Goal: Task Accomplishment & Management: Use online tool/utility

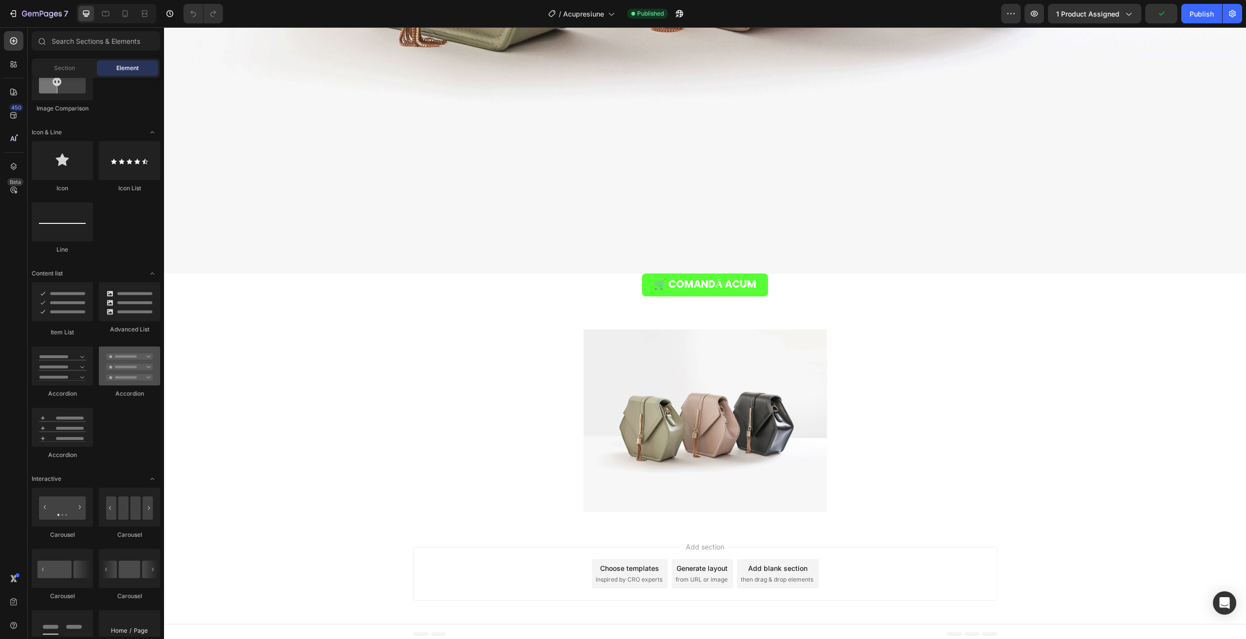
scroll to position [633, 0]
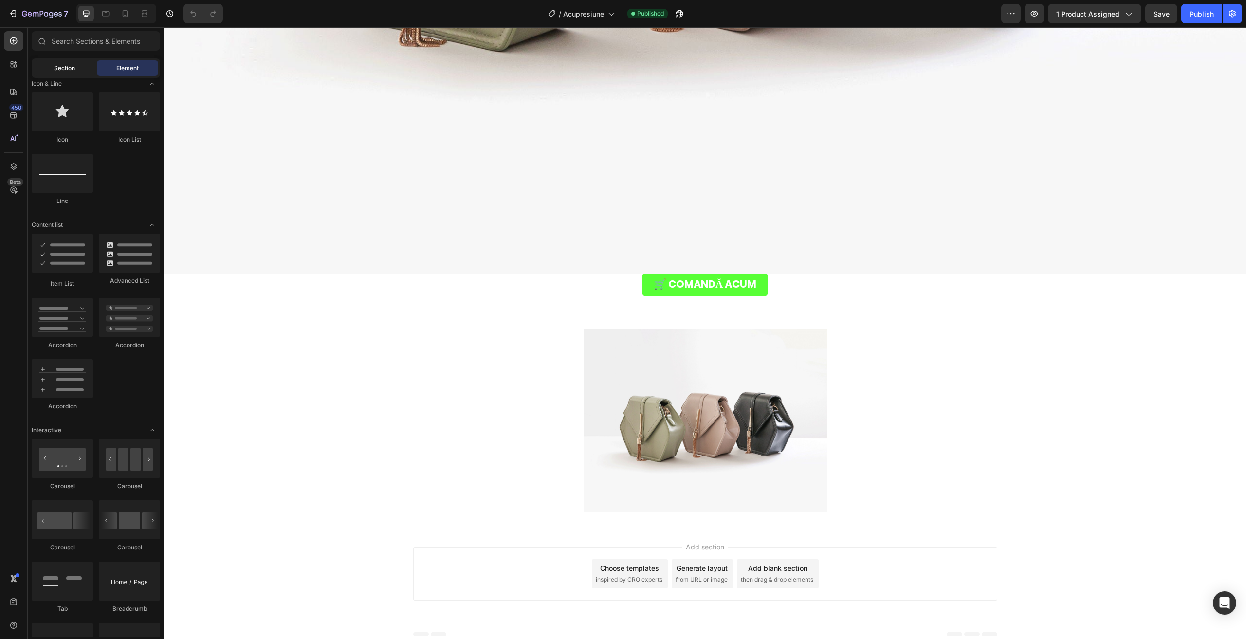
click at [60, 61] on div "Section" at bounding box center [64, 68] width 61 height 16
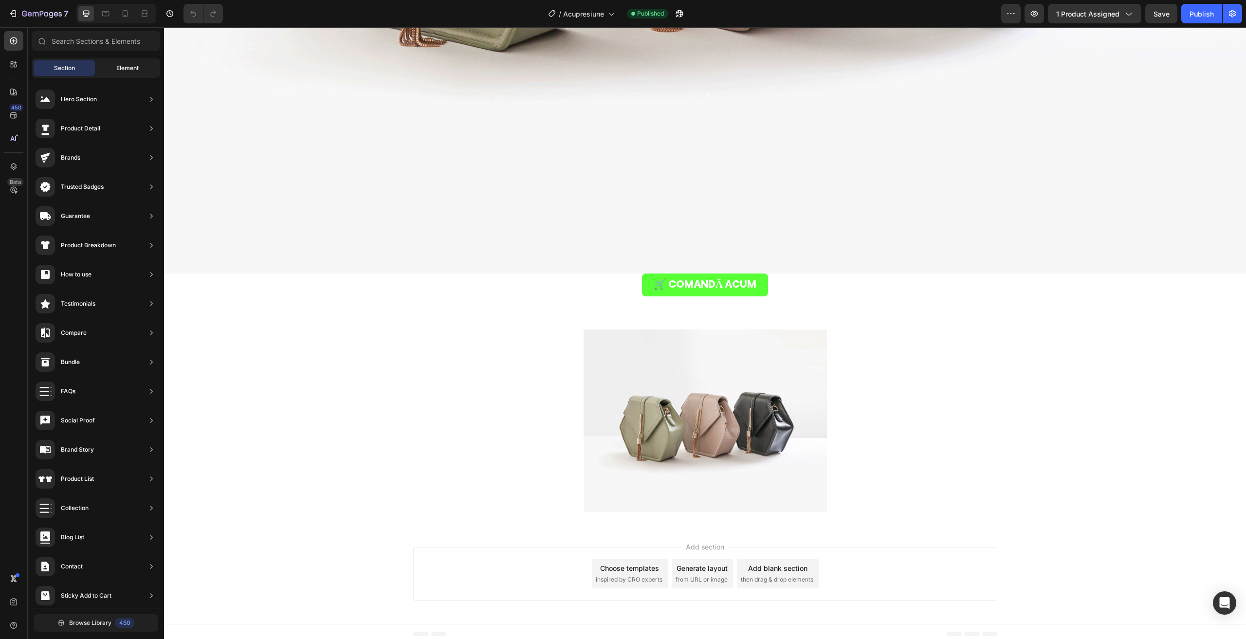
click at [121, 68] on span "Element" at bounding box center [127, 68] width 22 height 9
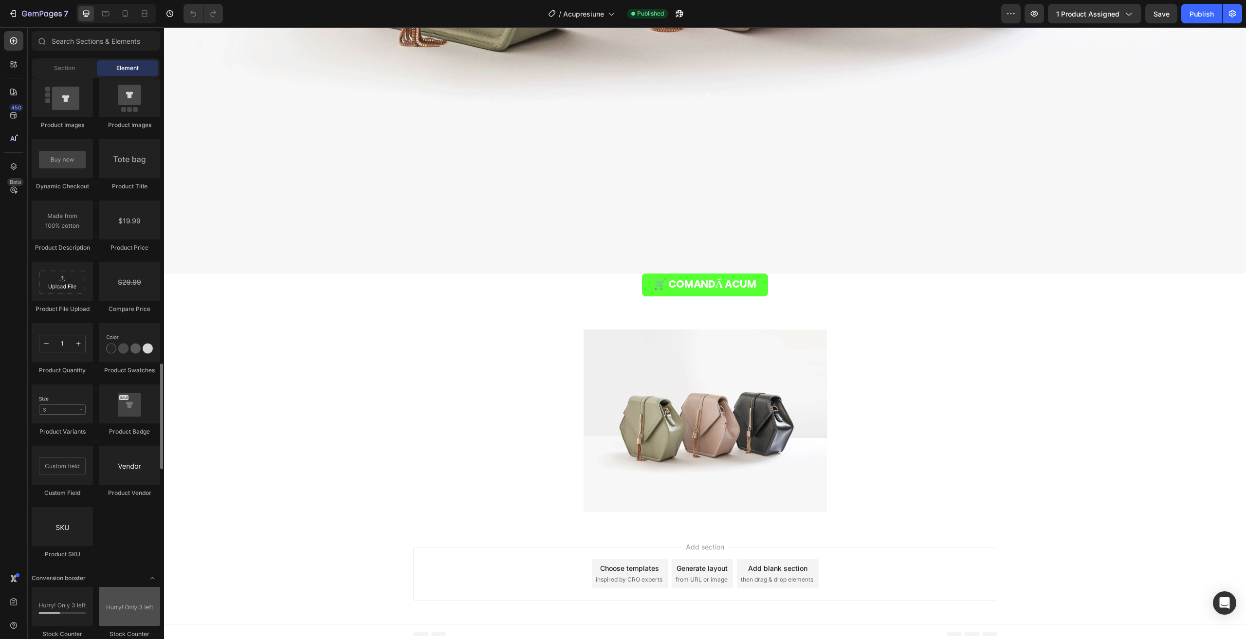
scroll to position [1849, 0]
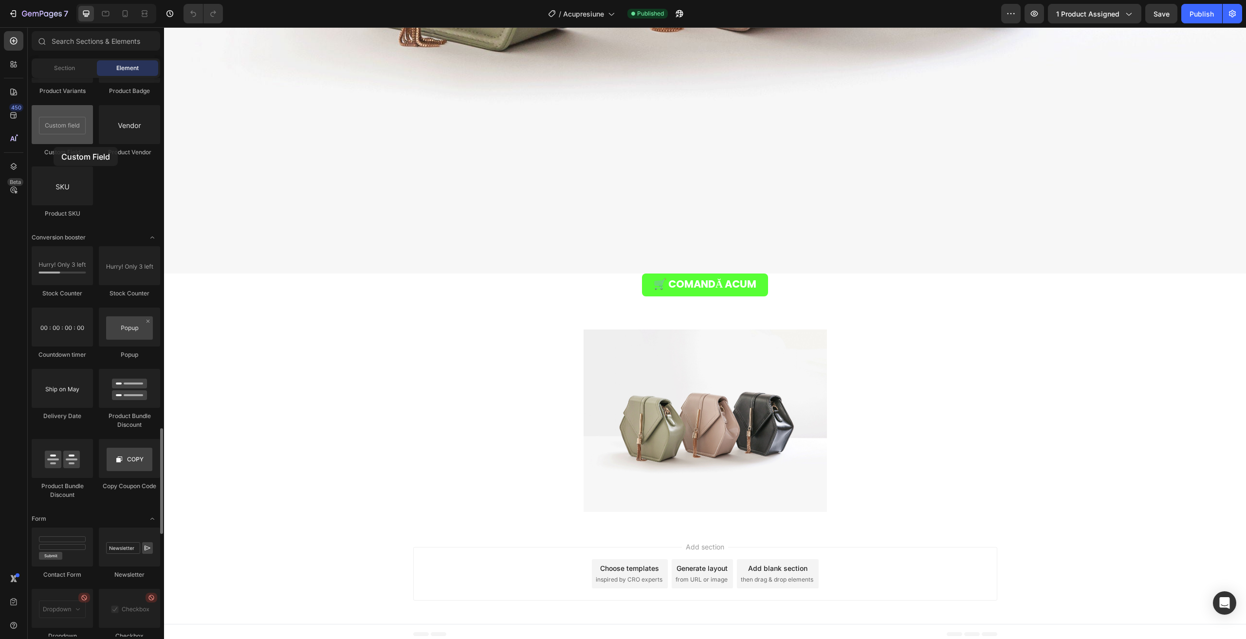
drag, startPoint x: 521, startPoint y: 313, endPoint x: 69, endPoint y: 125, distance: 489.5
click at [68, 127] on div at bounding box center [62, 124] width 61 height 39
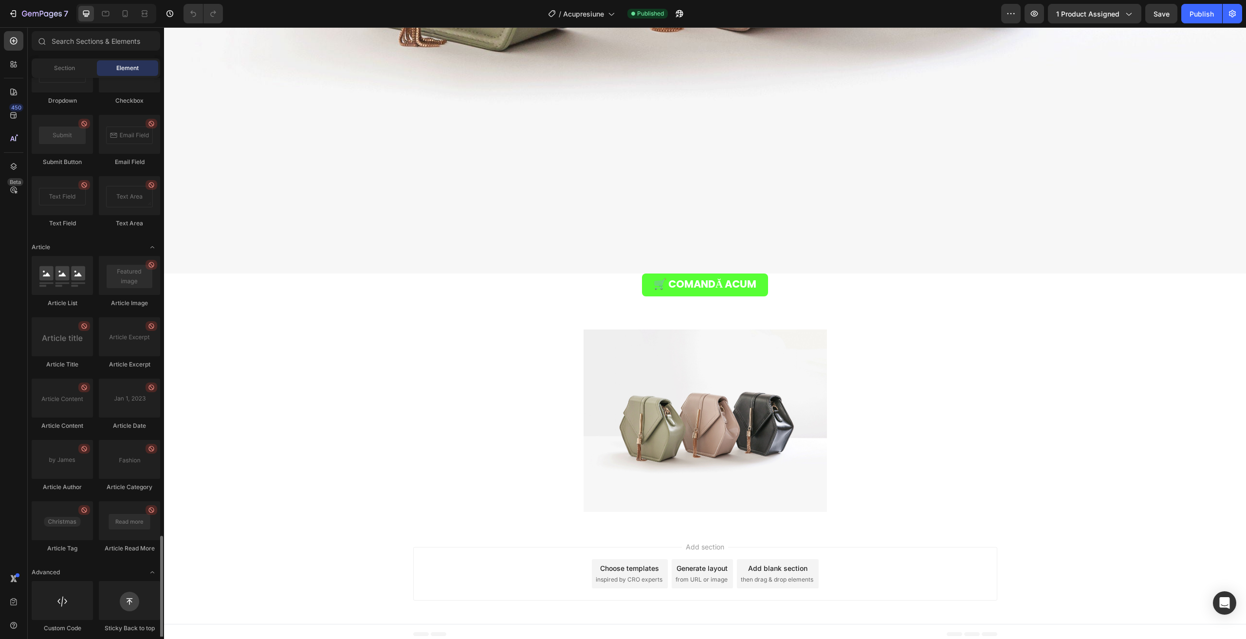
scroll to position [2389, 0]
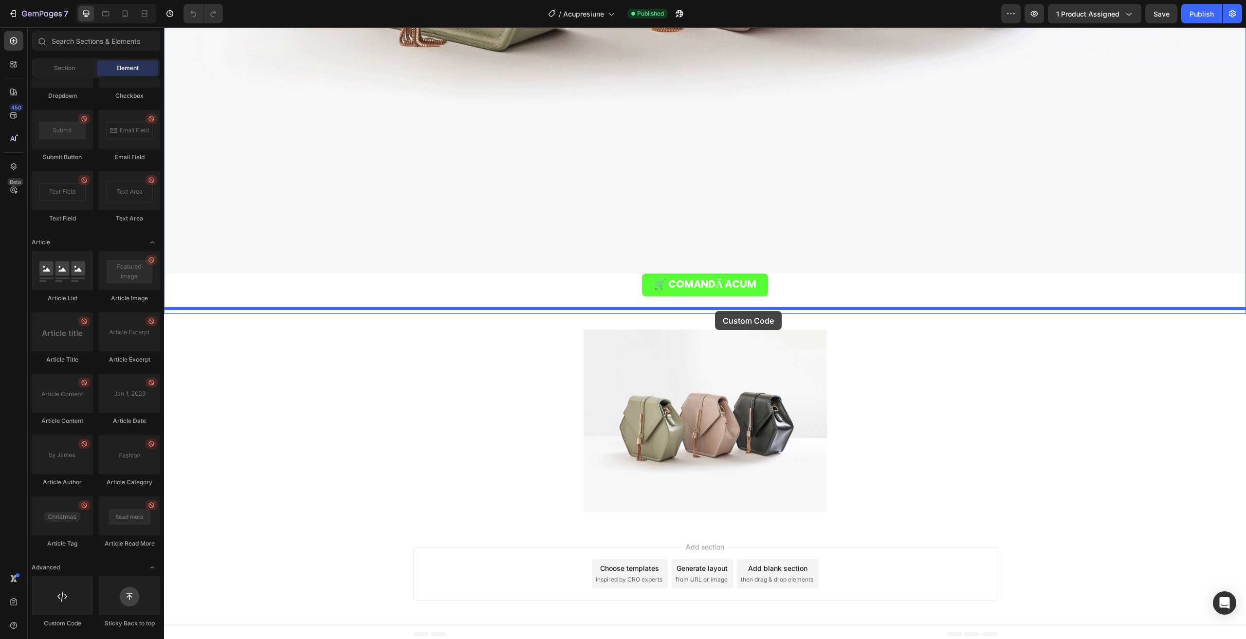
drag, startPoint x: 219, startPoint y: 614, endPoint x: 715, endPoint y: 311, distance: 580.7
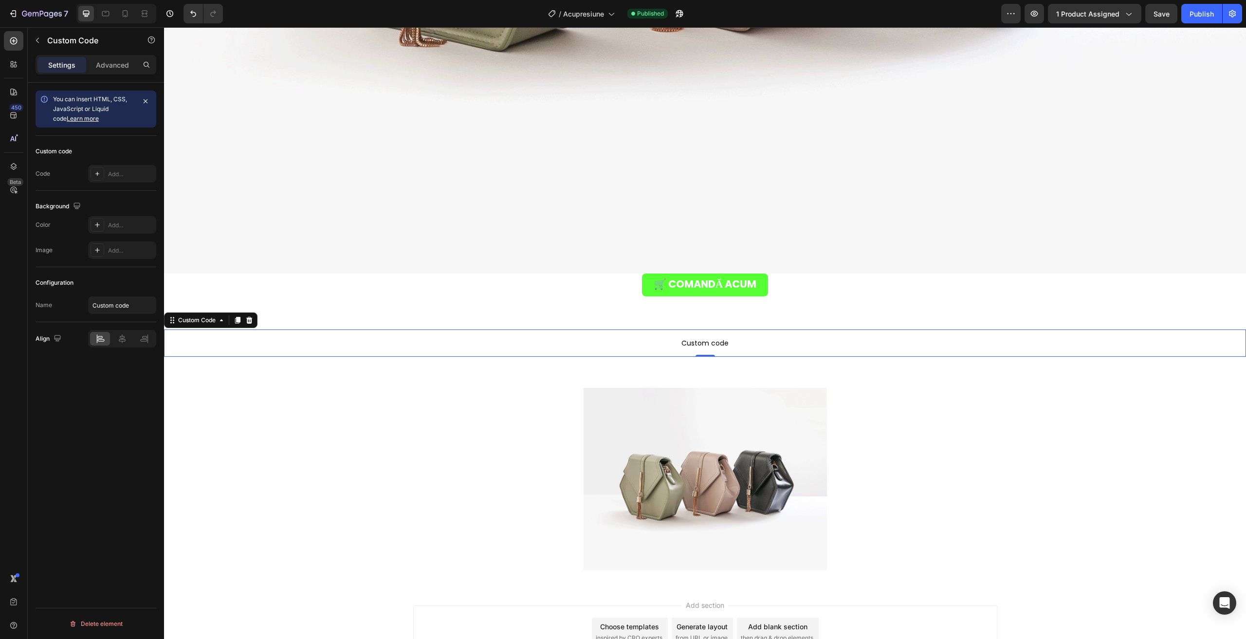
click at [657, 344] on p "Custom code" at bounding box center [705, 342] width 1082 height 27
click at [100, 172] on icon at bounding box center [97, 174] width 8 height 8
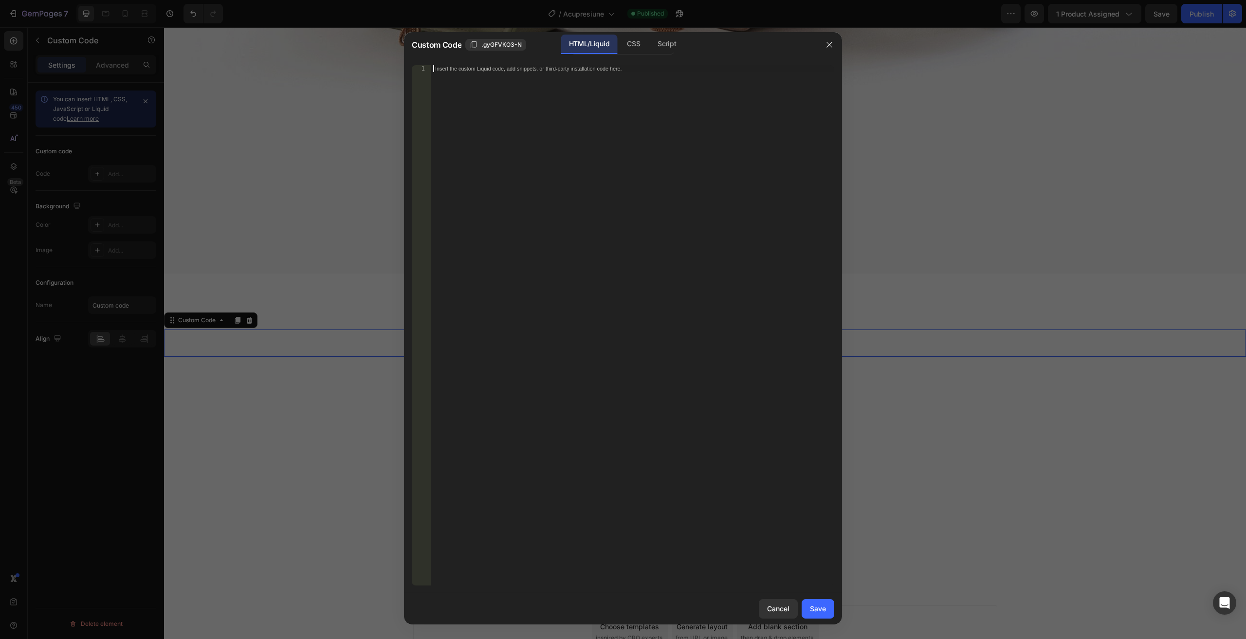
click at [533, 105] on div "Insert the custom Liquid code, add snippets, or third-party installation code h…" at bounding box center [632, 332] width 403 height 534
paste textarea "<div id="_rsi-cod-form-embed-custom-hook"></div>"
type textarea "<div id="_rsi-cod-form-embed-custom-hook"></div>"
click at [829, 607] on button "Save" at bounding box center [817, 608] width 33 height 19
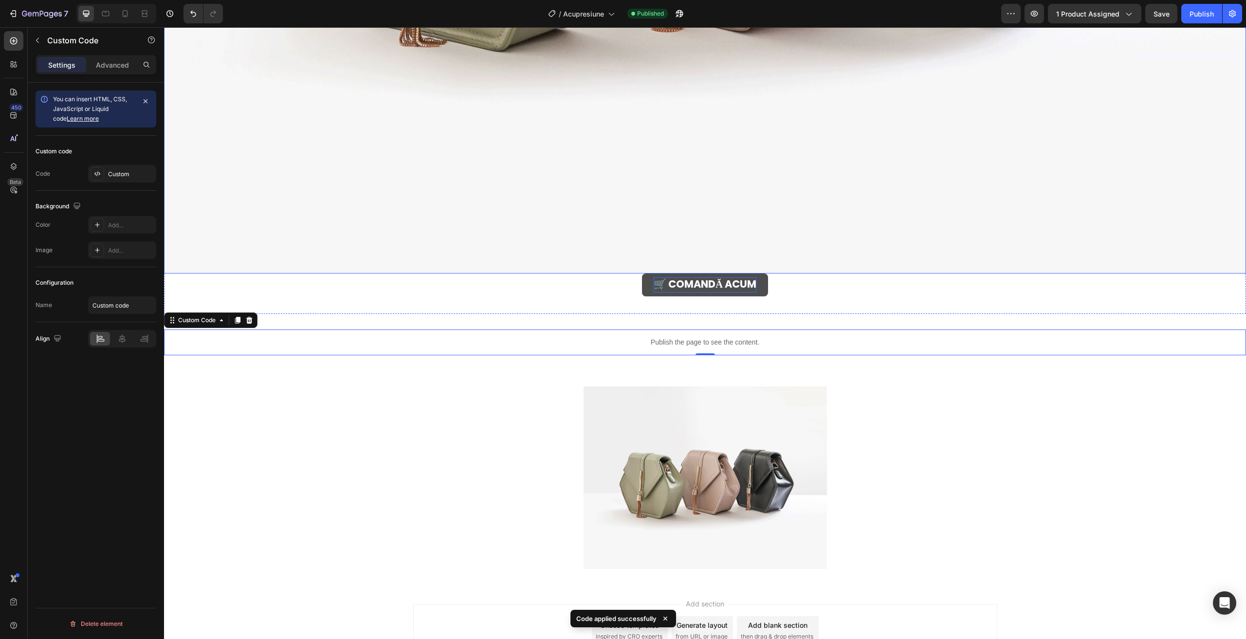
click at [653, 277] on strong "🛒 COMANDĂ ACUM" at bounding box center [704, 284] width 103 height 14
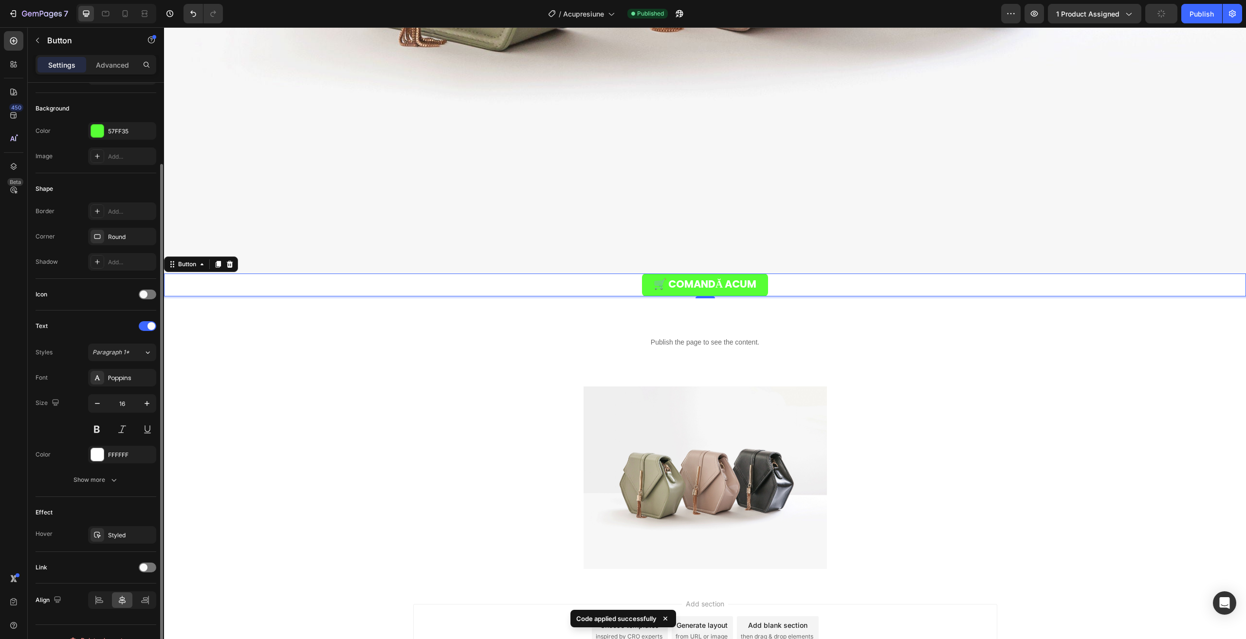
scroll to position [114, 0]
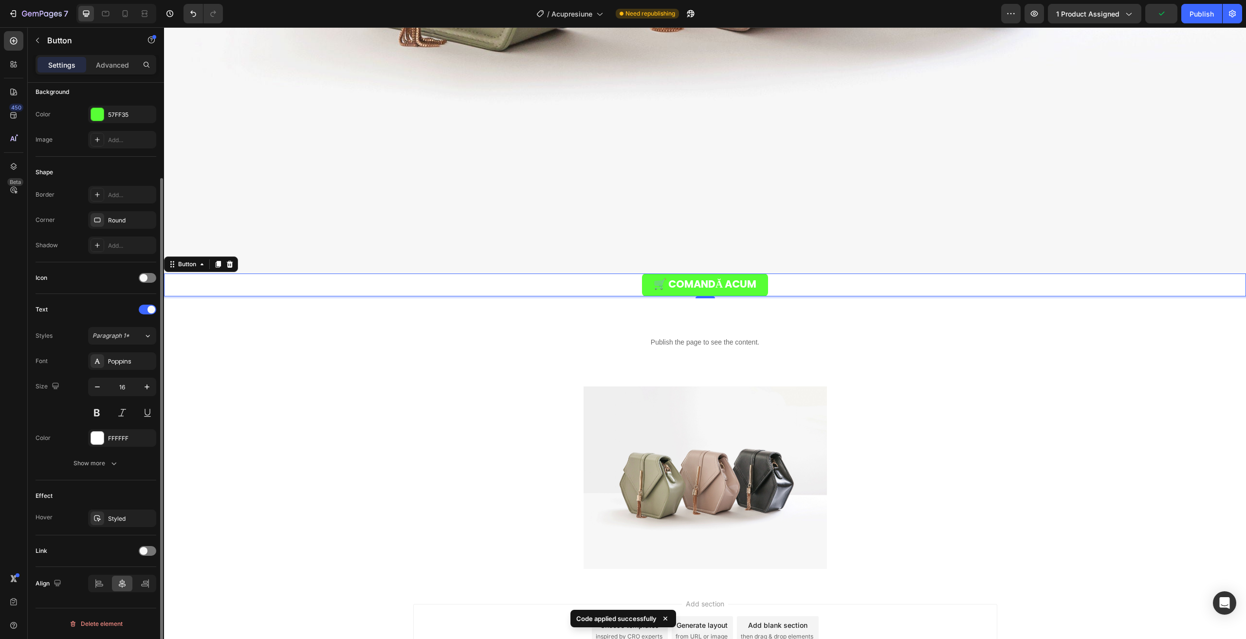
click at [142, 556] on div "Link" at bounding box center [96, 551] width 121 height 16
click at [147, 548] on div at bounding box center [148, 551] width 18 height 10
click at [124, 598] on div "#ga2Kah2lqa" at bounding box center [122, 601] width 28 height 9
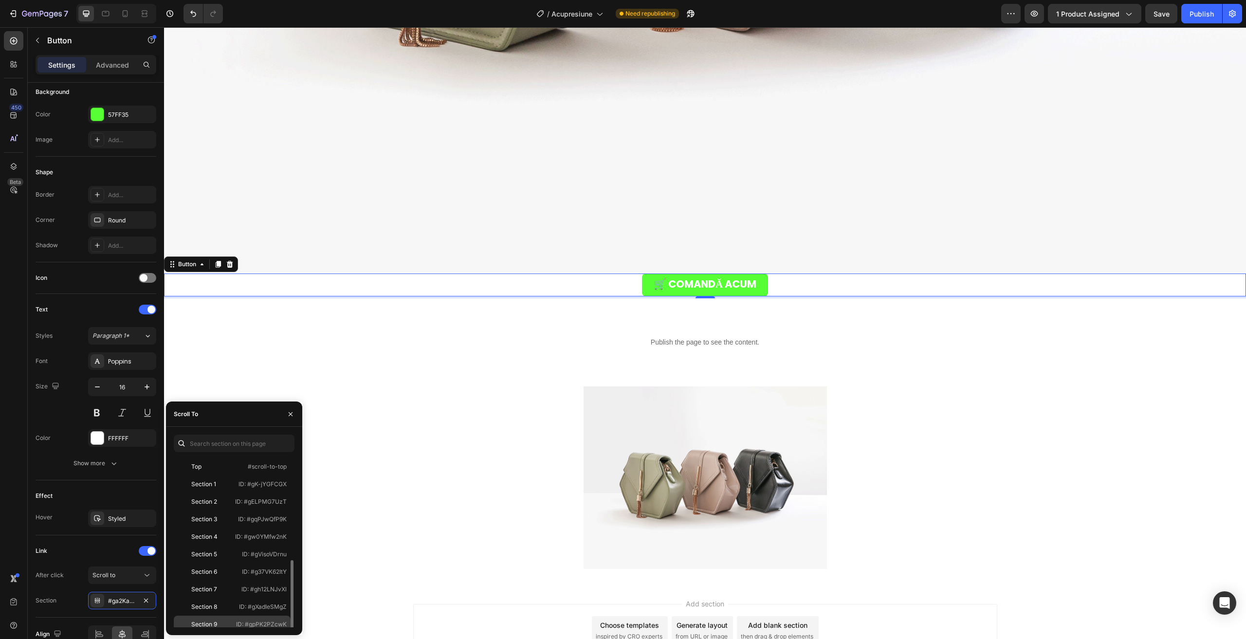
scroll to position [58, 0]
click at [234, 610] on div "Section 11 ID: #gfUJW_3x5e" at bounding box center [232, 619] width 117 height 18
click at [111, 60] on p "Advanced" at bounding box center [112, 65] width 33 height 10
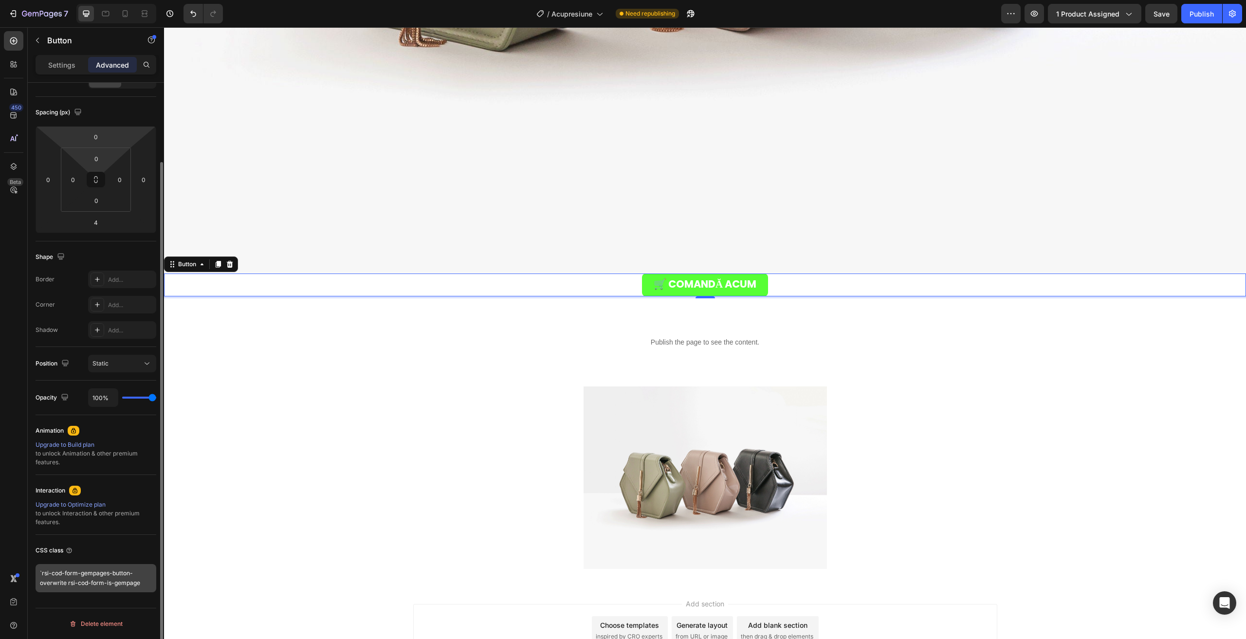
scroll to position [91, 0]
click at [92, 582] on textarea "`rsi-cod-form-gempages-button-overwrite rsi-cod-form-is-gempage" at bounding box center [96, 578] width 121 height 28
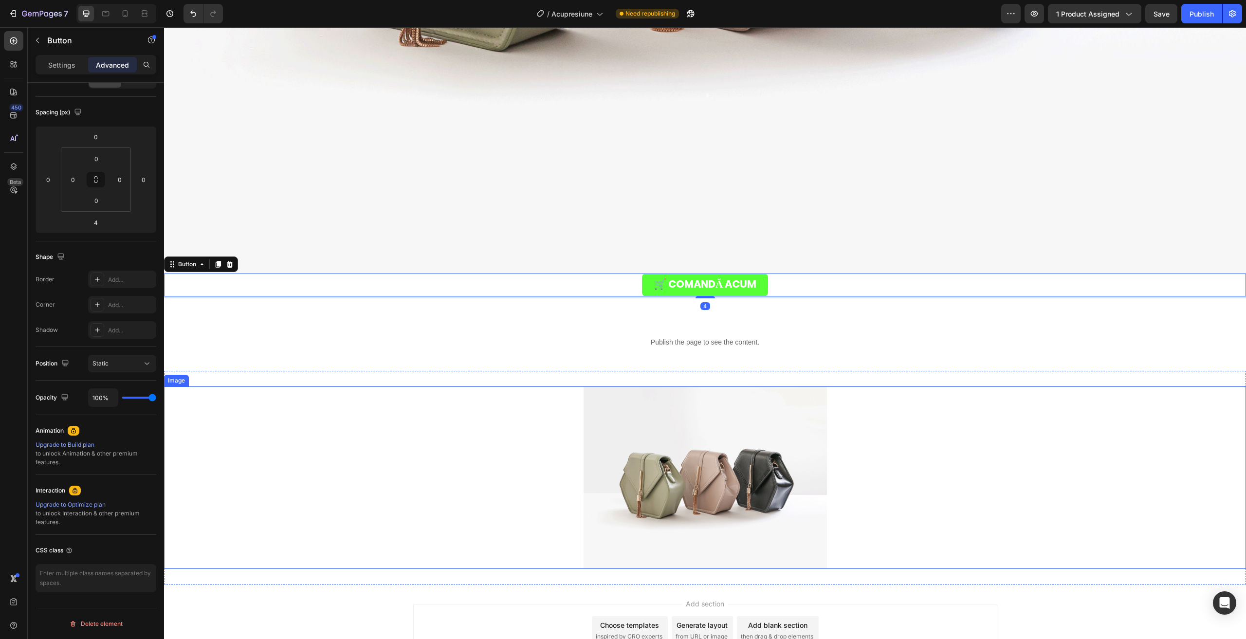
click at [205, 547] on div at bounding box center [705, 477] width 1082 height 182
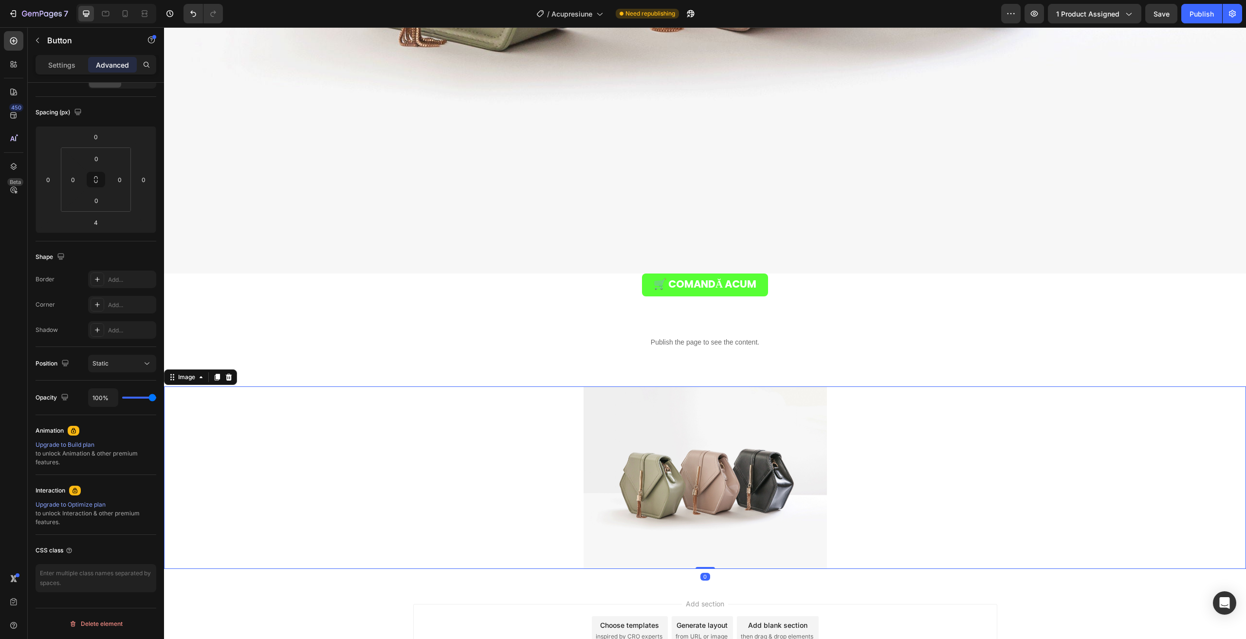
scroll to position [0, 0]
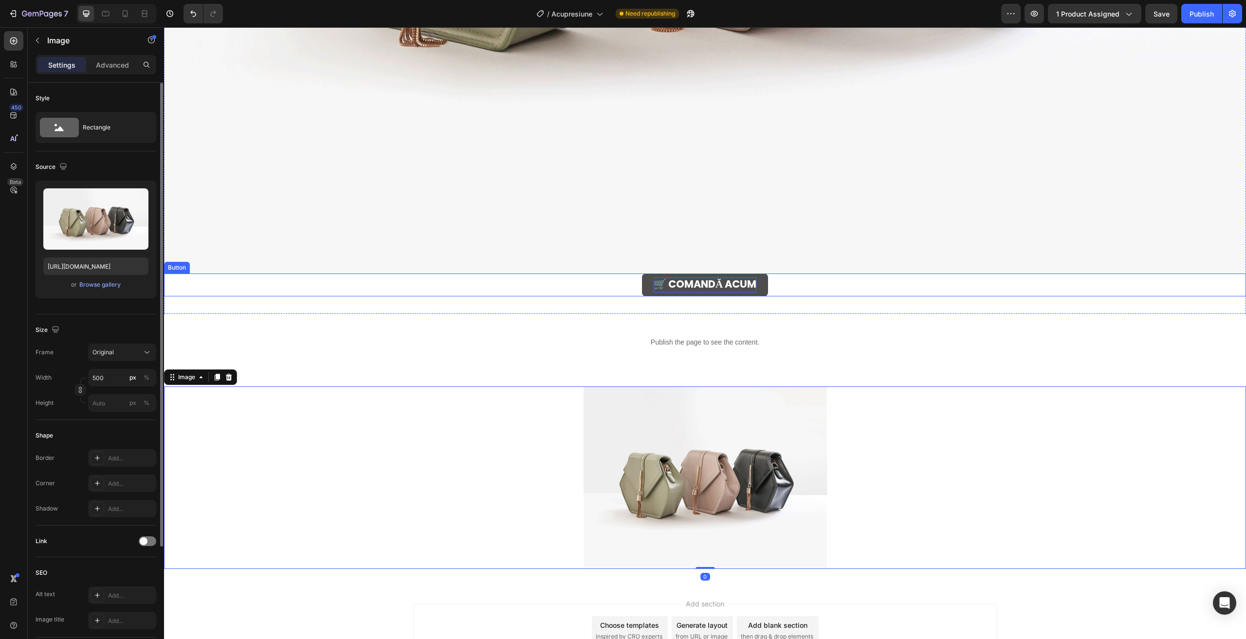
click at [671, 277] on strong "🛒 COMANDĂ ACUM" at bounding box center [704, 284] width 103 height 14
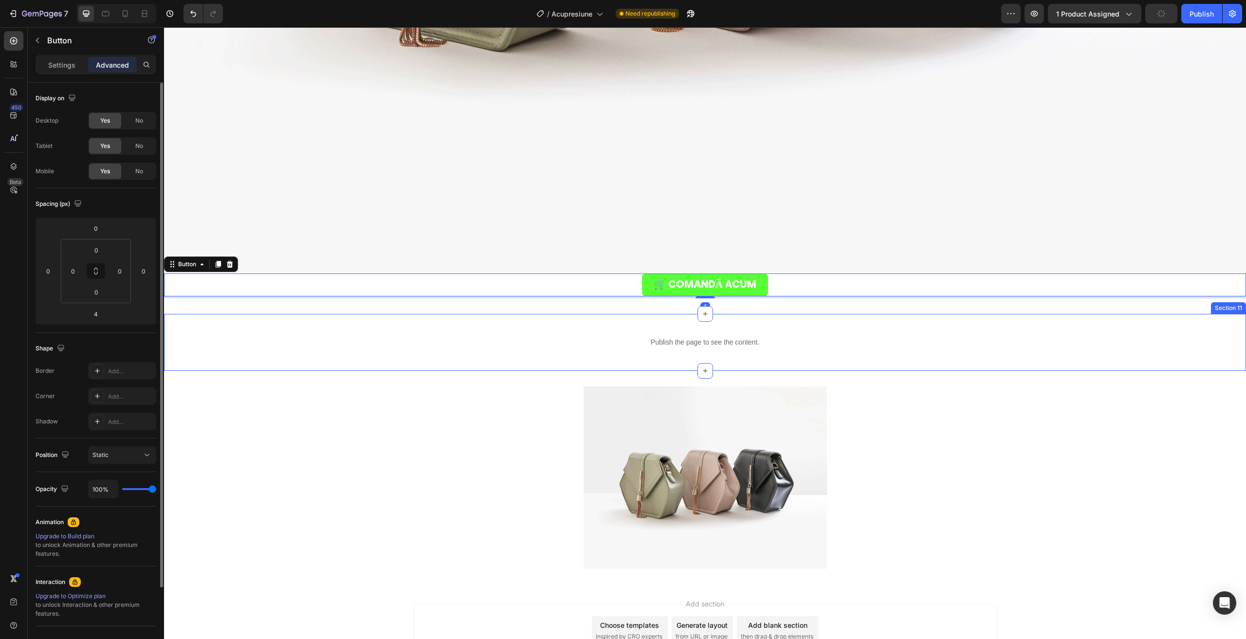
click at [621, 329] on div "Publish the page to see the content." at bounding box center [705, 342] width 1082 height 26
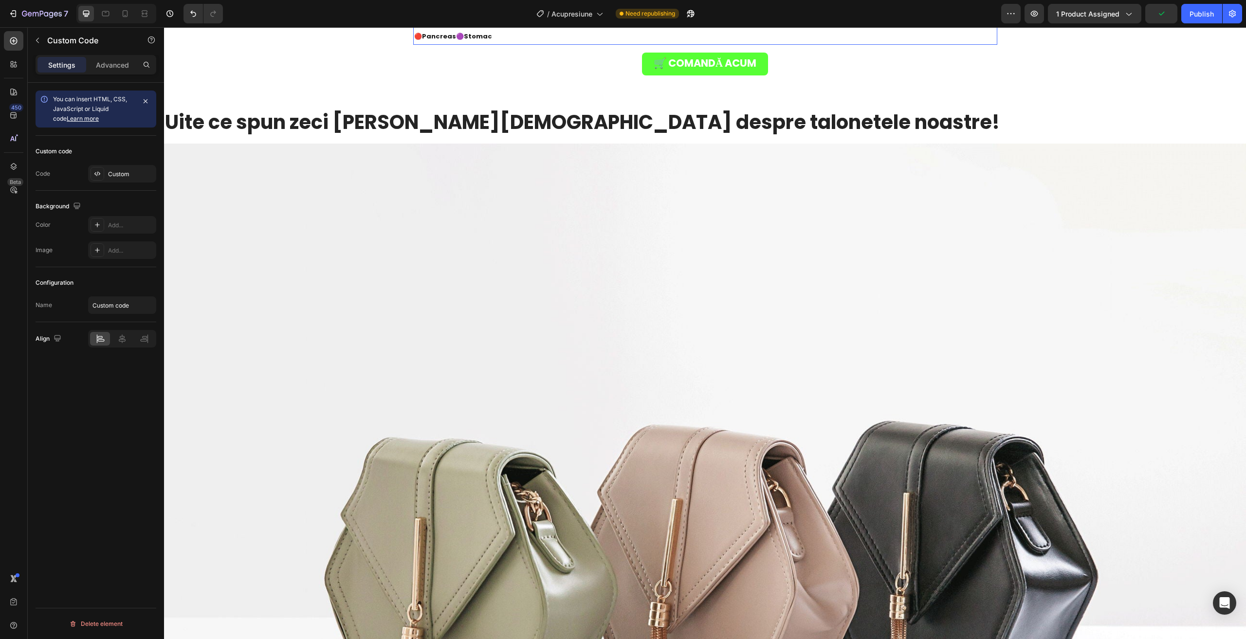
scroll to position [4097, 0]
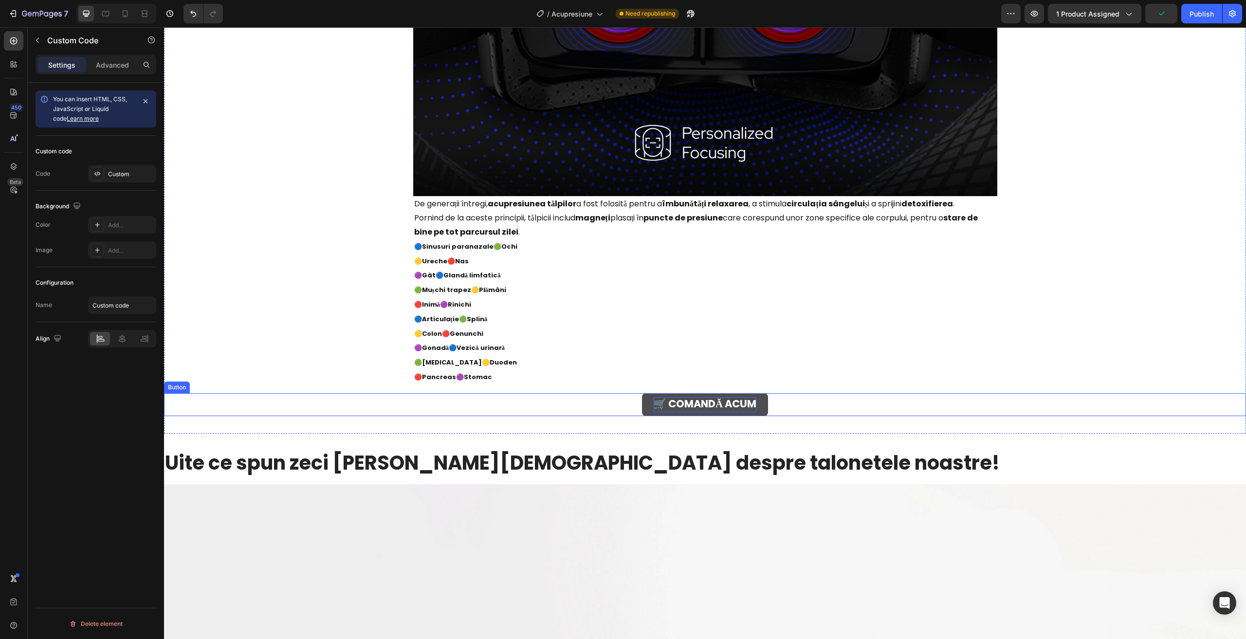
click at [660, 411] on p "🛒 COMANDĂ ACUM" at bounding box center [704, 404] width 103 height 15
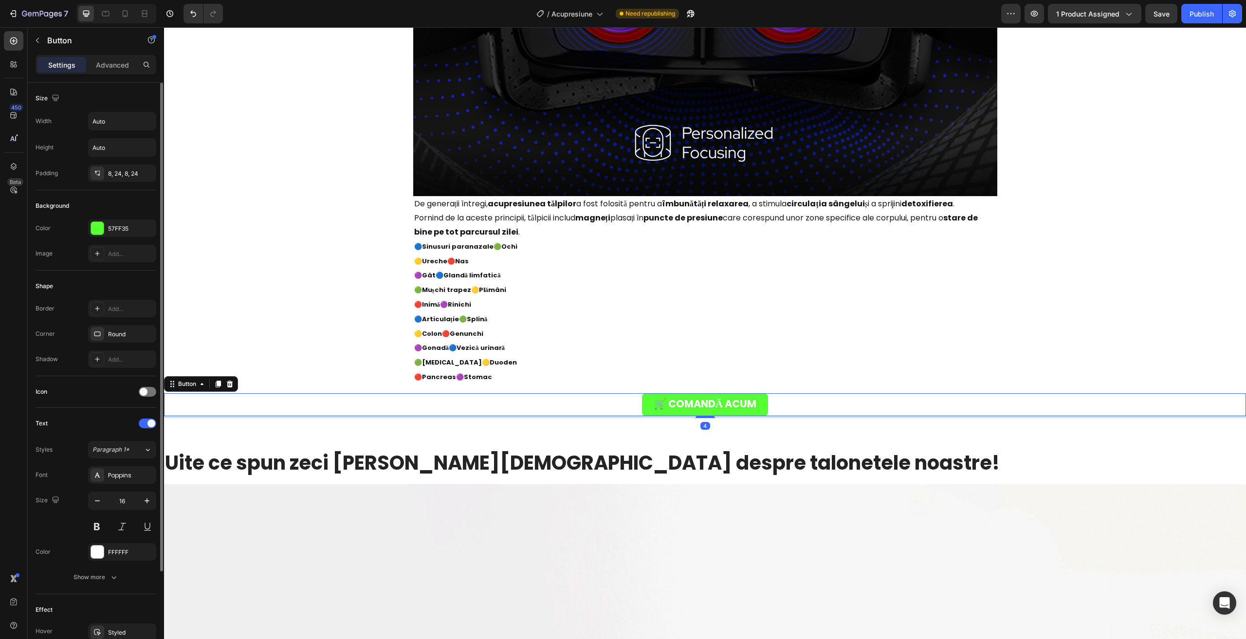
scroll to position [114, 0]
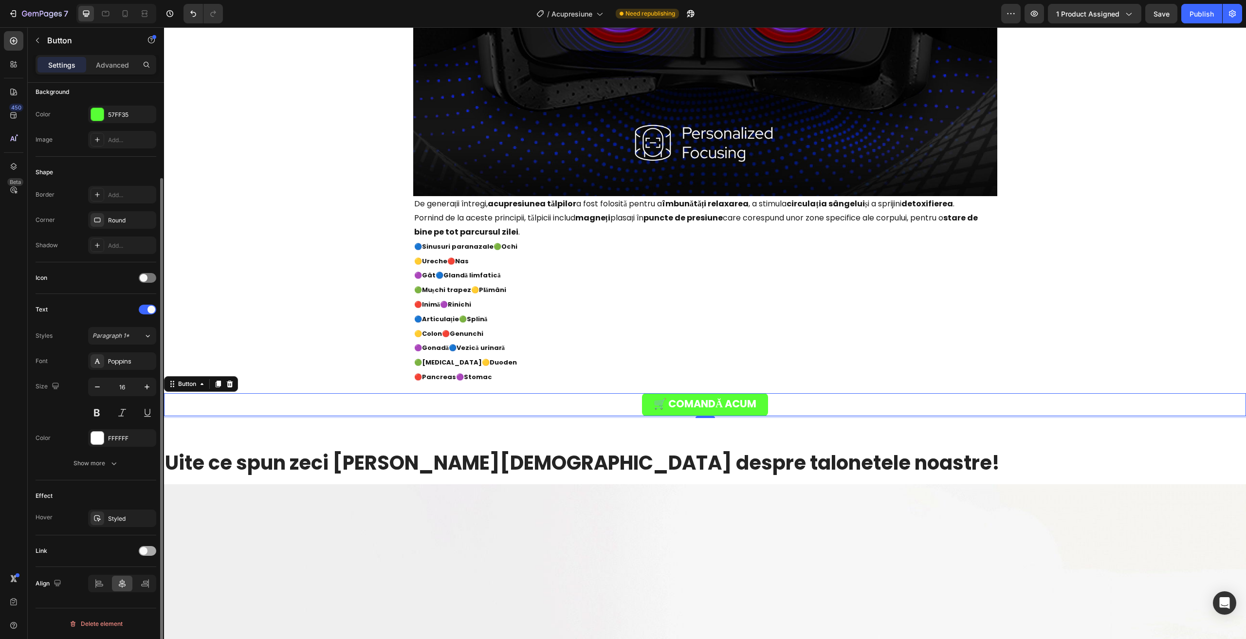
click at [151, 550] on div at bounding box center [148, 551] width 18 height 10
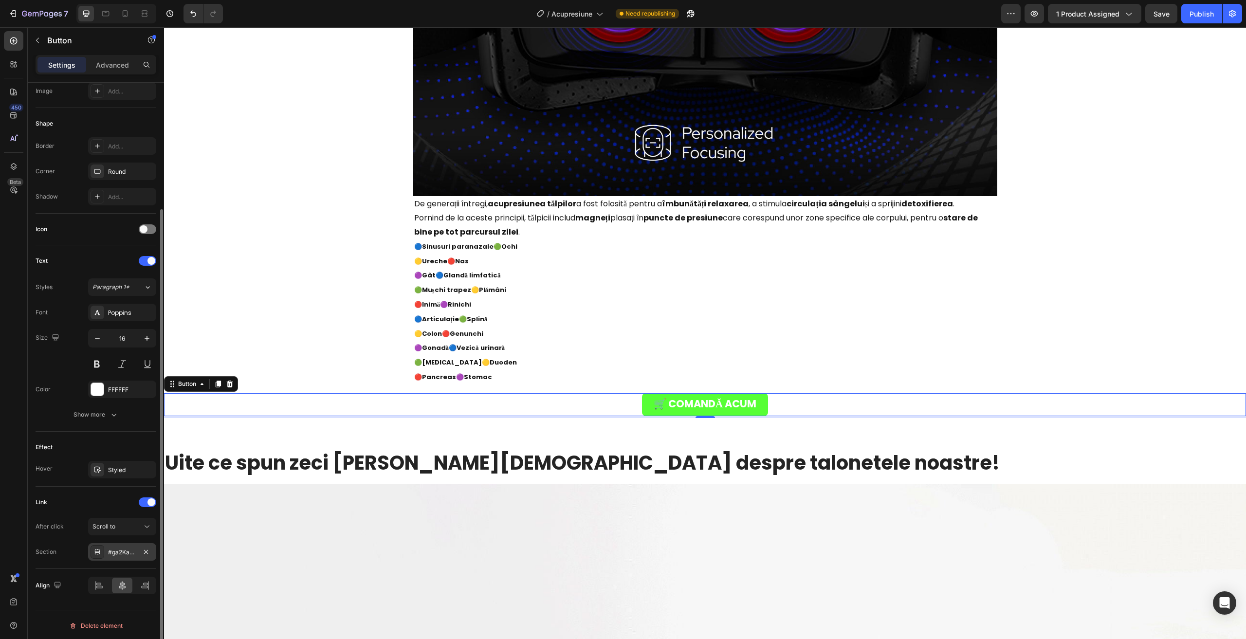
click at [130, 553] on div "#ga2Kah2lqa" at bounding box center [122, 552] width 28 height 9
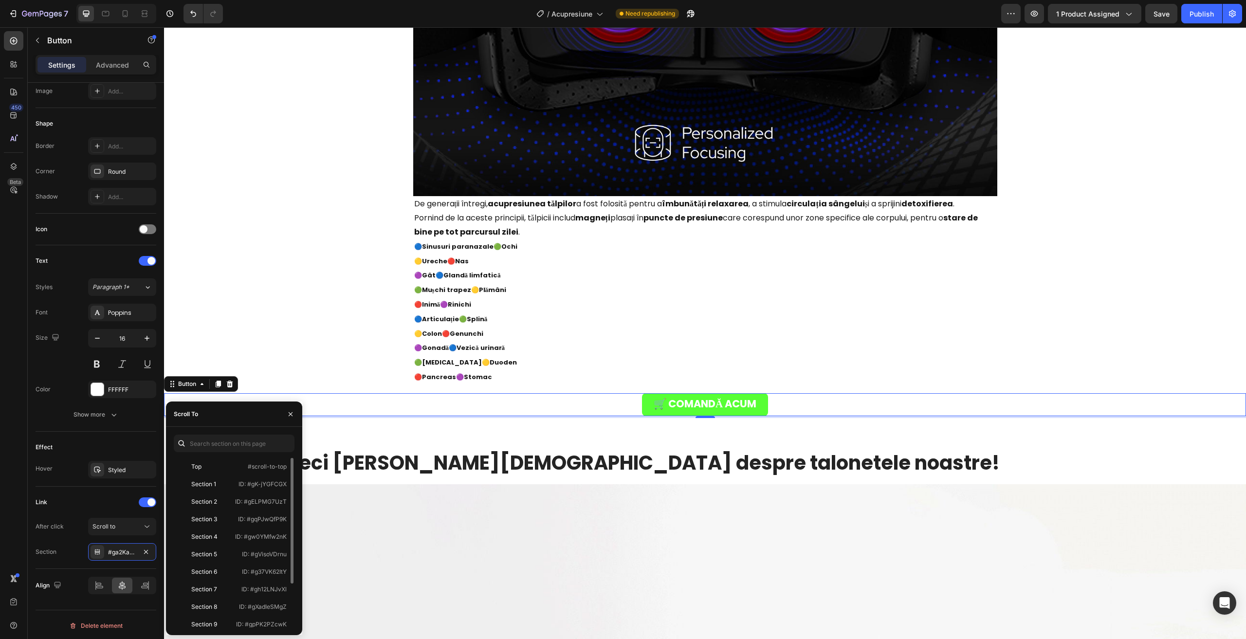
scroll to position [58, 0]
drag, startPoint x: 202, startPoint y: 607, endPoint x: 194, endPoint y: 585, distance: 23.0
click at [202, 610] on div "Section 11 ID: #gfUJW_3x5e" at bounding box center [232, 619] width 117 height 18
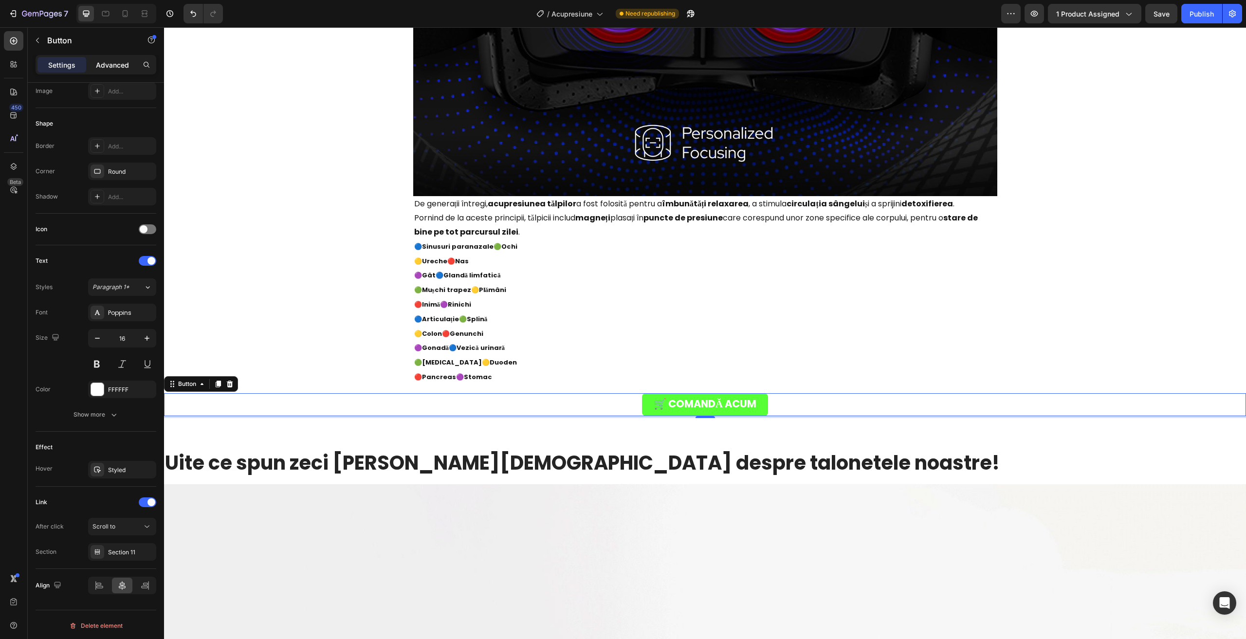
click at [97, 65] on p "Advanced" at bounding box center [112, 65] width 33 height 10
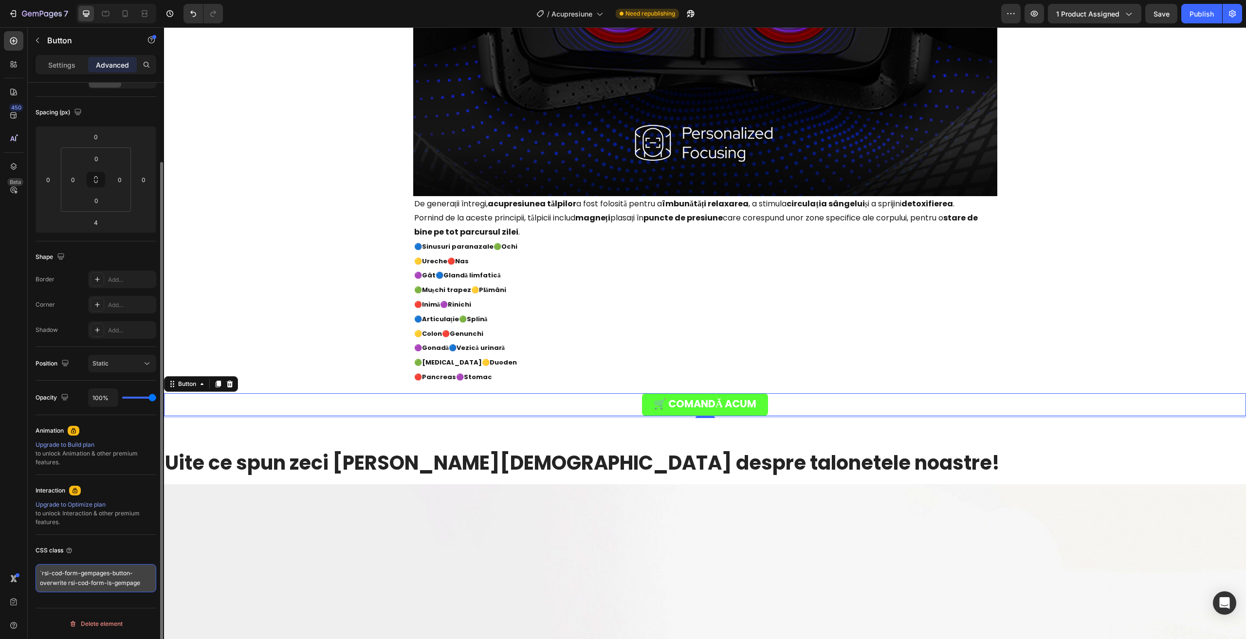
click at [94, 572] on textarea "`rsi-cod-form-gempages-button-overwrite rsi-cod-form-is-gempage" at bounding box center [96, 578] width 121 height 28
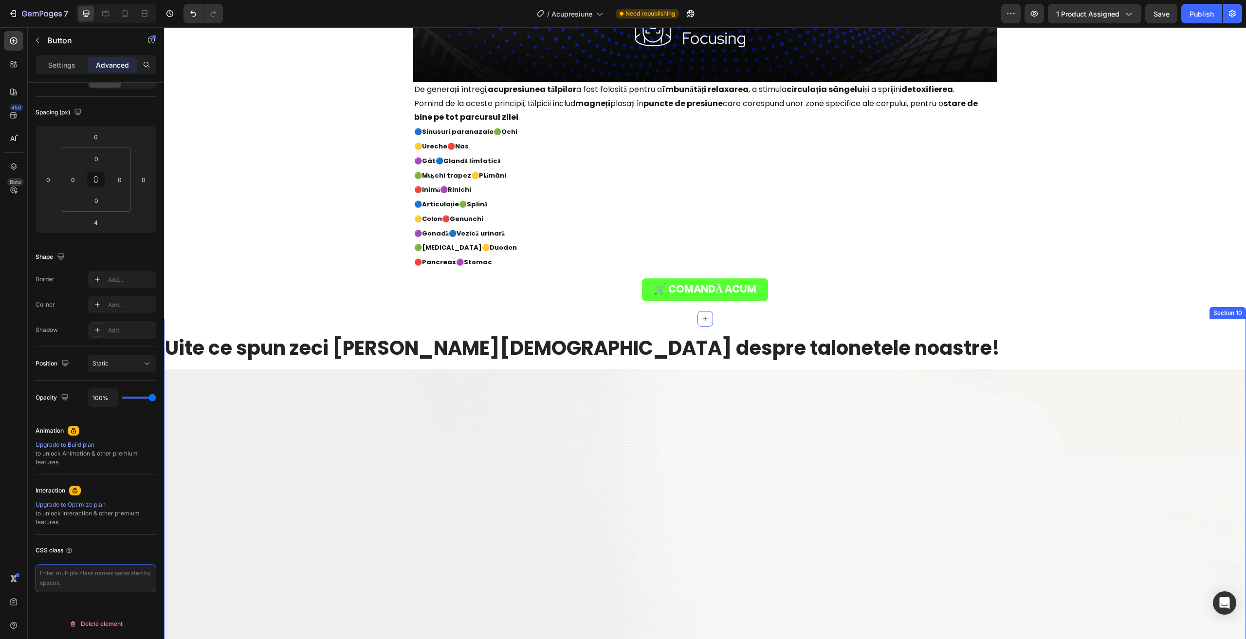
scroll to position [3319, 0]
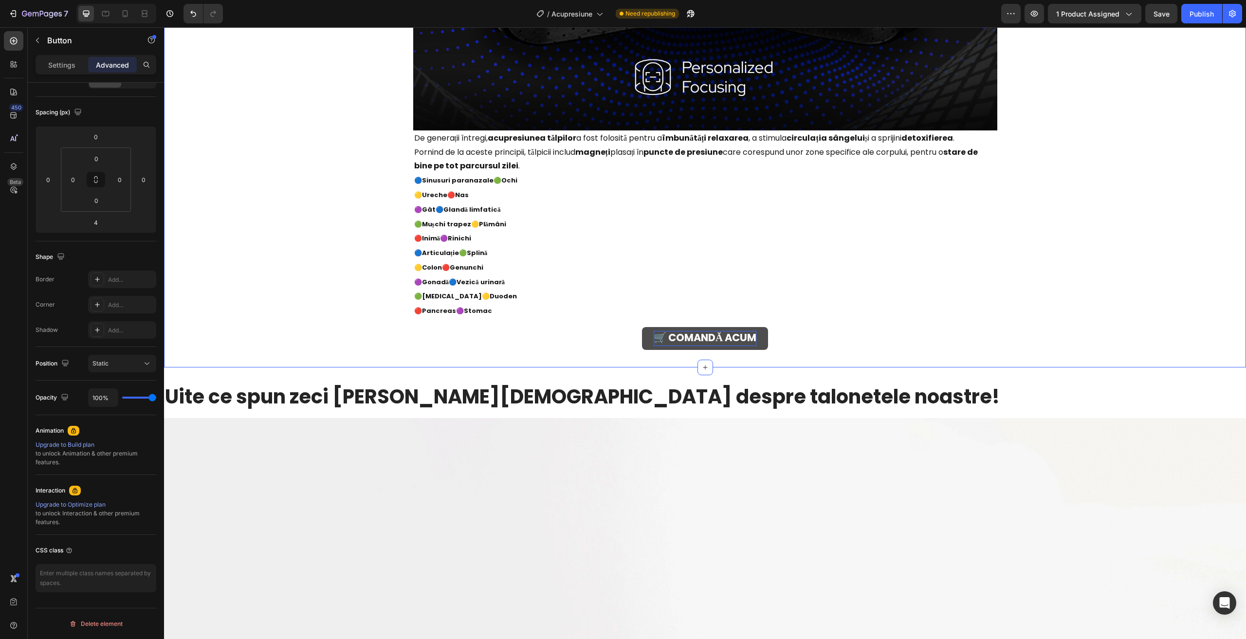
click at [653, 340] on strong "🛒 COMANDĂ ACUM" at bounding box center [704, 337] width 103 height 14
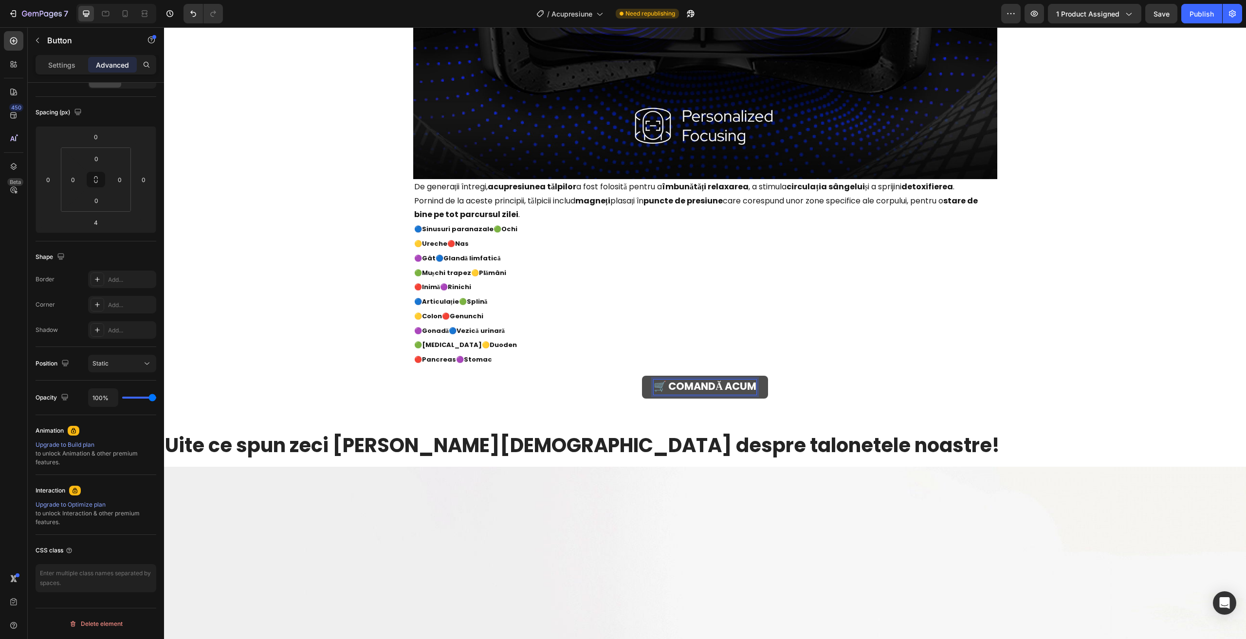
click at [642, 388] on link "🛒 COMANDĂ ACUM" at bounding box center [705, 387] width 126 height 23
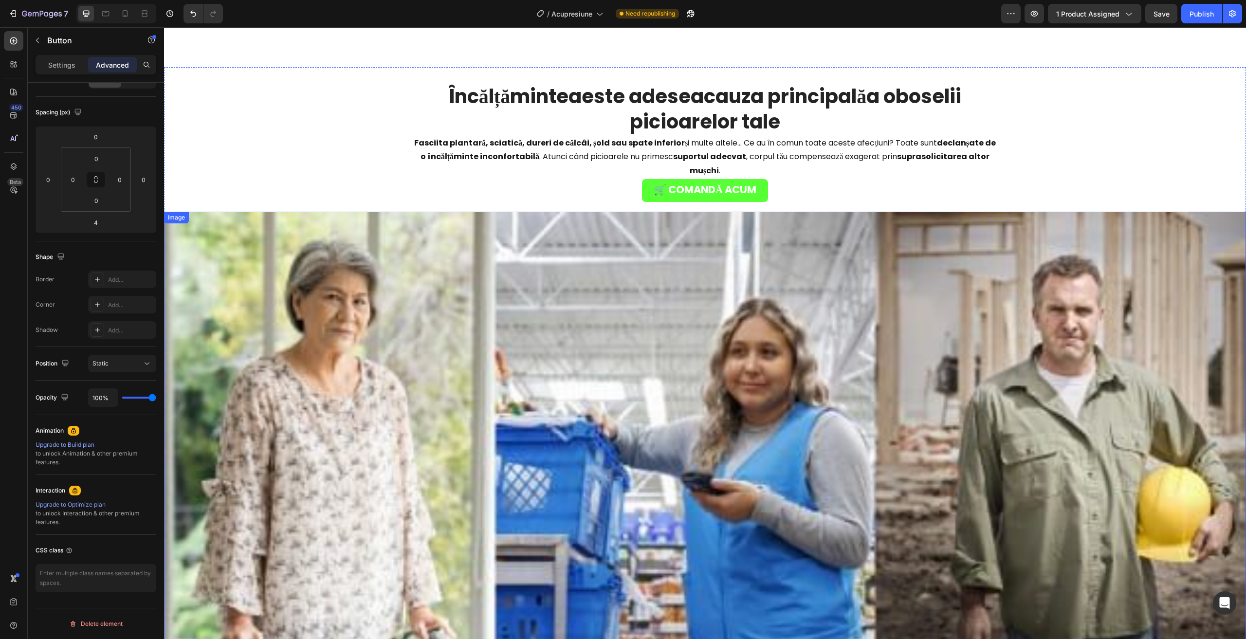
scroll to position [2686, 0]
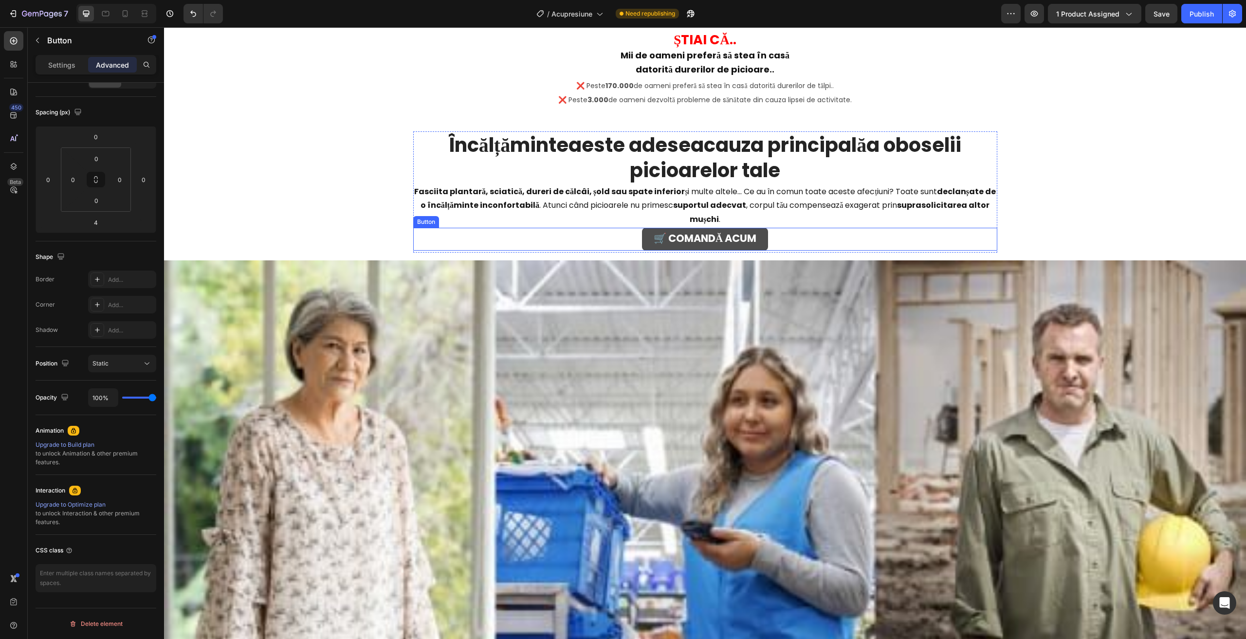
click at [643, 248] on button "🛒 COMANDĂ ACUM" at bounding box center [705, 239] width 126 height 23
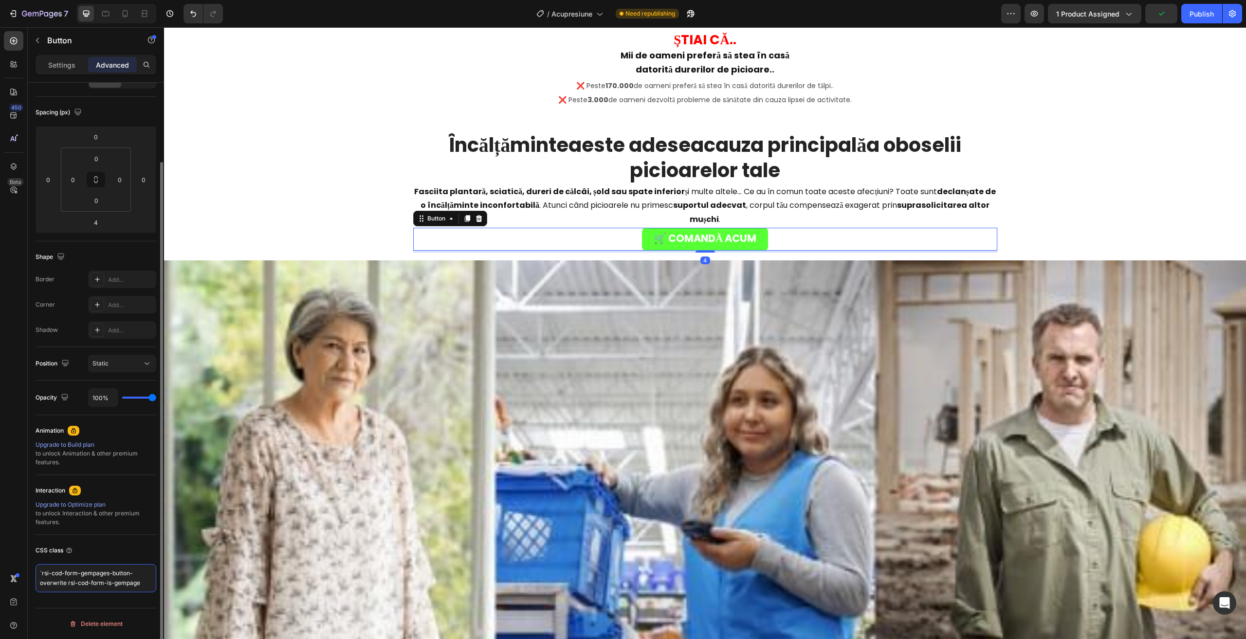
click at [143, 572] on textarea "`rsi-cod-form-gempages-button-overwrite rsi-cod-form-is-gempage" at bounding box center [96, 578] width 121 height 28
click at [52, 63] on p "Settings" at bounding box center [61, 65] width 27 height 10
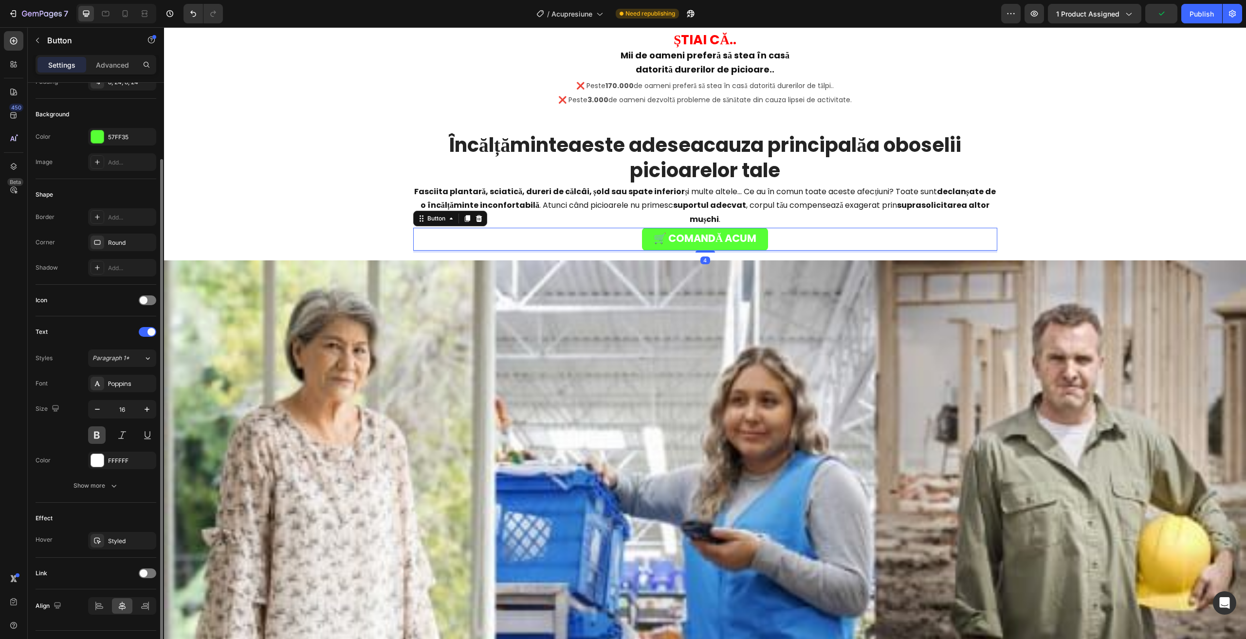
scroll to position [114, 0]
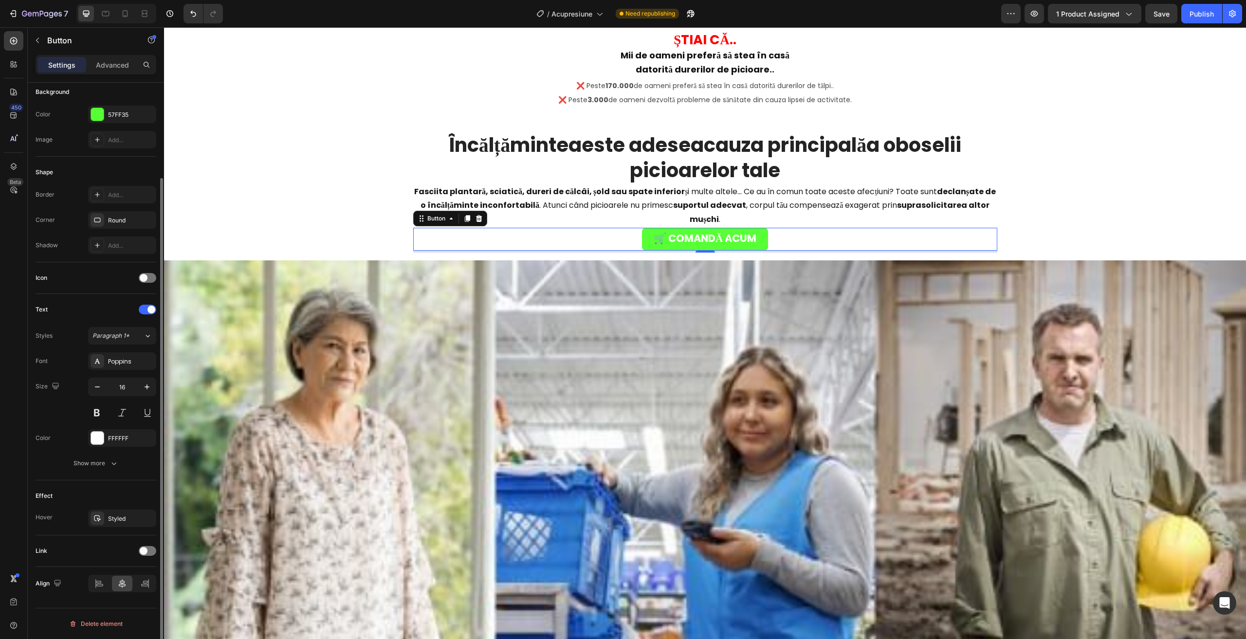
click at [126, 527] on div "Effect Hover Styled" at bounding box center [96, 507] width 121 height 55
click at [125, 524] on div "Styled" at bounding box center [122, 518] width 68 height 18
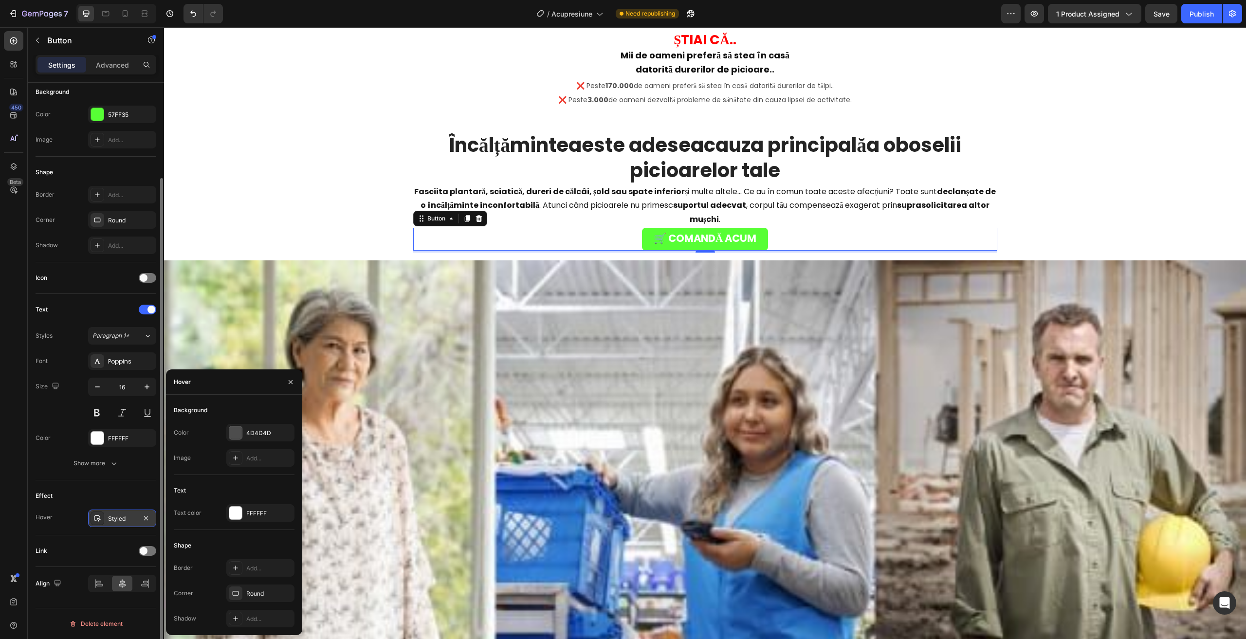
click at [120, 514] on div "Styled" at bounding box center [122, 518] width 28 height 9
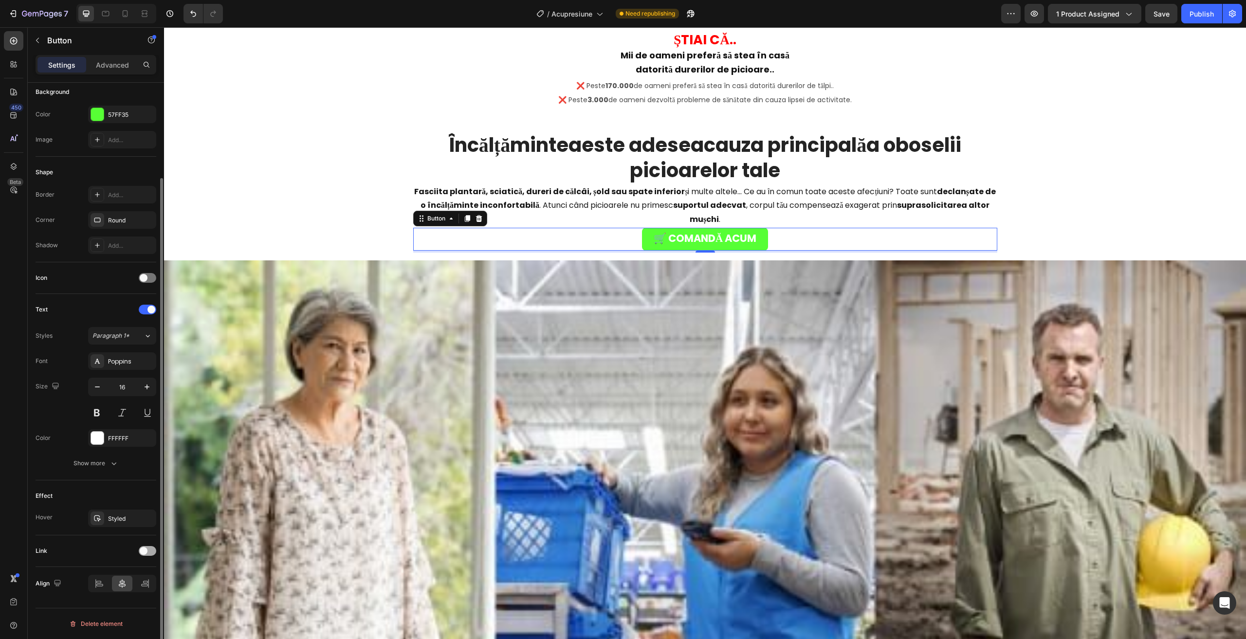
click at [148, 553] on div at bounding box center [148, 551] width 18 height 10
click at [129, 581] on button "Scroll to" at bounding box center [122, 575] width 68 height 18
click at [119, 598] on div "#ga2Kah2lqa" at bounding box center [122, 601] width 28 height 9
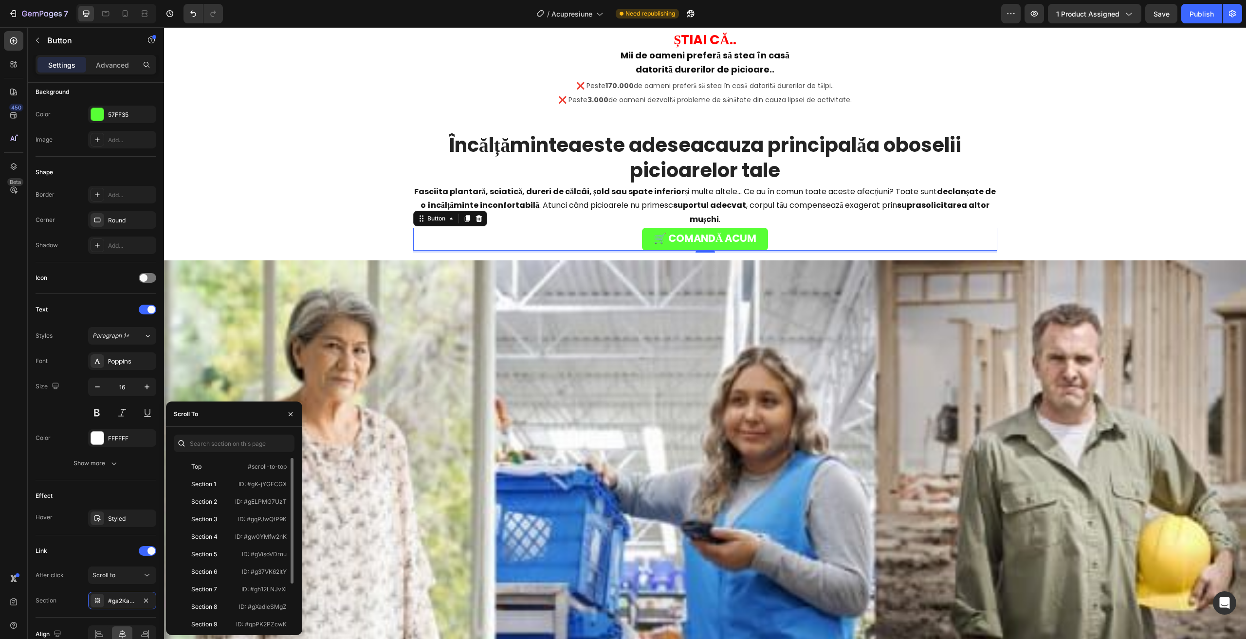
scroll to position [49, 0]
click at [199, 611] on div "Section 11" at bounding box center [204, 610] width 27 height 9
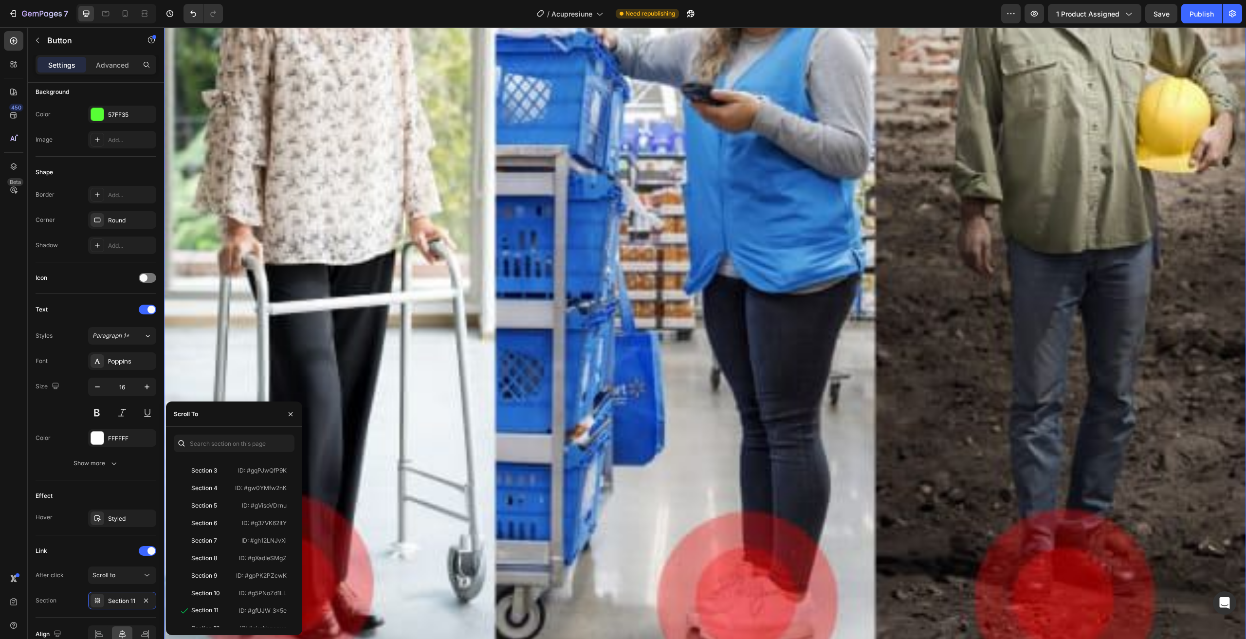
scroll to position [3611, 0]
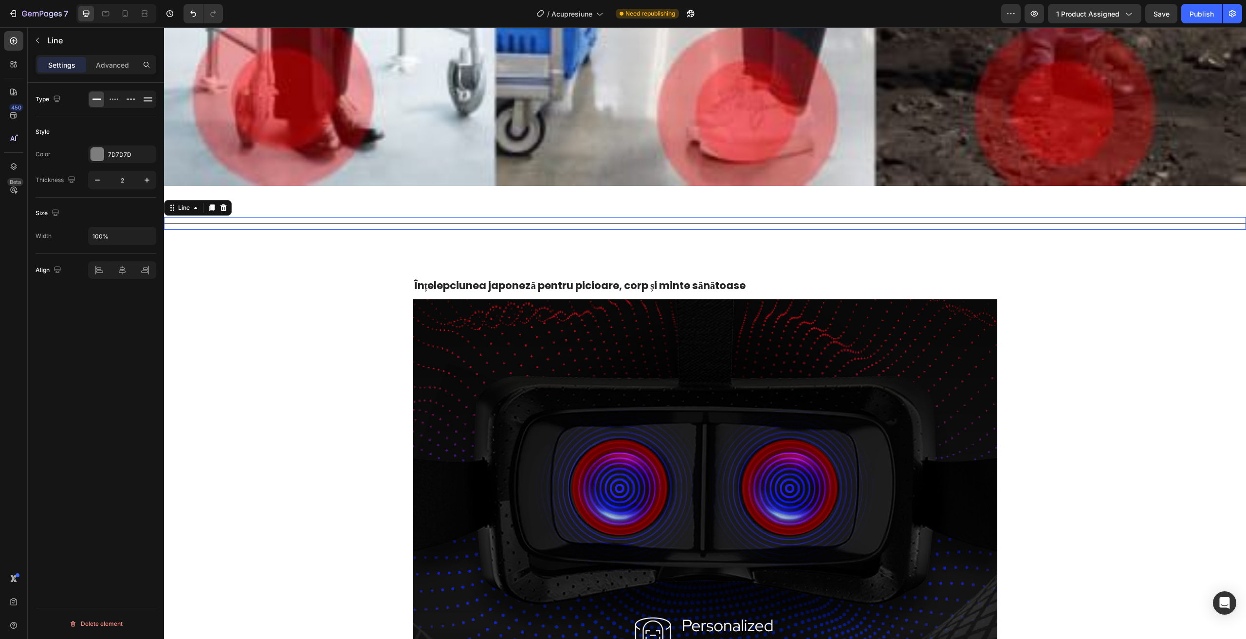
click at [540, 217] on div "Title Line 0" at bounding box center [705, 223] width 1082 height 13
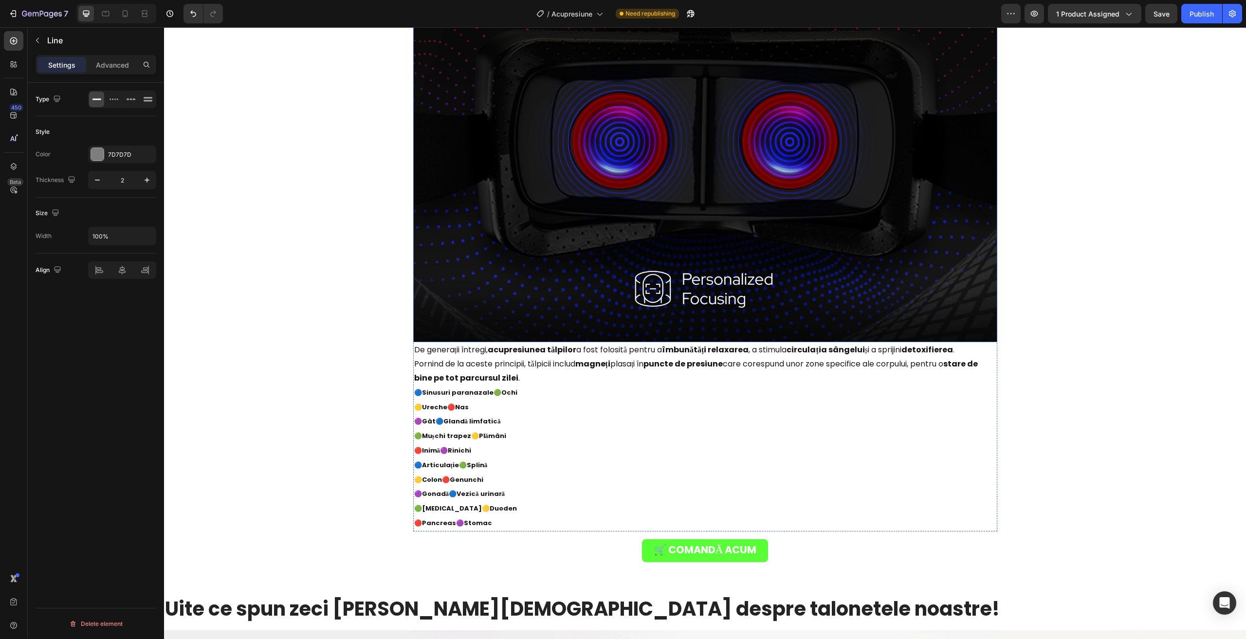
scroll to position [4000, 0]
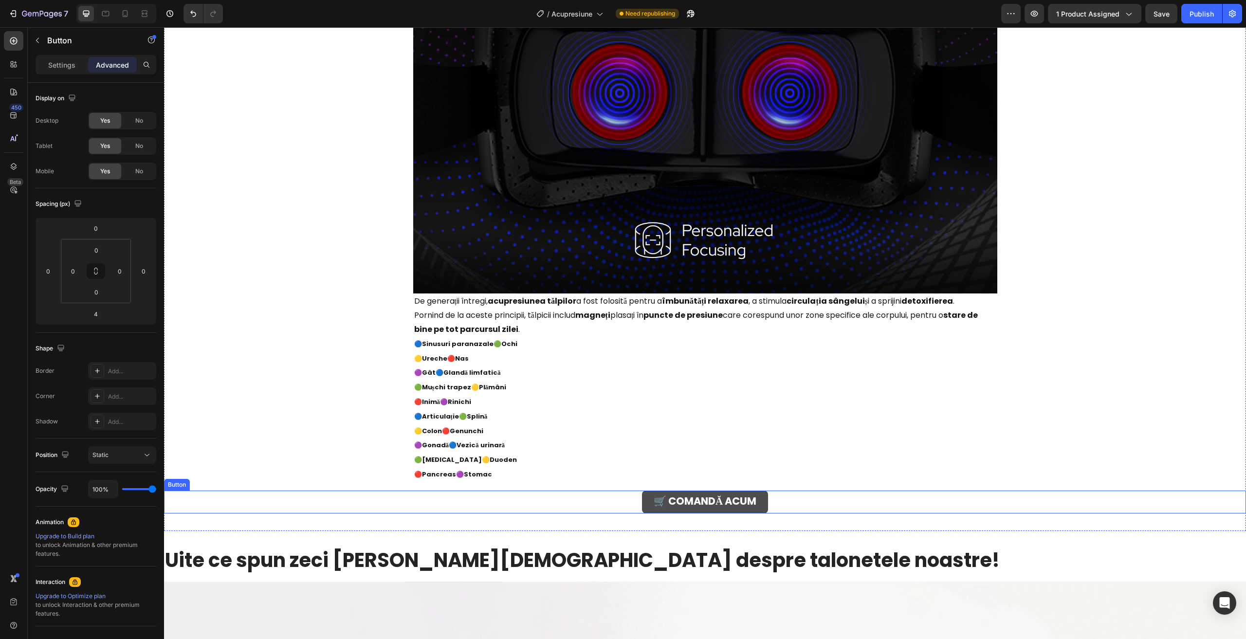
click at [645, 503] on link "🛒 COMANDĂ ACUM" at bounding box center [705, 501] width 126 height 23
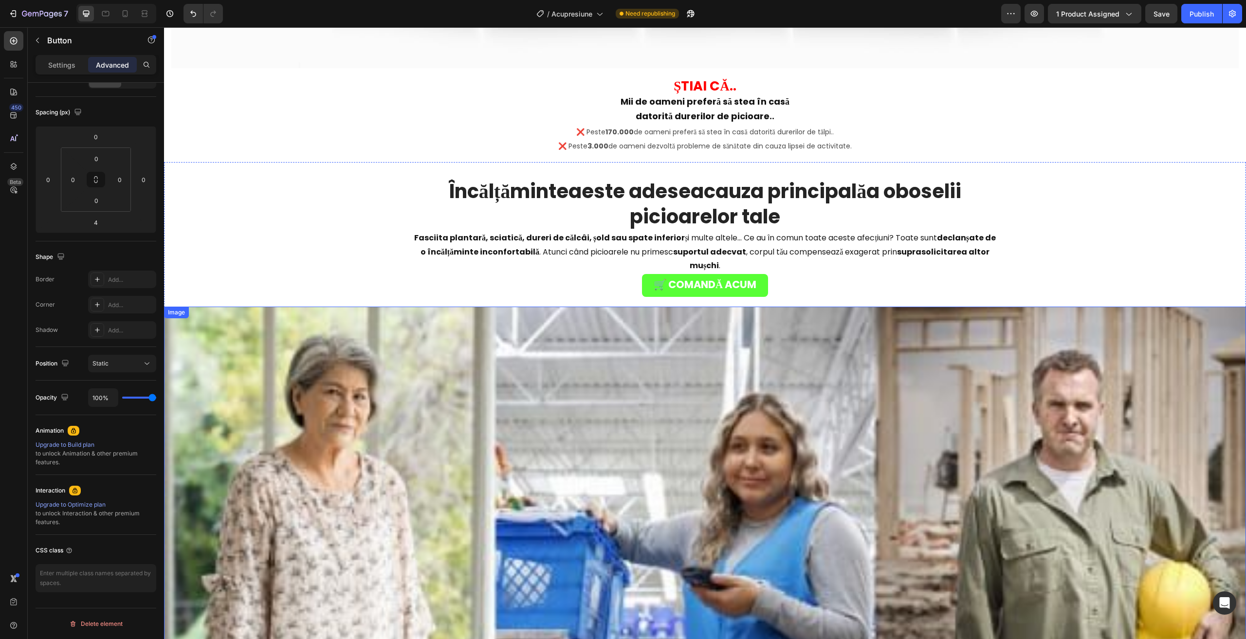
scroll to position [2594, 0]
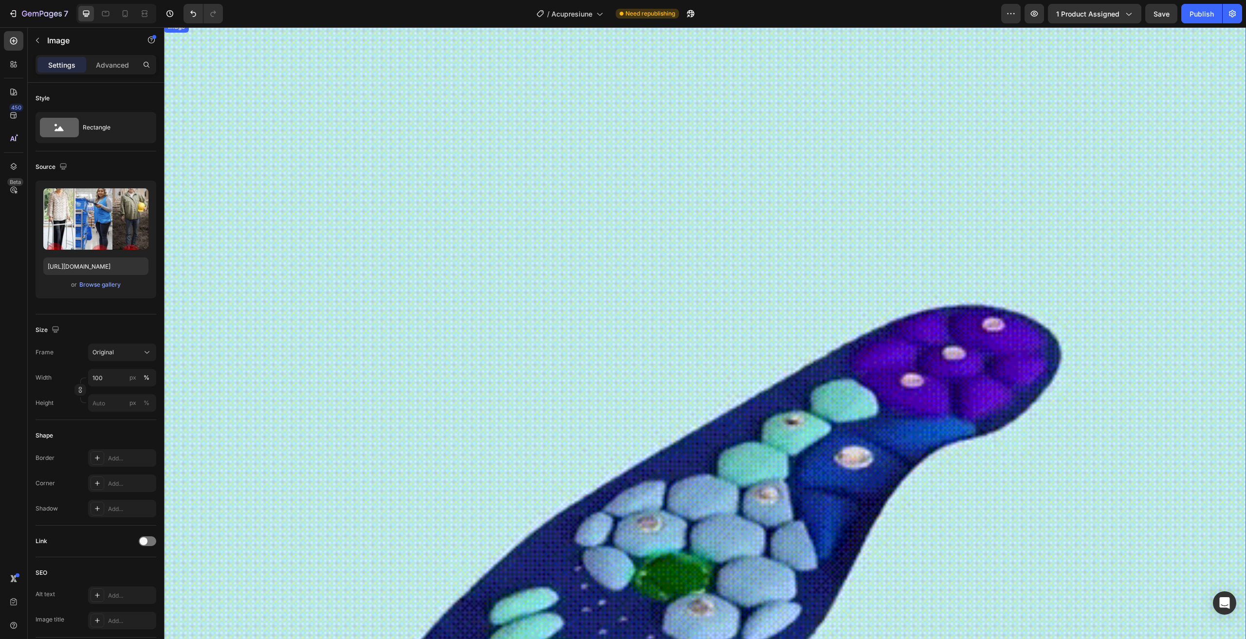
click at [703, 214] on img at bounding box center [705, 562] width 1082 height 1082
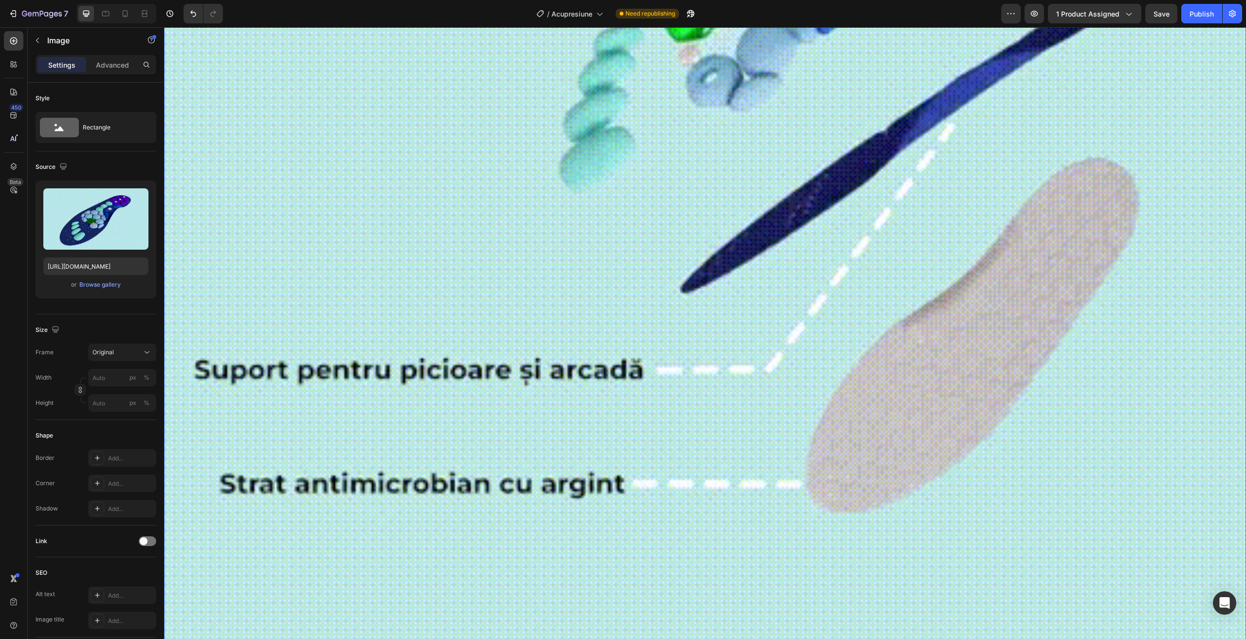
scroll to position [1674, 0]
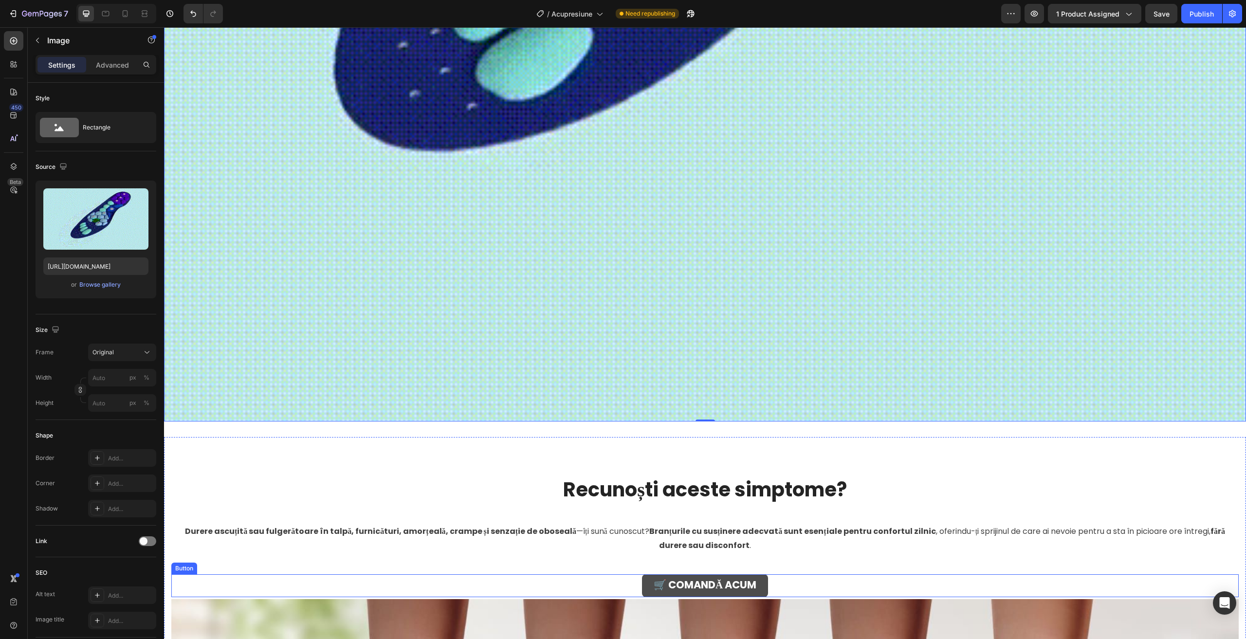
click at [668, 574] on button "🛒 COMANDĂ ACUM" at bounding box center [705, 585] width 126 height 23
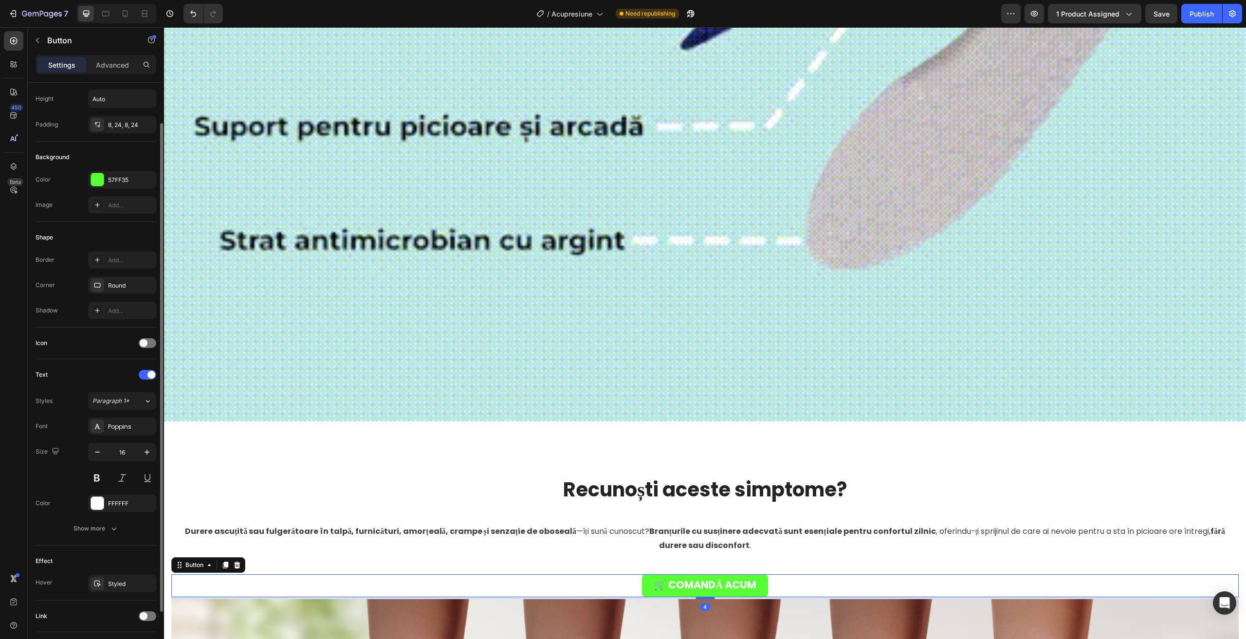
scroll to position [97, 0]
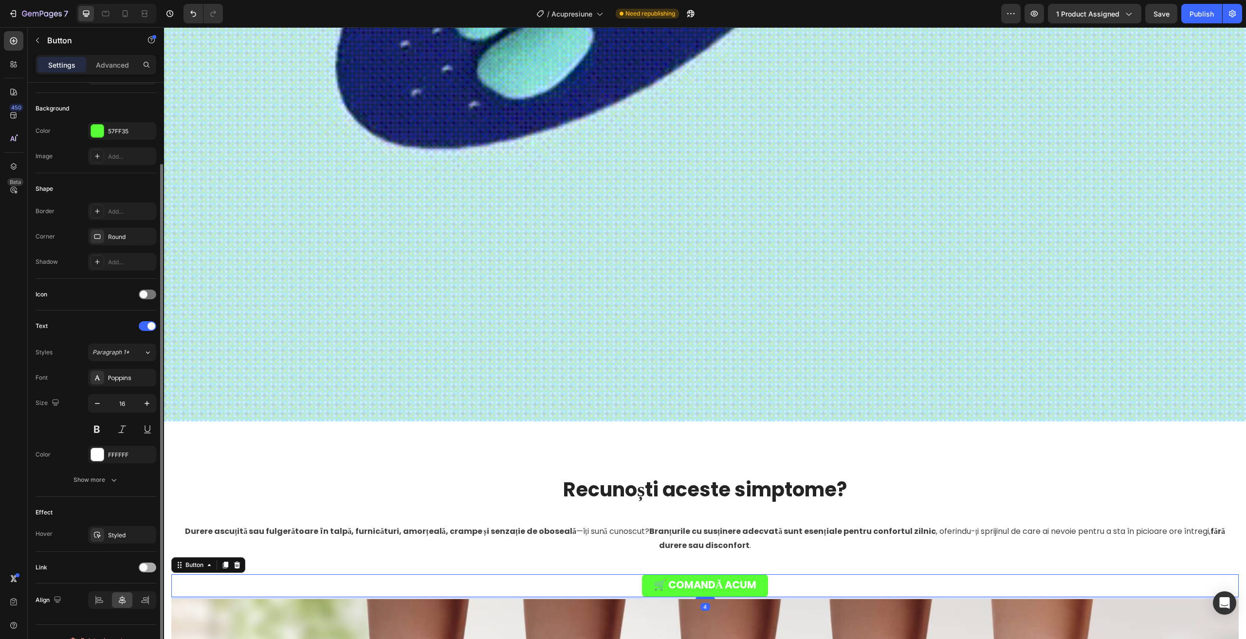
click at [155, 564] on div at bounding box center [148, 567] width 18 height 10
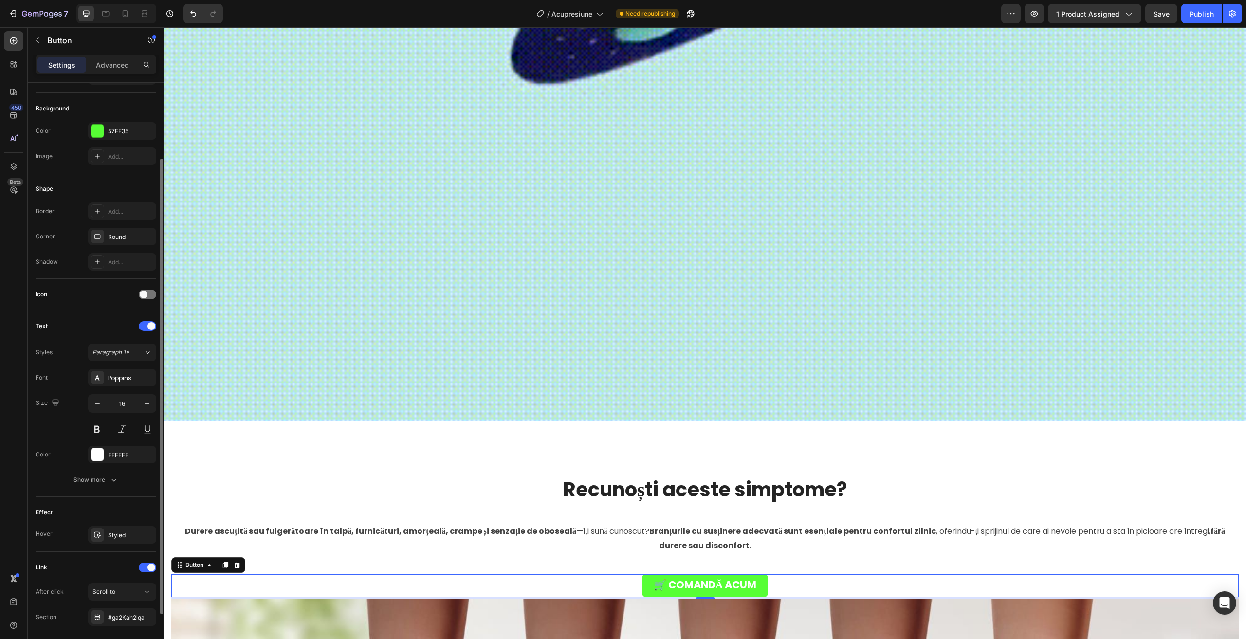
scroll to position [164, 0]
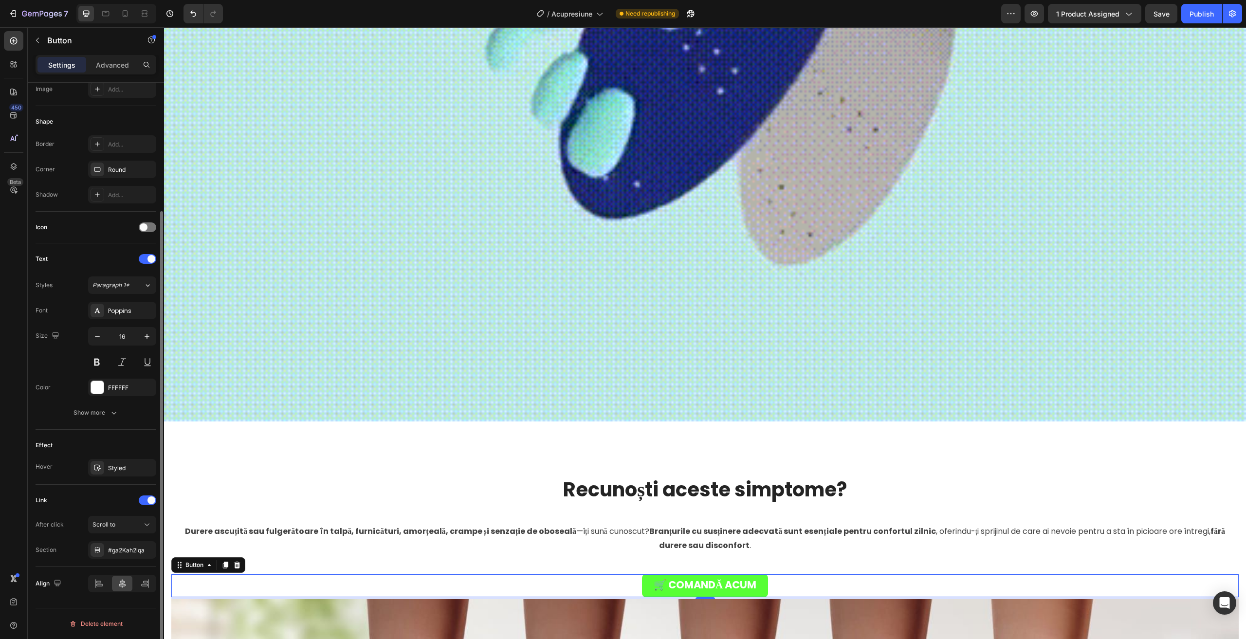
click at [126, 536] on div "After click Scroll to Section #ga2Kah2lqa" at bounding box center [96, 537] width 121 height 43
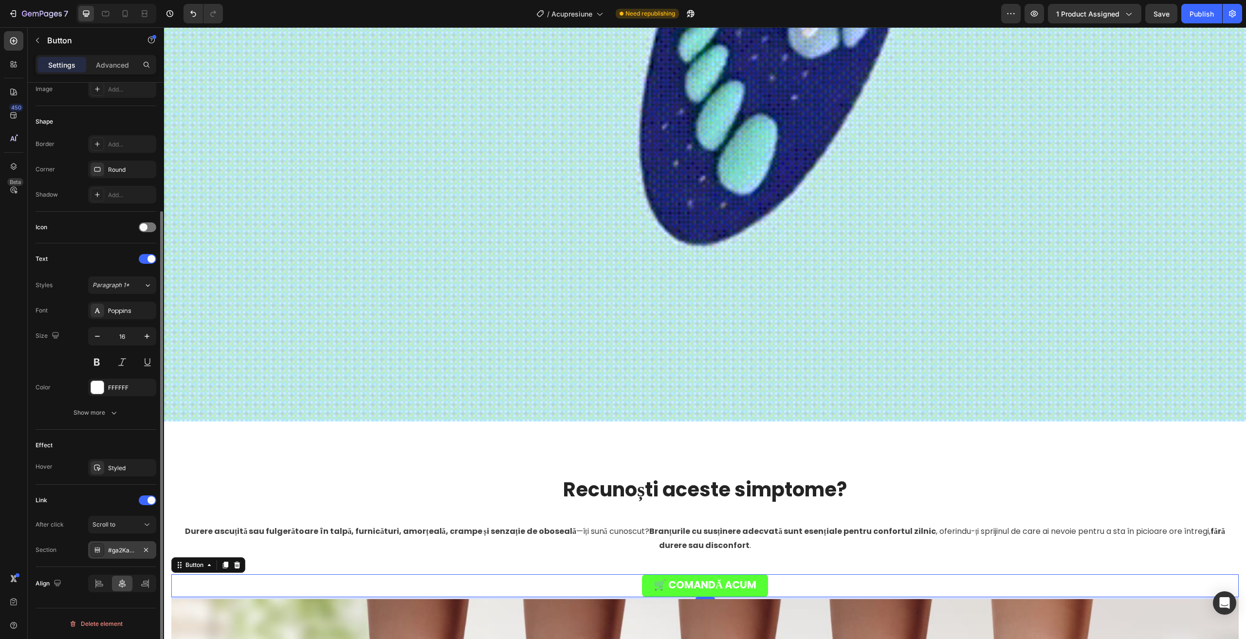
click at [123, 546] on div "#ga2Kah2lqa" at bounding box center [122, 550] width 28 height 9
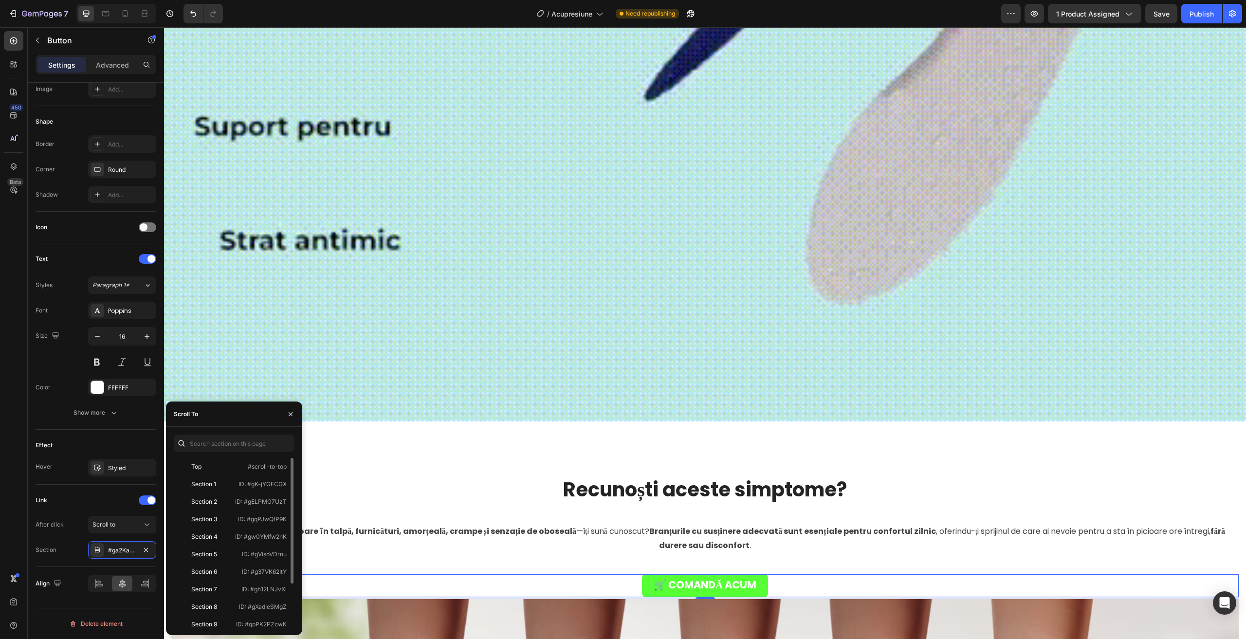
scroll to position [58, 0]
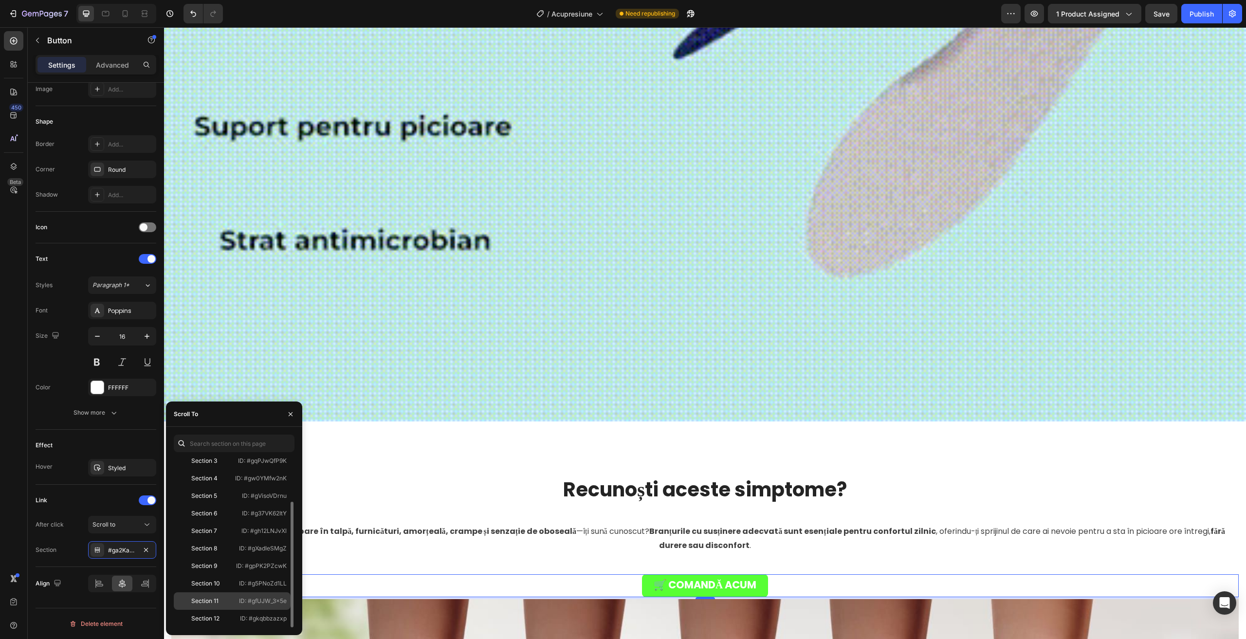
click at [207, 610] on div "Section 11 ID: #gfUJW_3x5e" at bounding box center [232, 619] width 117 height 18
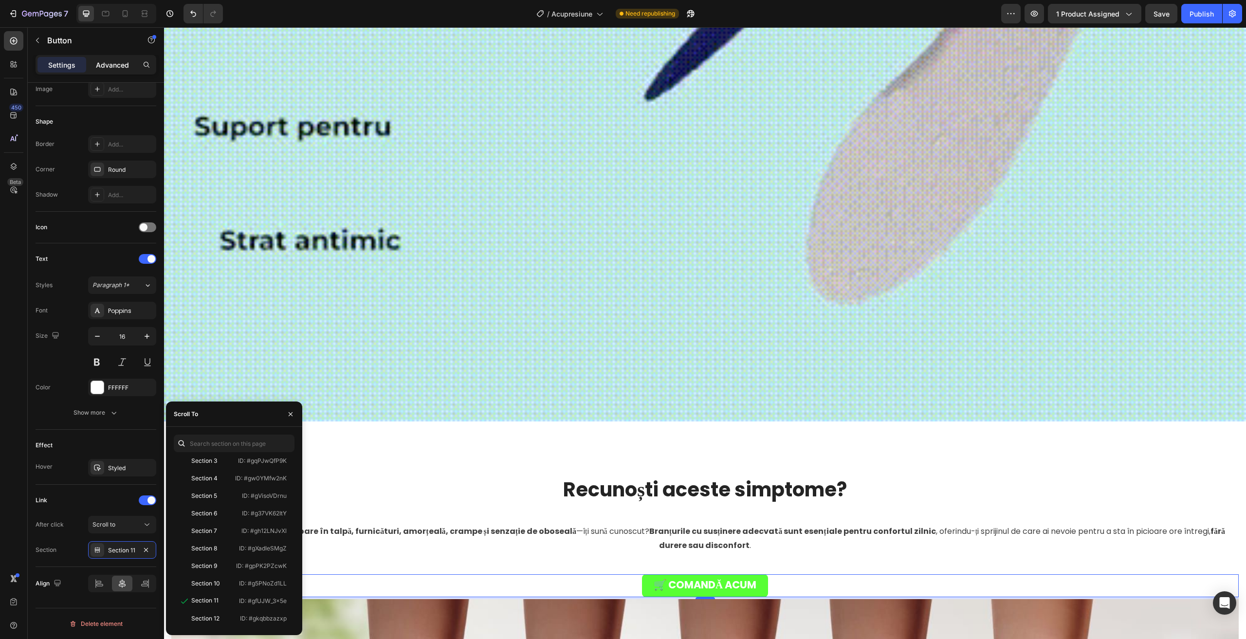
click at [108, 68] on p "Advanced" at bounding box center [112, 65] width 33 height 10
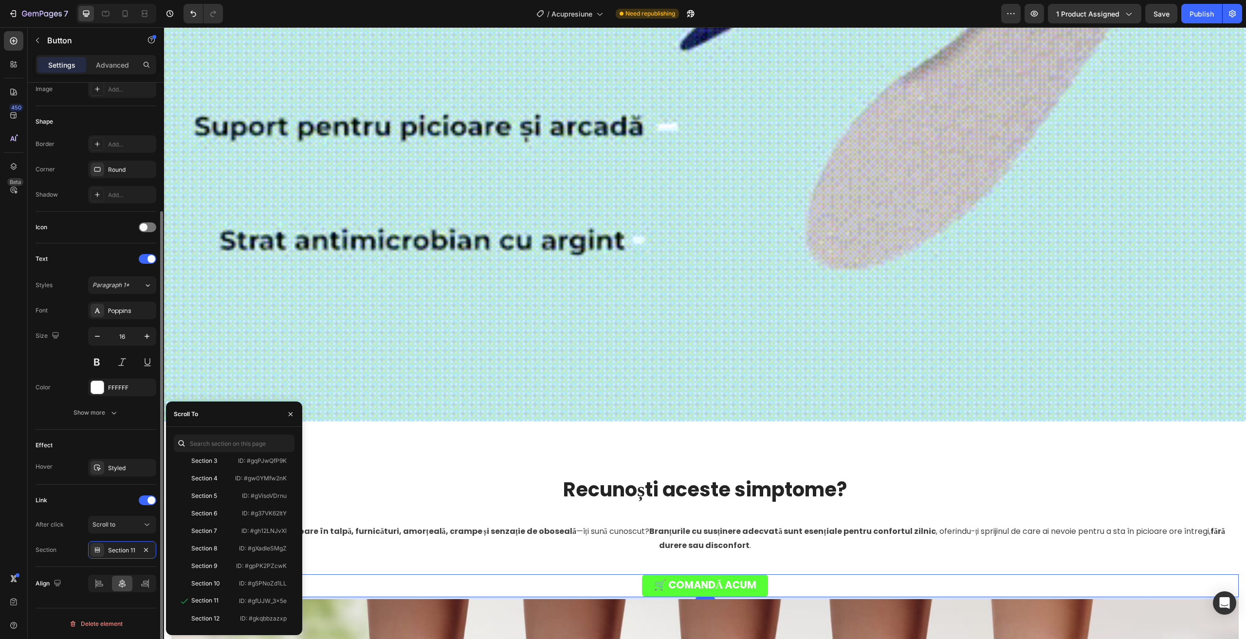
scroll to position [91, 0]
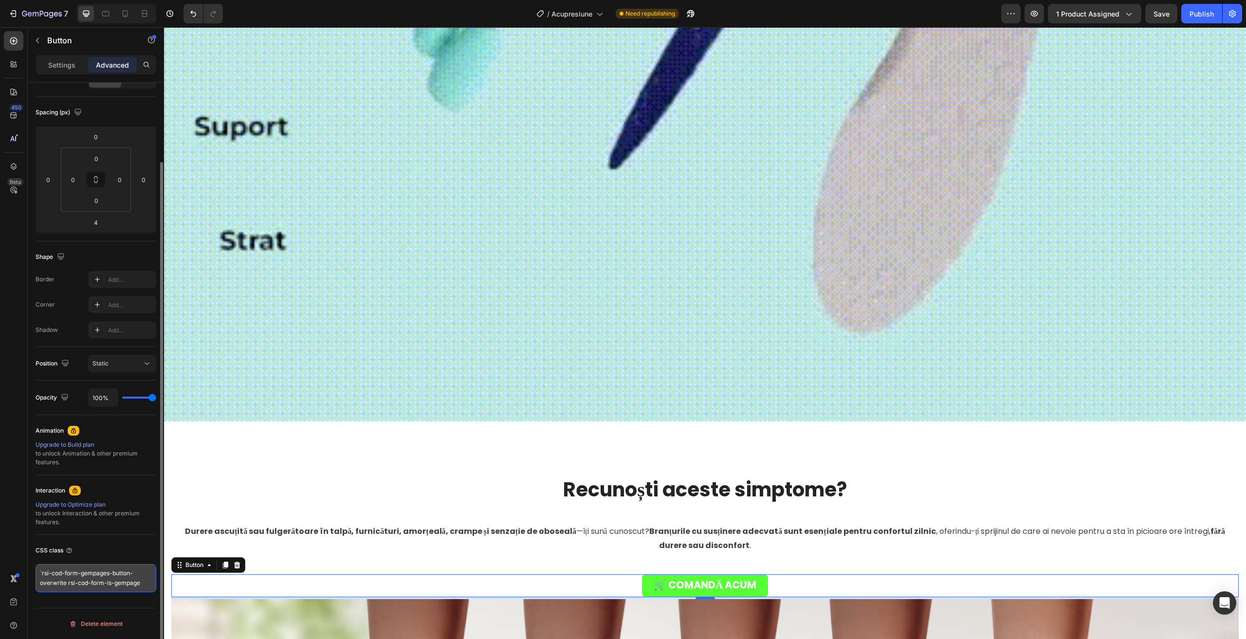
click at [80, 572] on textarea "`rsi-cod-form-gempages-button-overwrite rsi-cod-form-is-gempage" at bounding box center [96, 578] width 121 height 28
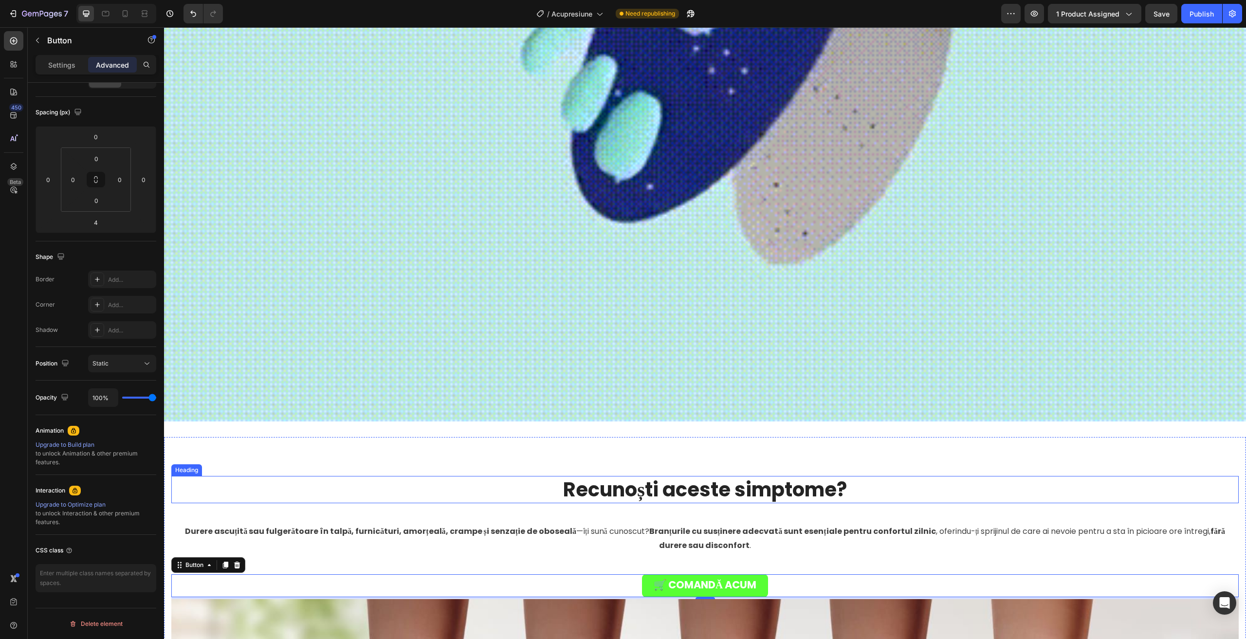
click at [415, 476] on h2 "Recunoști aceste simptome?" at bounding box center [704, 489] width 1067 height 27
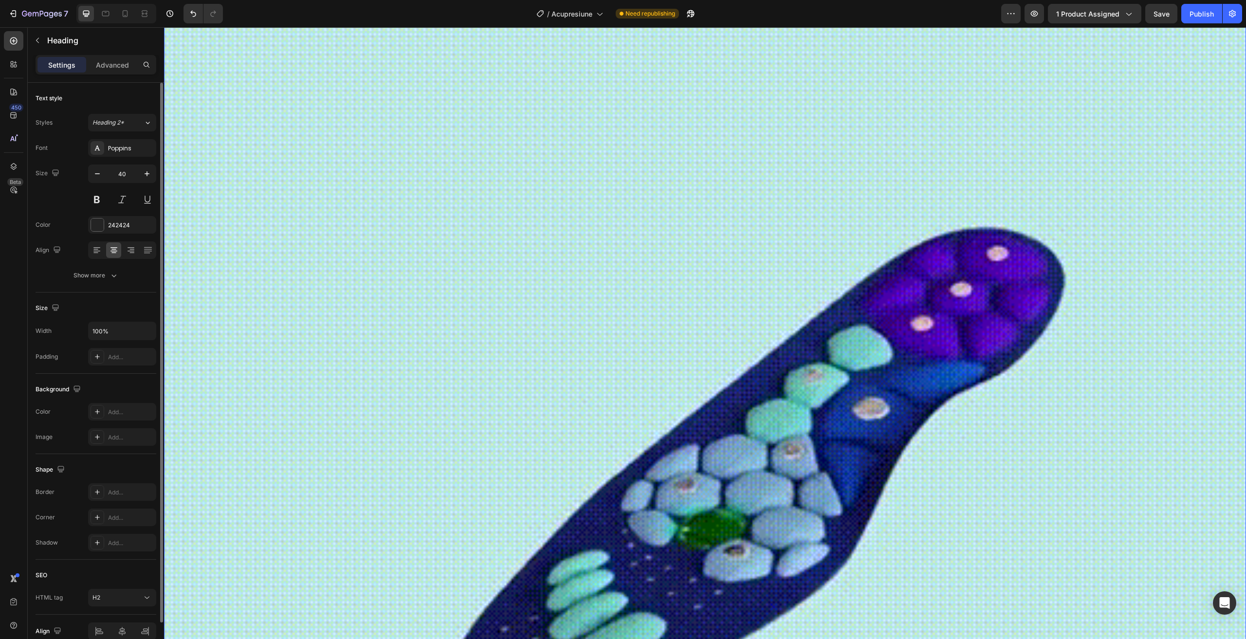
scroll to position [993, 0]
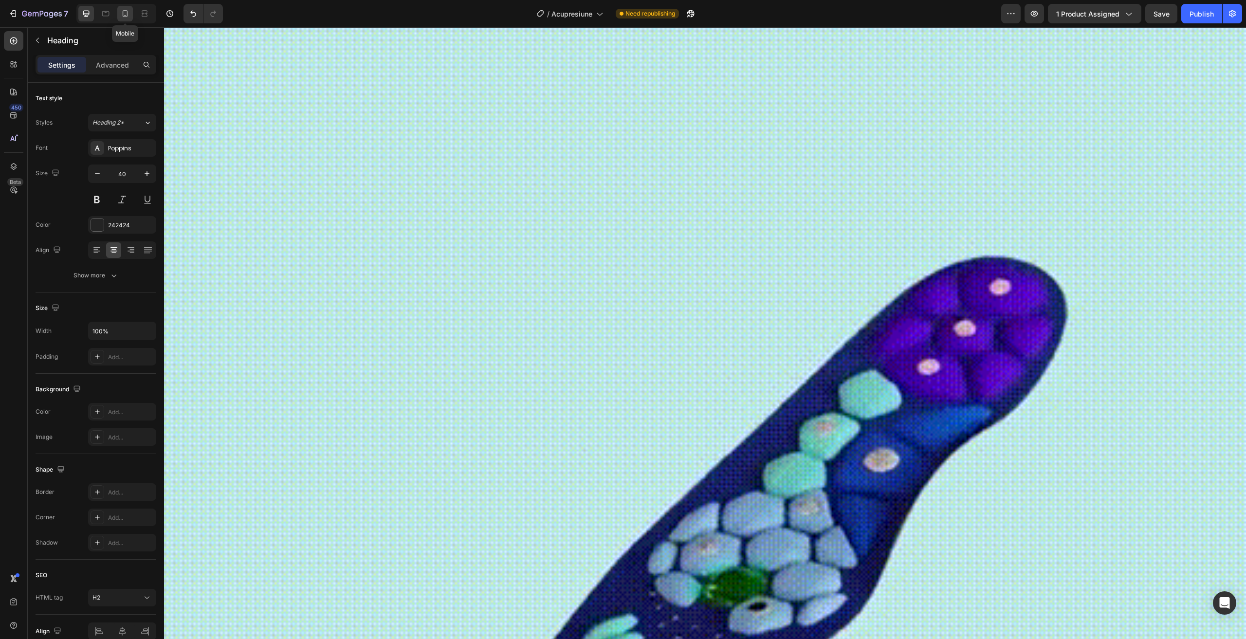
click at [129, 14] on icon at bounding box center [125, 14] width 10 height 10
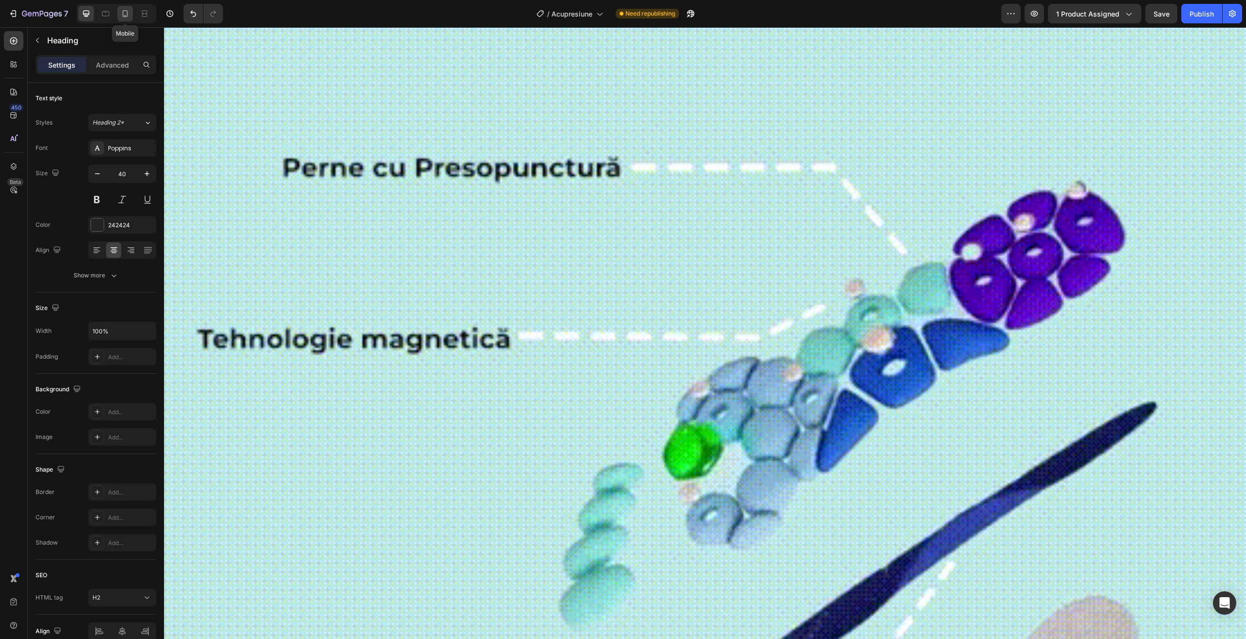
type input "23"
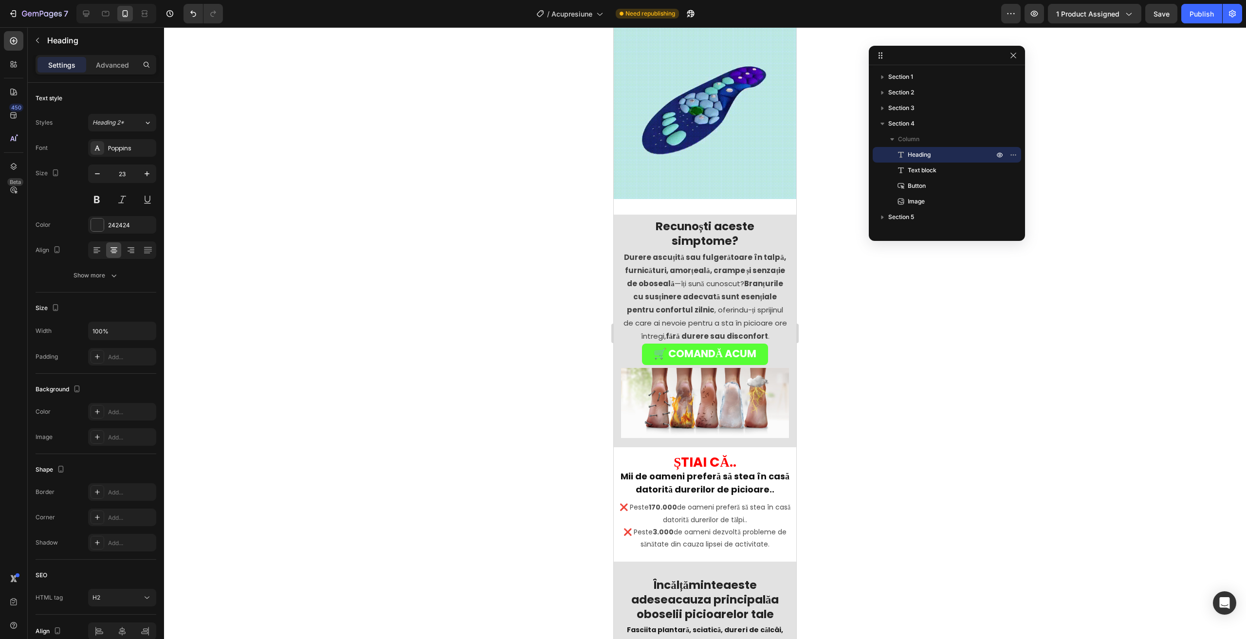
scroll to position [901, 0]
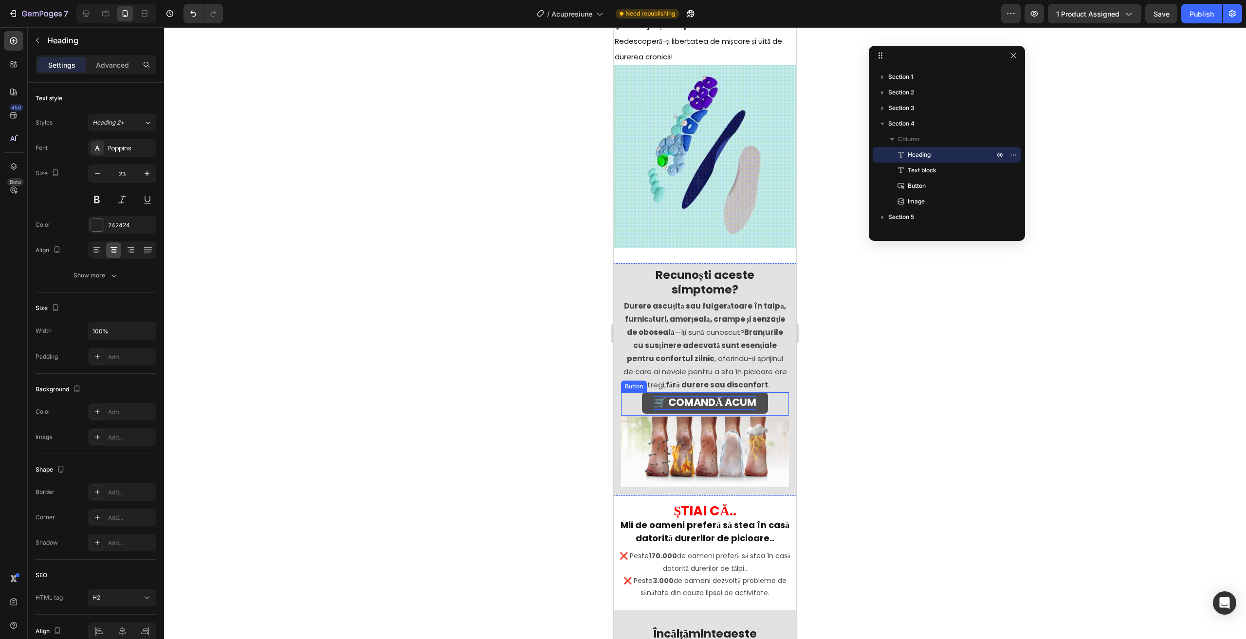
click at [653, 402] on strong "🛒 COMANDĂ ACUM" at bounding box center [704, 402] width 103 height 14
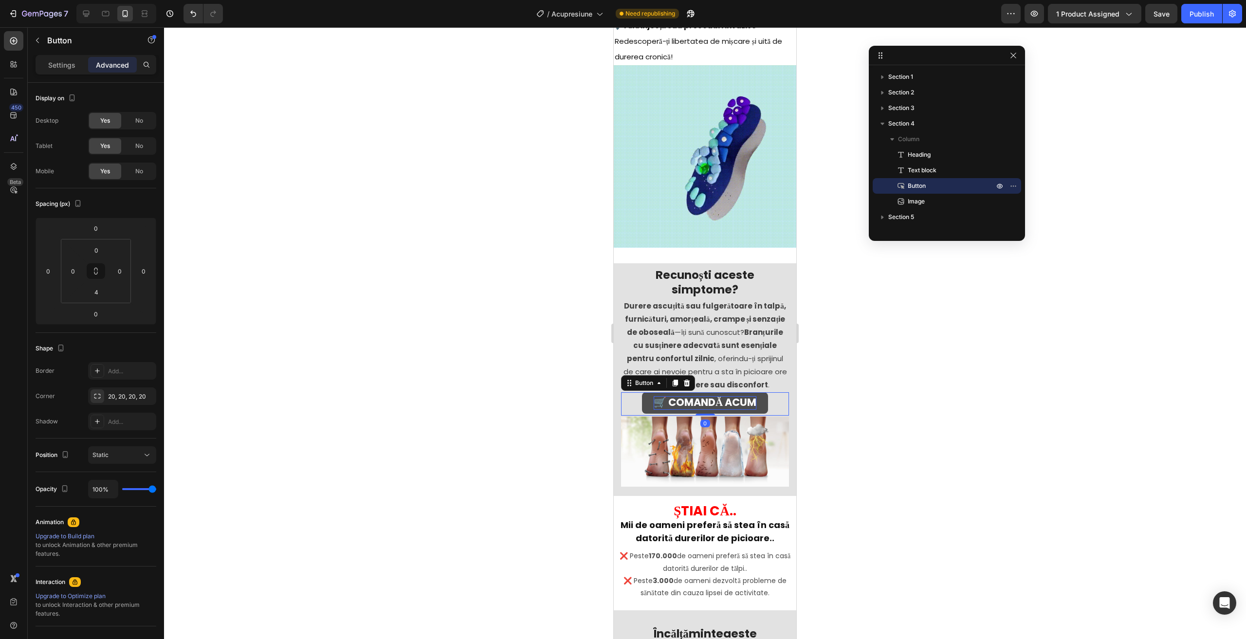
click at [653, 400] on strong "🛒 COMANDĂ ACUM" at bounding box center [704, 402] width 103 height 14
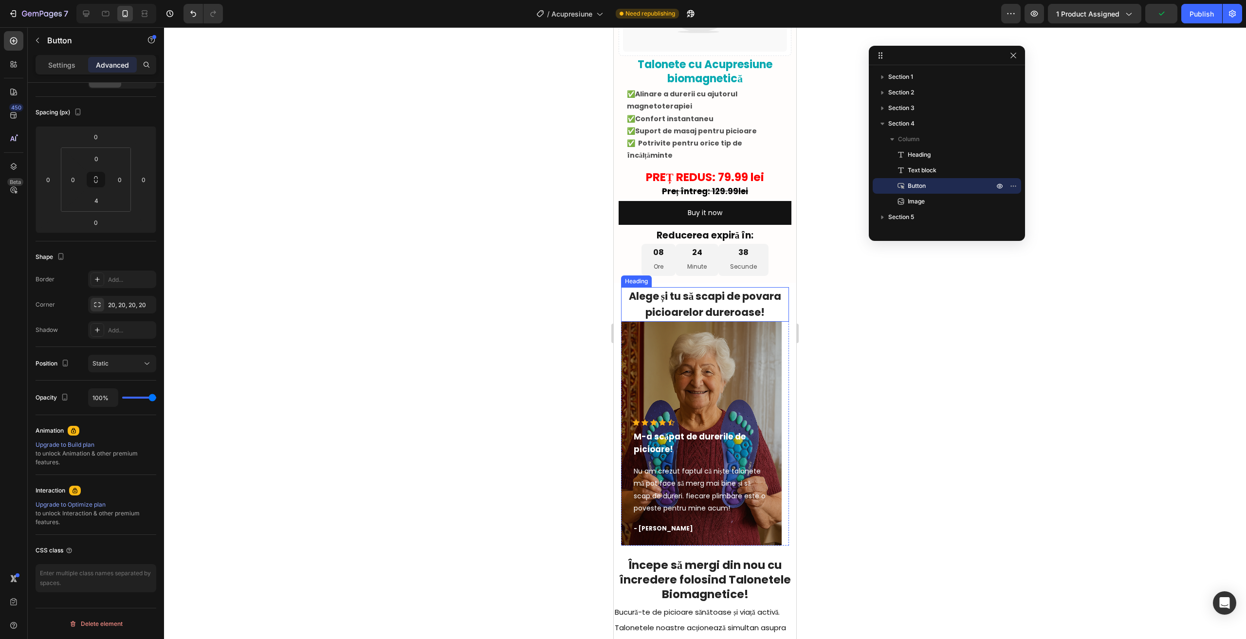
scroll to position [135, 0]
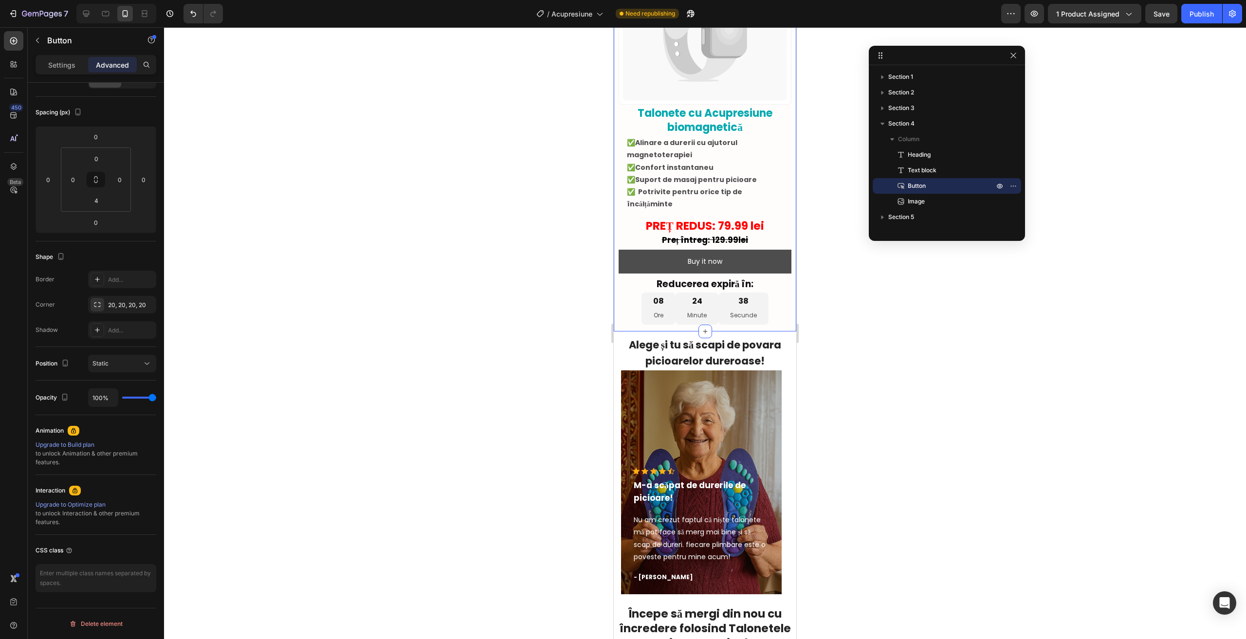
click at [652, 261] on button "Buy it now" at bounding box center [704, 262] width 173 height 24
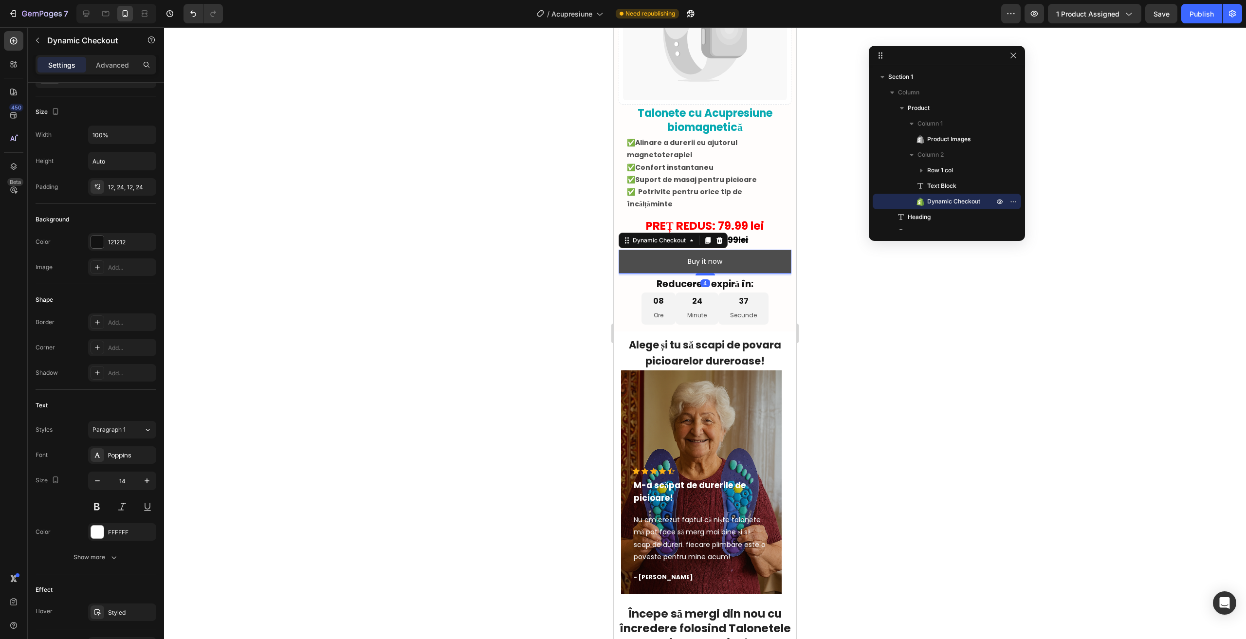
scroll to position [0, 0]
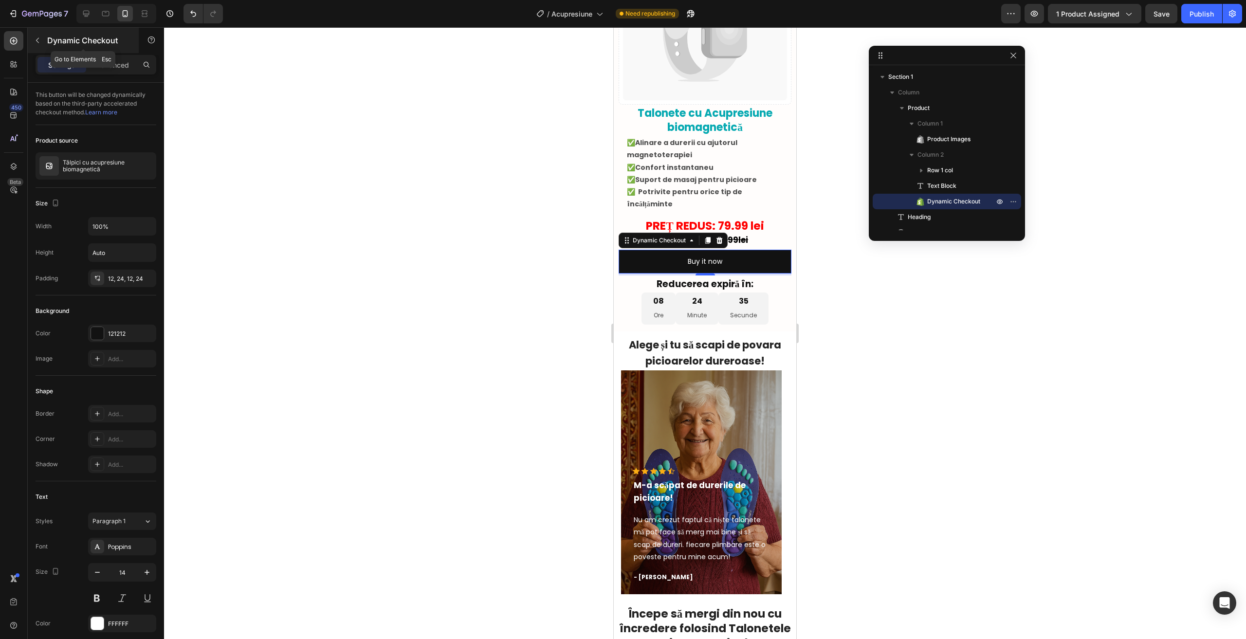
click at [37, 35] on button "button" at bounding box center [38, 41] width 16 height 16
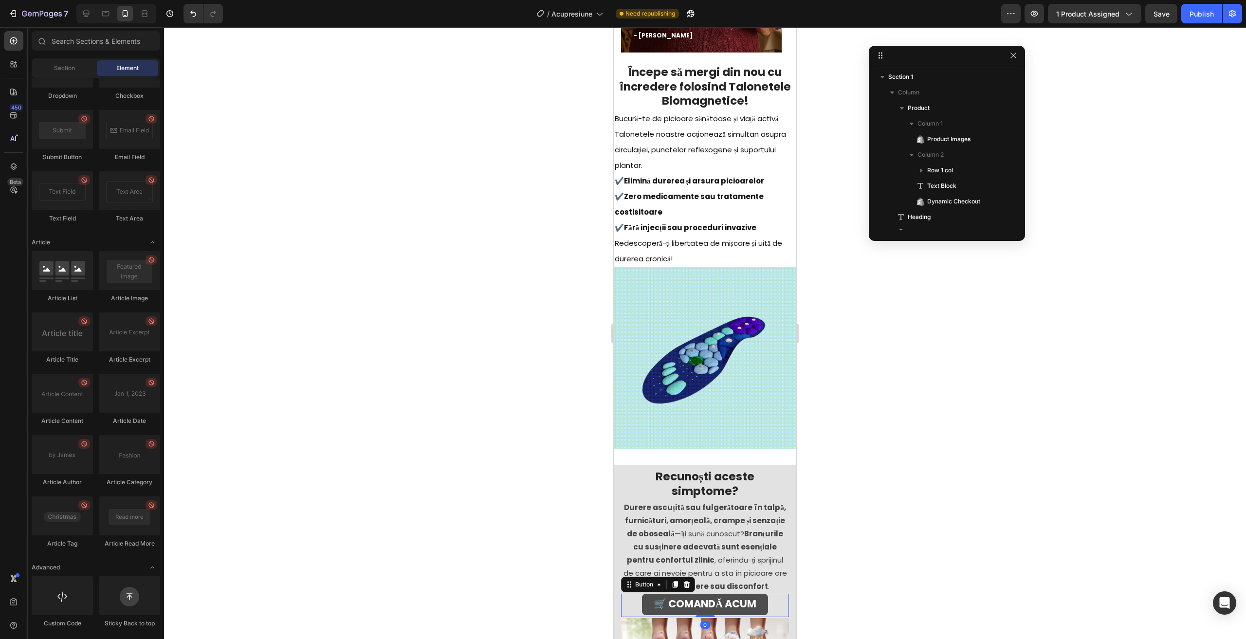
click at [647, 597] on link "🛒 COMANDĂ ACUM" at bounding box center [705, 604] width 126 height 21
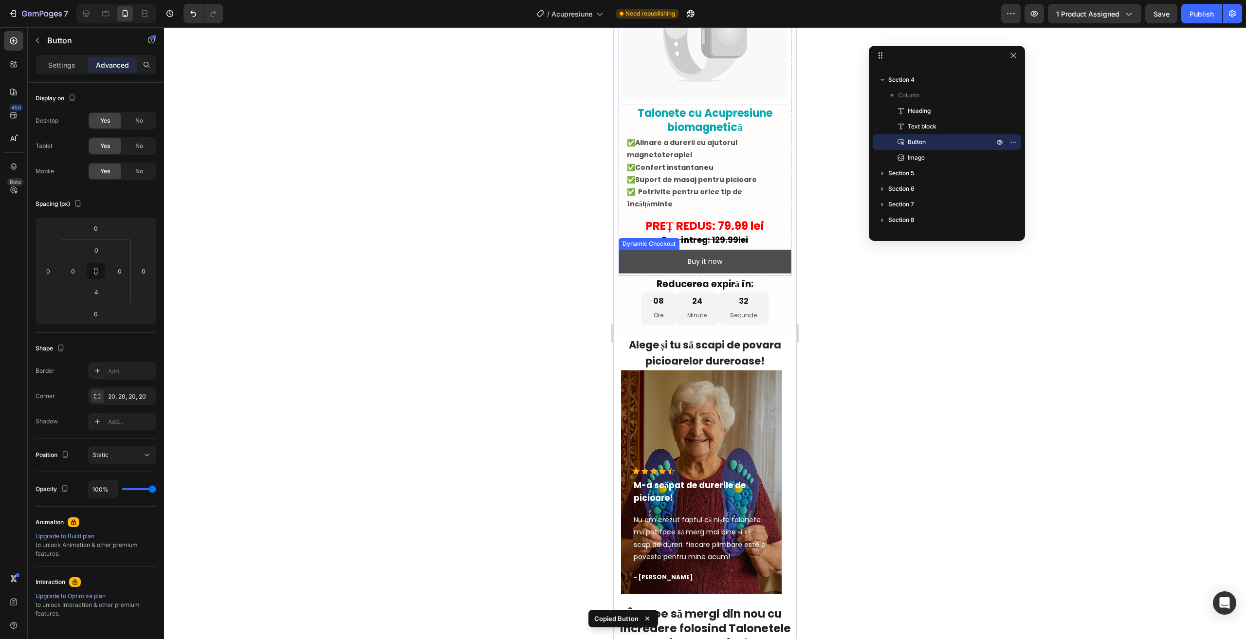
click at [630, 252] on button "Buy it now" at bounding box center [704, 262] width 173 height 24
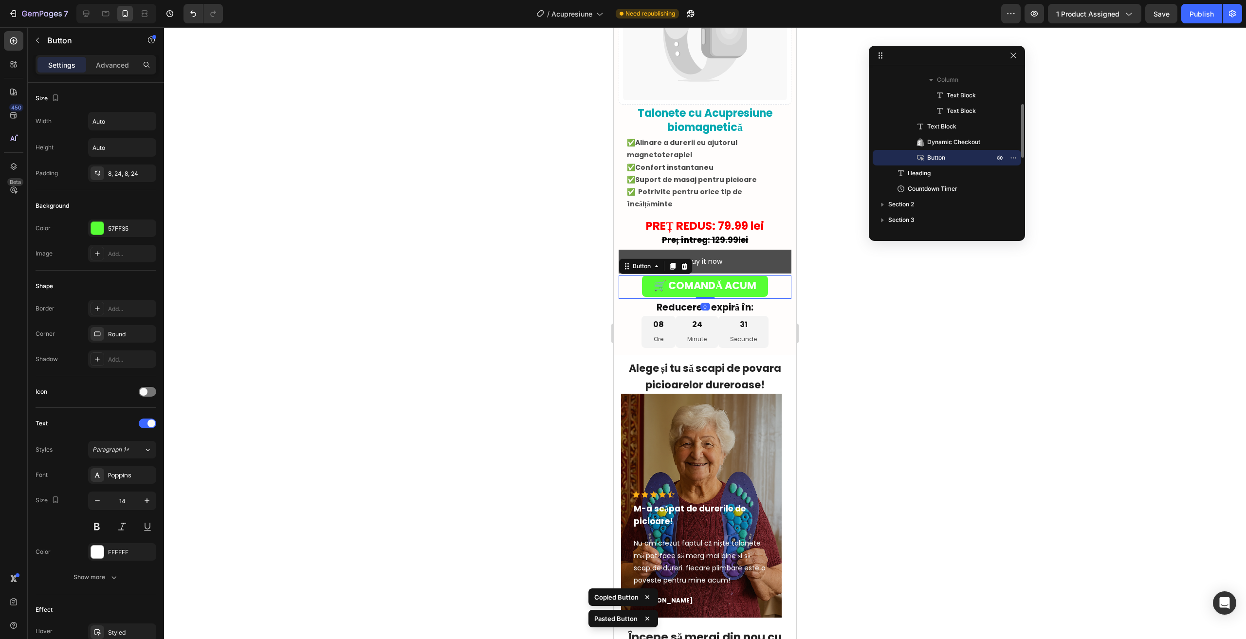
click at [630, 250] on button "Buy it now" at bounding box center [704, 262] width 173 height 24
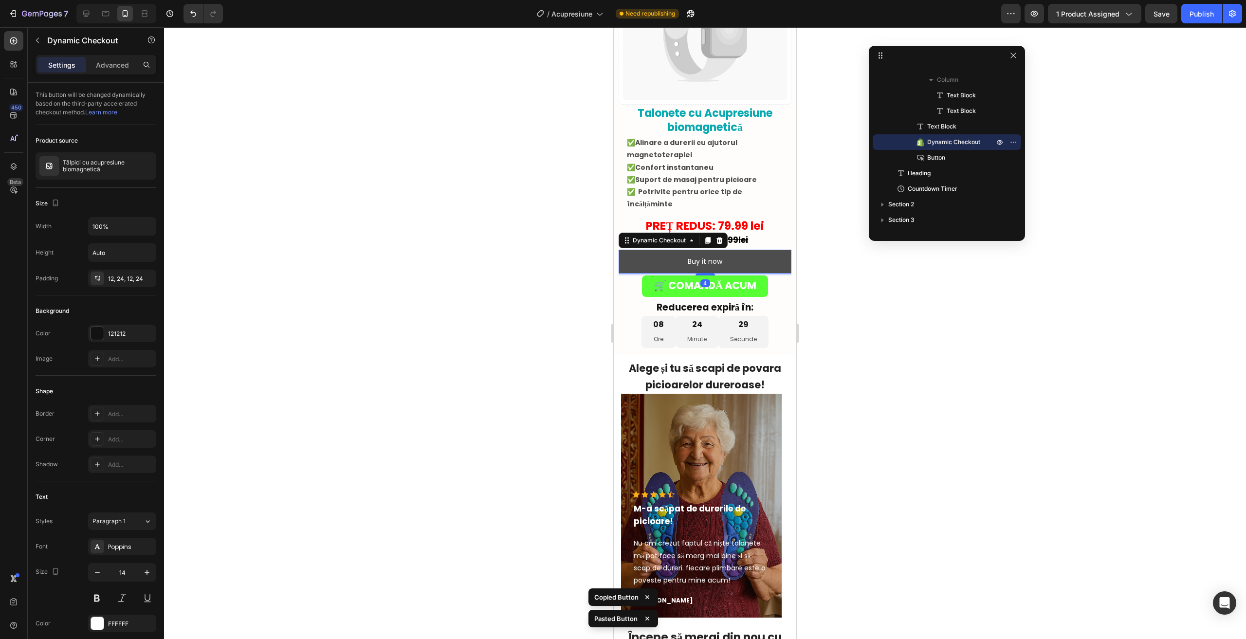
click at [644, 260] on button "Buy it now" at bounding box center [704, 262] width 173 height 24
click at [721, 236] on icon at bounding box center [719, 240] width 8 height 8
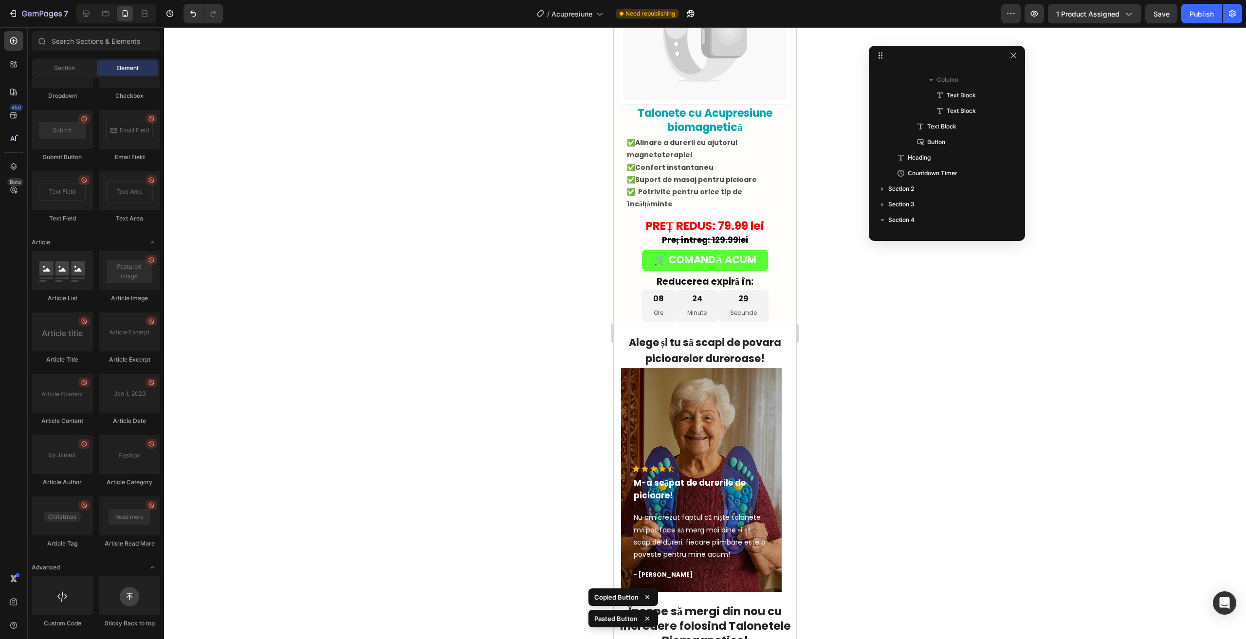
click at [661, 277] on strong "Reducerea expiră în:" at bounding box center [704, 281] width 97 height 13
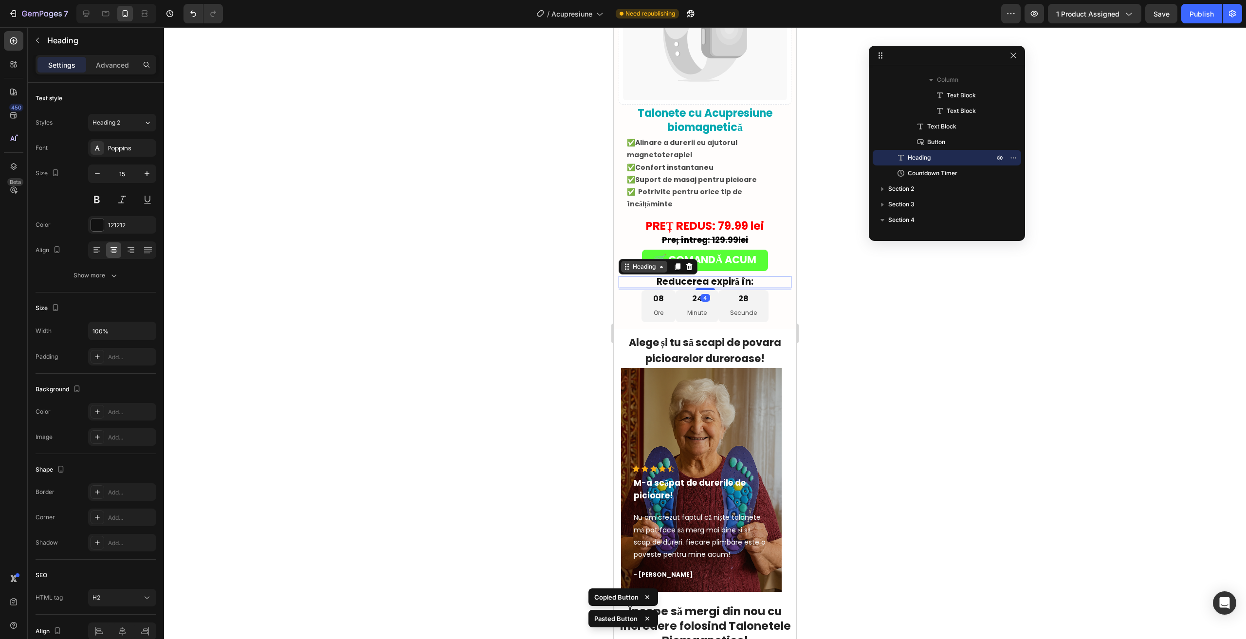
click at [655, 262] on div "Heading" at bounding box center [644, 266] width 27 height 9
click at [652, 259] on div "Heading Section" at bounding box center [657, 267] width 79 height 16
click at [747, 253] on strong "🛒 COMANDĂ ACUM" at bounding box center [704, 260] width 103 height 14
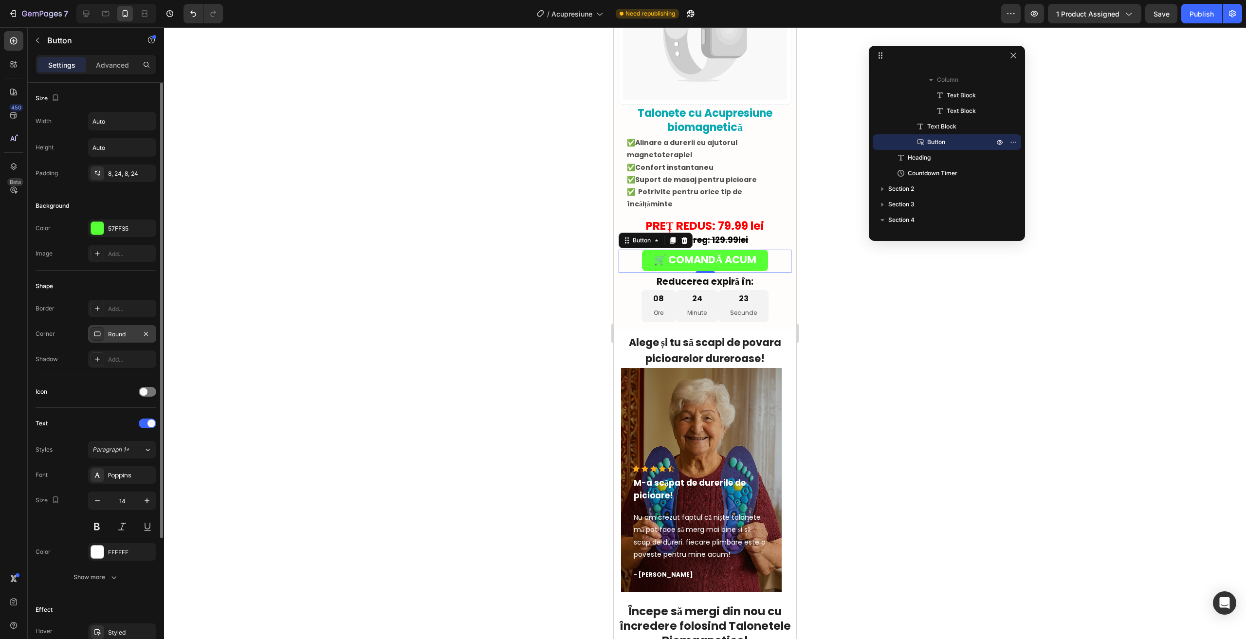
click at [113, 332] on div "Round" at bounding box center [122, 334] width 28 height 9
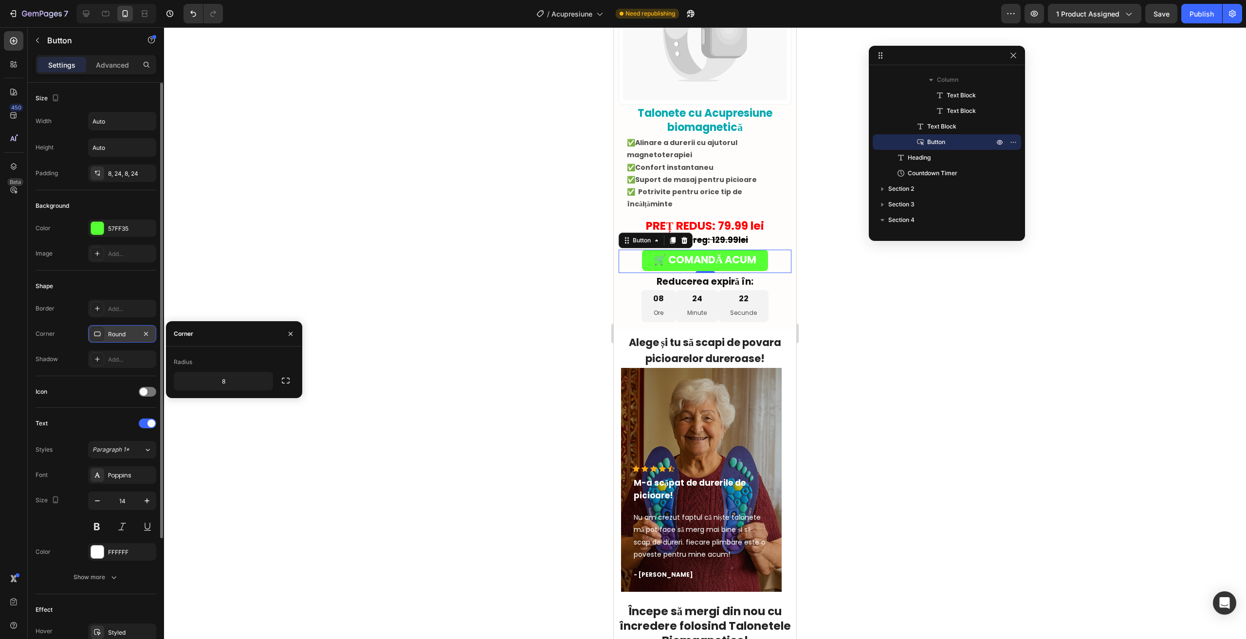
click at [113, 332] on div "Round" at bounding box center [122, 334] width 28 height 9
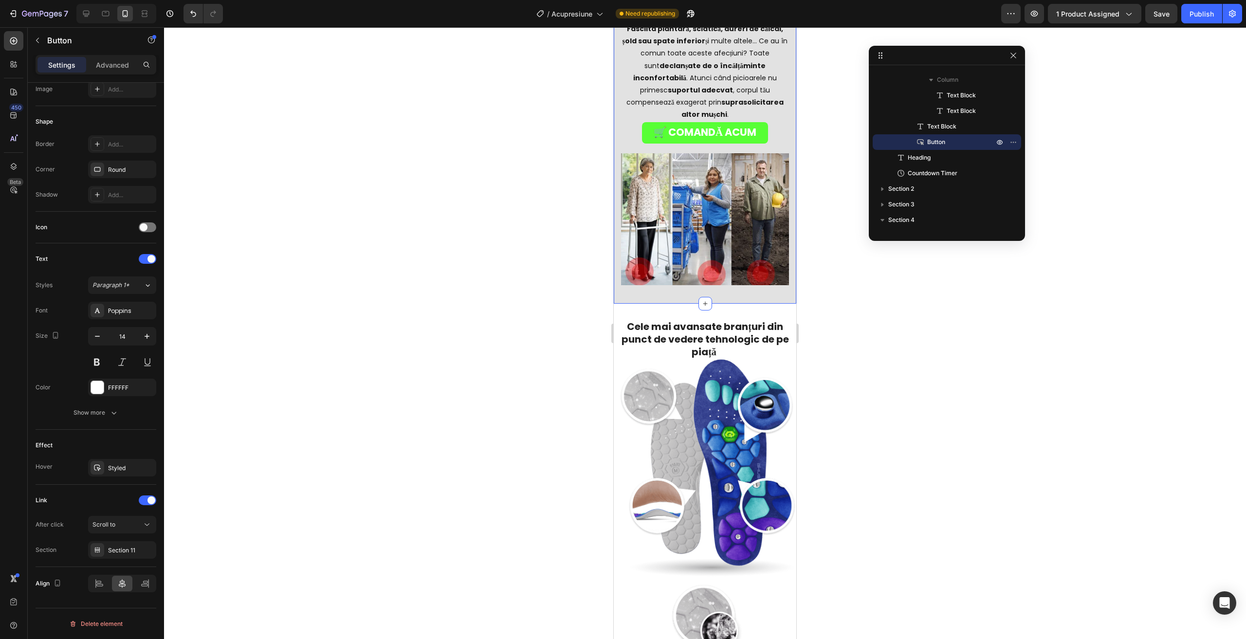
scroll to position [1460, 0]
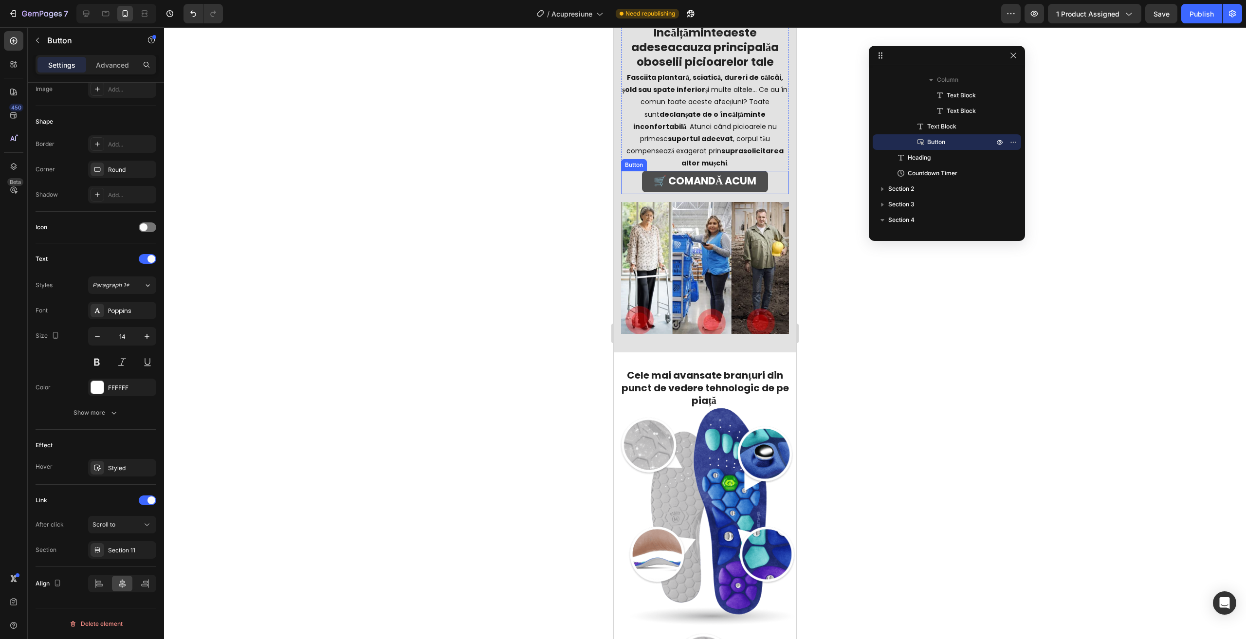
click at [642, 171] on link "🛒 COMANDĂ ACUM" at bounding box center [705, 181] width 126 height 21
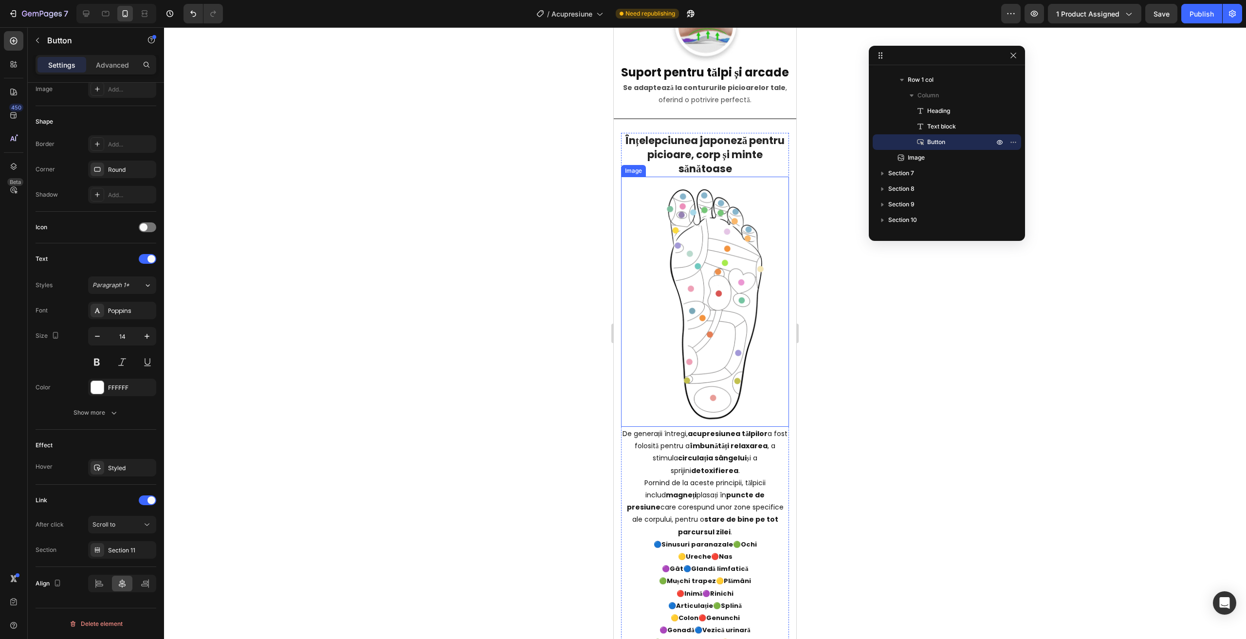
scroll to position [2822, 0]
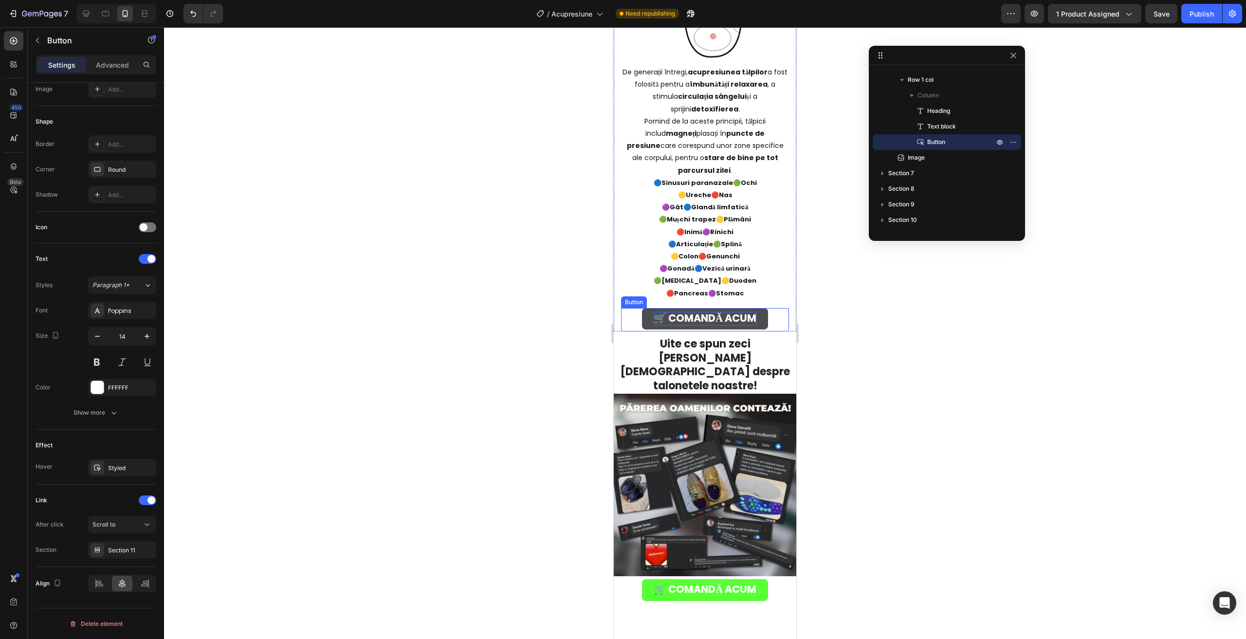
click at [729, 311] on strong "🛒 COMANDĂ ACUM" at bounding box center [704, 318] width 103 height 14
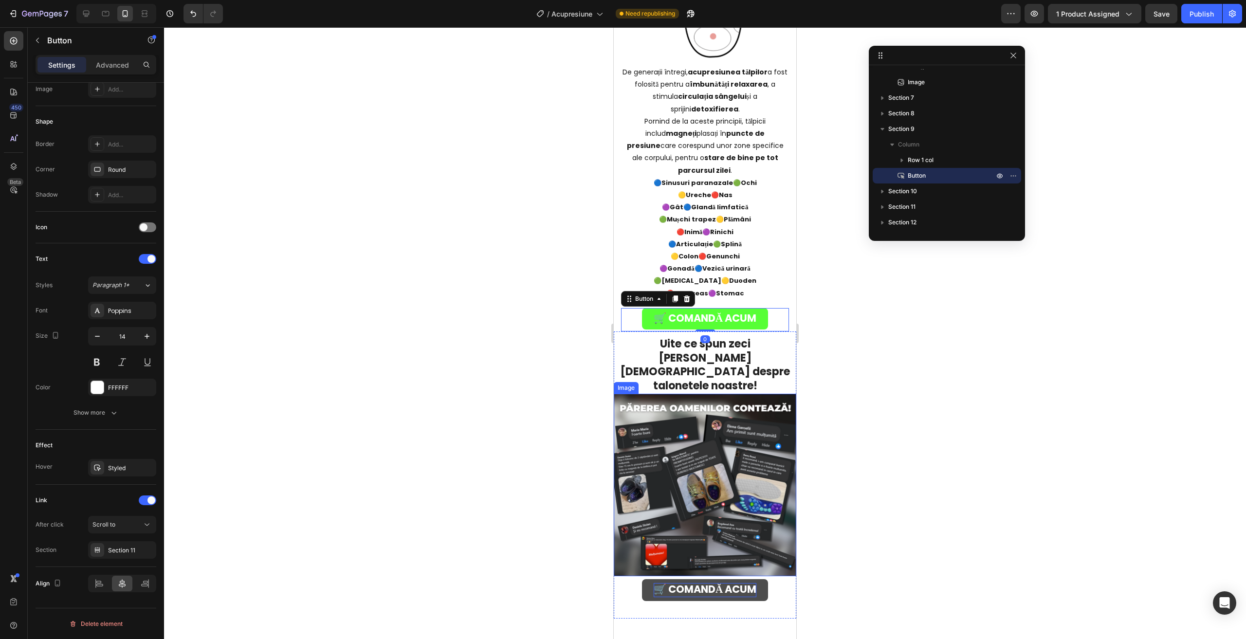
click at [679, 582] on strong "🛒 COMANDĂ ACUM" at bounding box center [704, 589] width 103 height 14
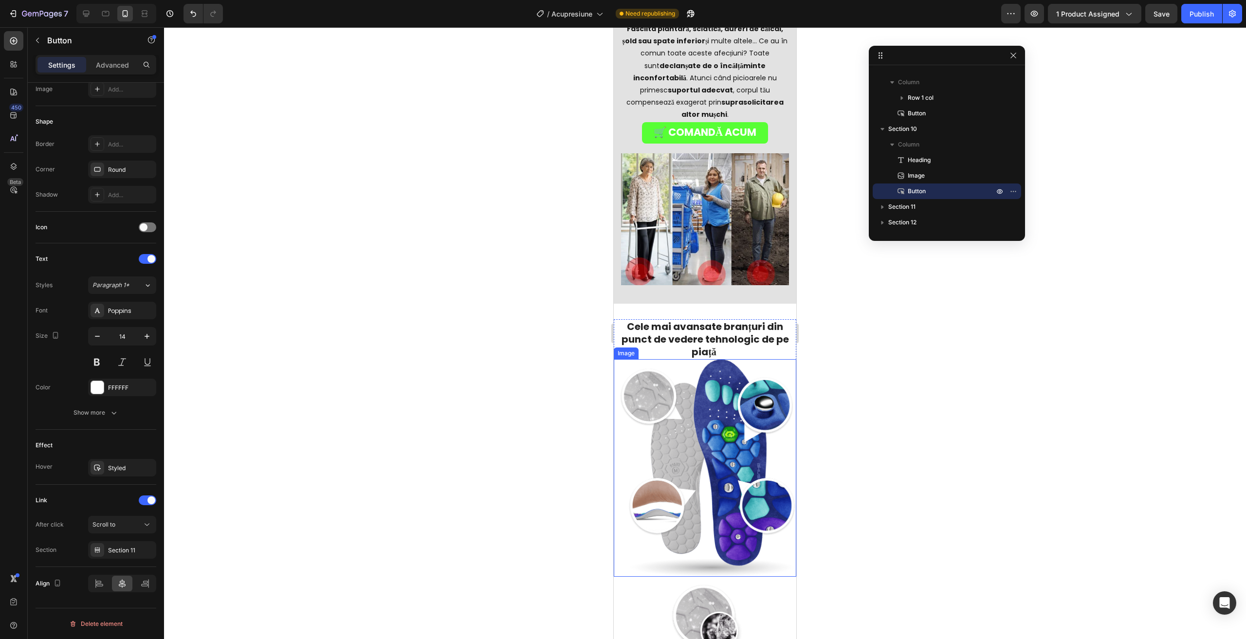
scroll to position [1168, 0]
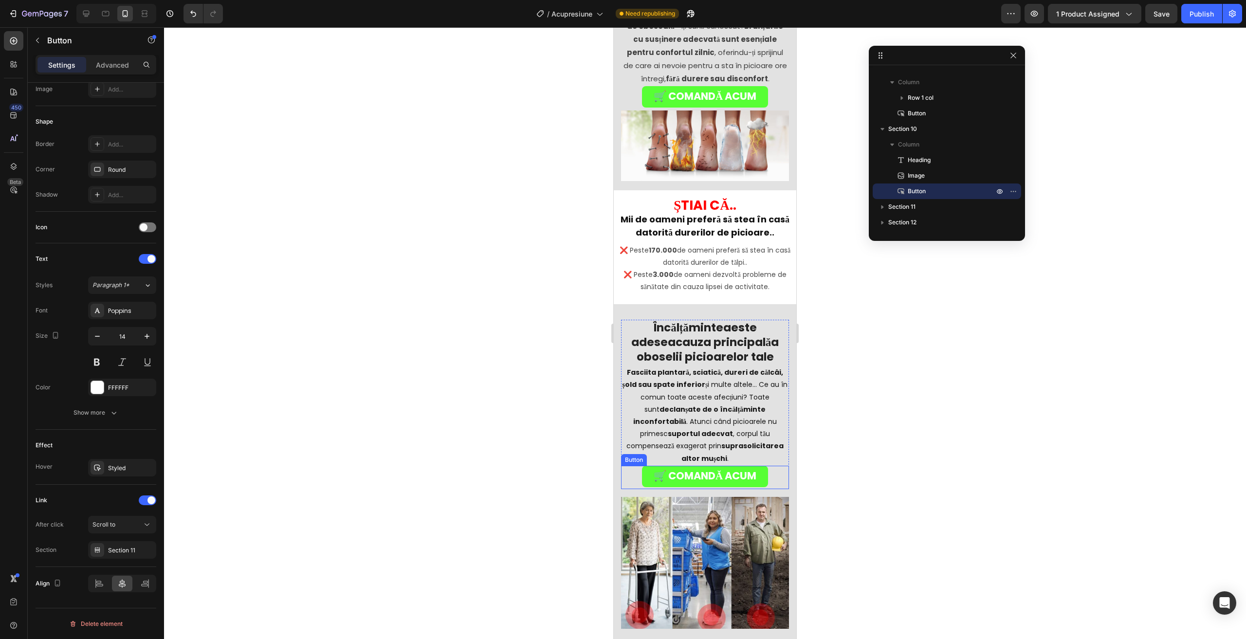
click at [643, 473] on div "🛒 COMANDĂ ACUM Button" at bounding box center [705, 477] width 168 height 23
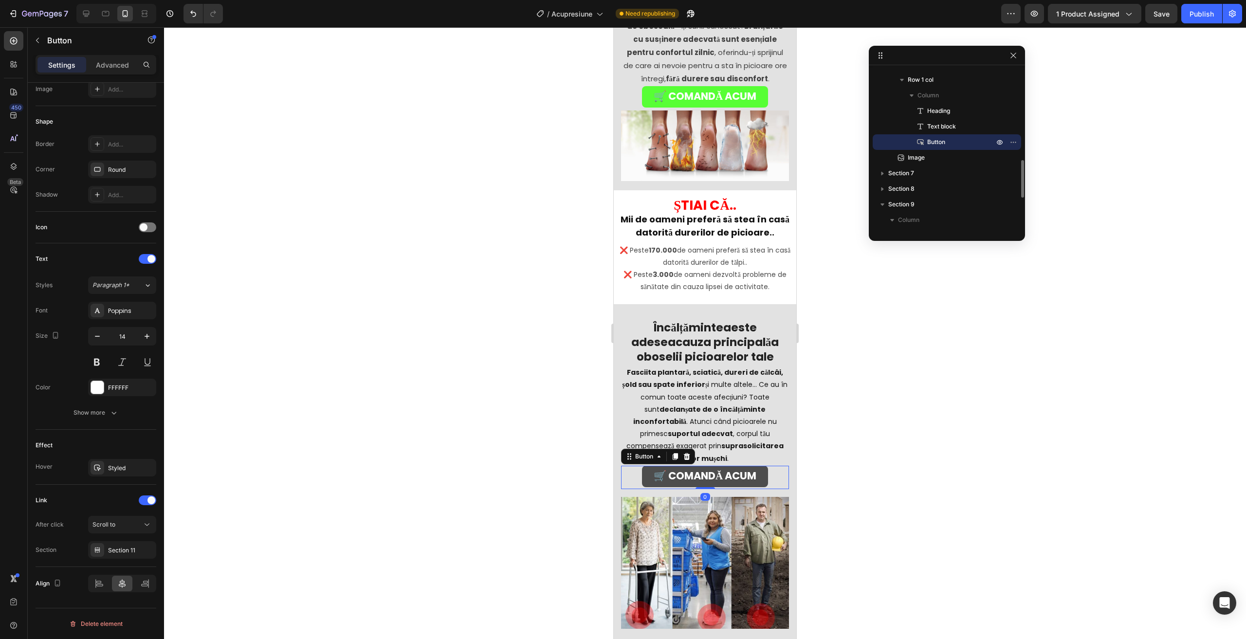
click at [642, 466] on link "🛒 COMANDĂ ACUM" at bounding box center [705, 476] width 126 height 21
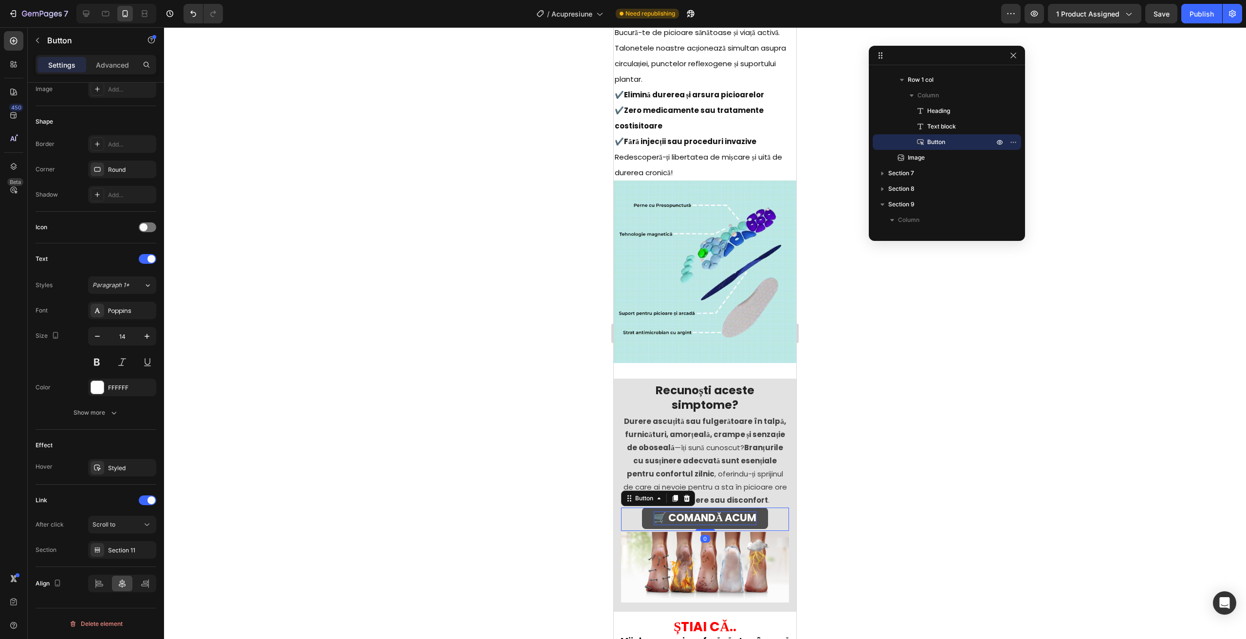
scroll to position [246, 0]
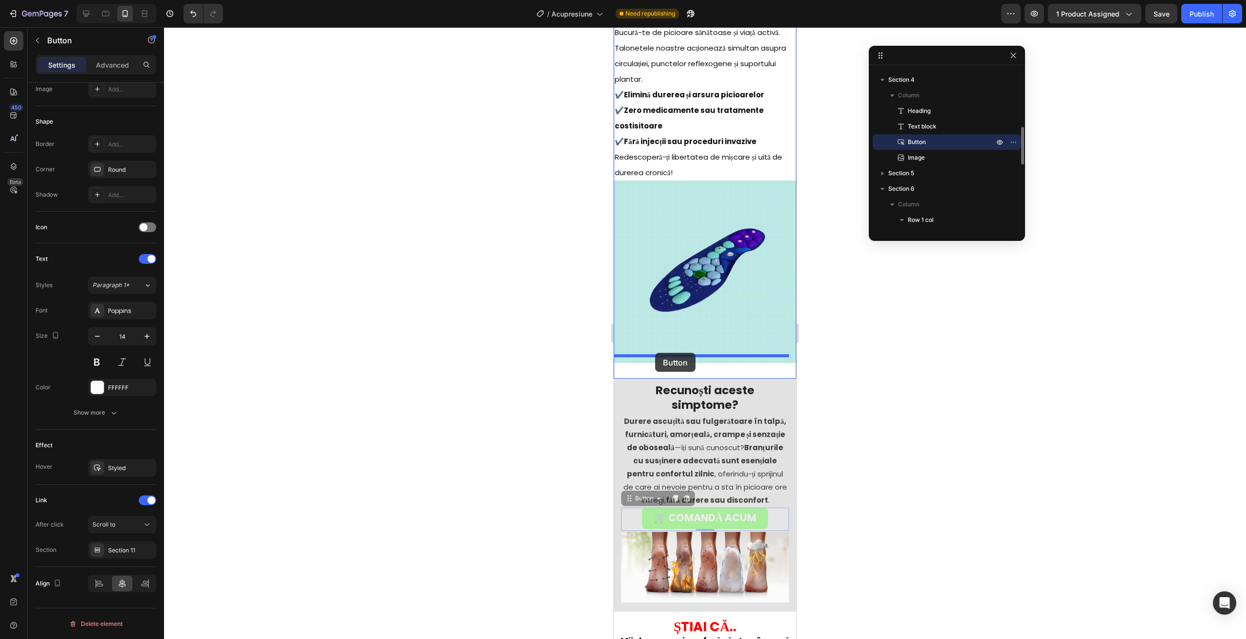
drag, startPoint x: 655, startPoint y: 517, endPoint x: 655, endPoint y: 353, distance: 164.0
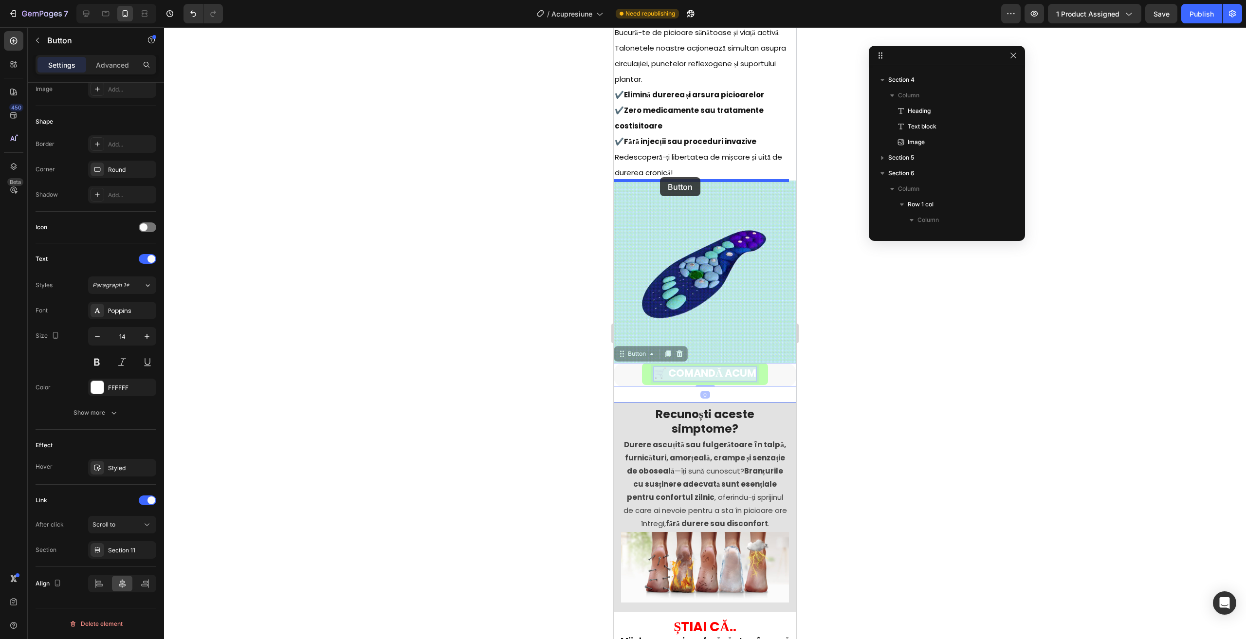
drag, startPoint x: 652, startPoint y: 373, endPoint x: 660, endPoint y: 177, distance: 195.7
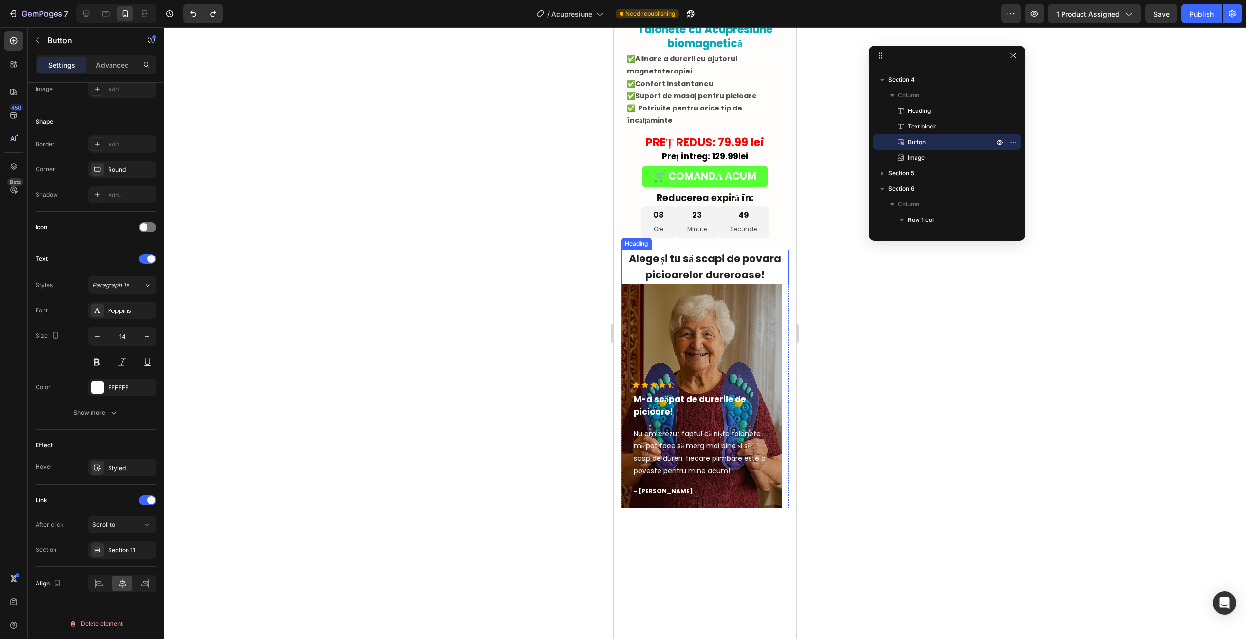
scroll to position [0, 0]
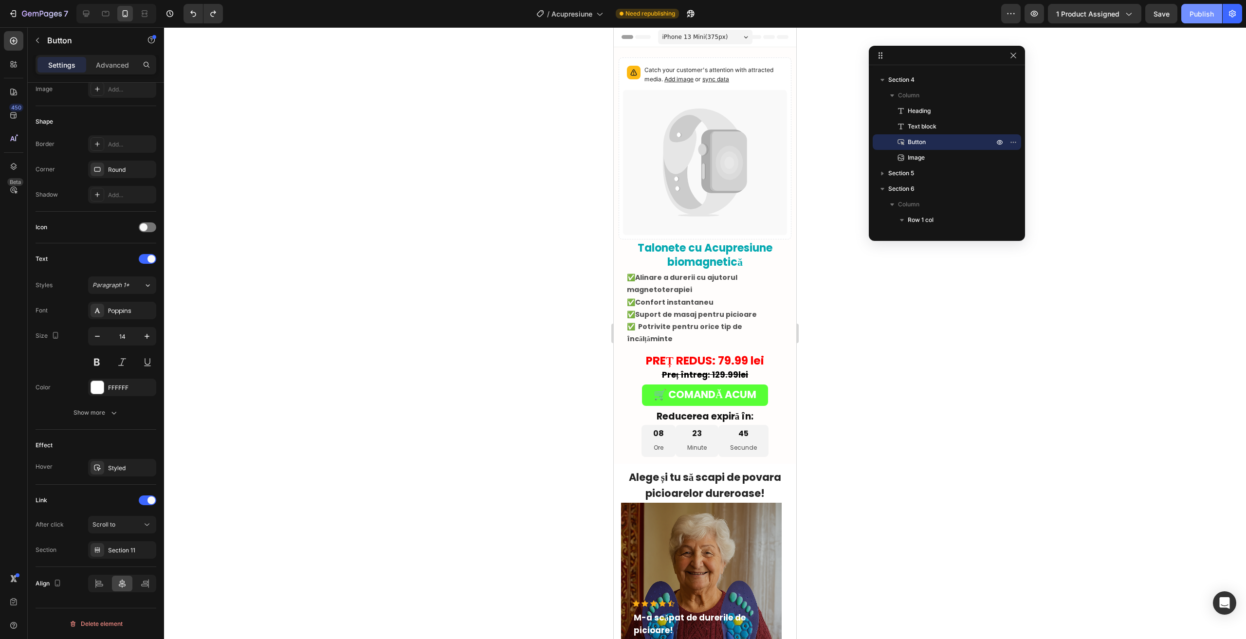
click at [1189, 12] on button "Publish" at bounding box center [1201, 13] width 41 height 19
click at [1033, 12] on icon "button" at bounding box center [1034, 14] width 10 height 10
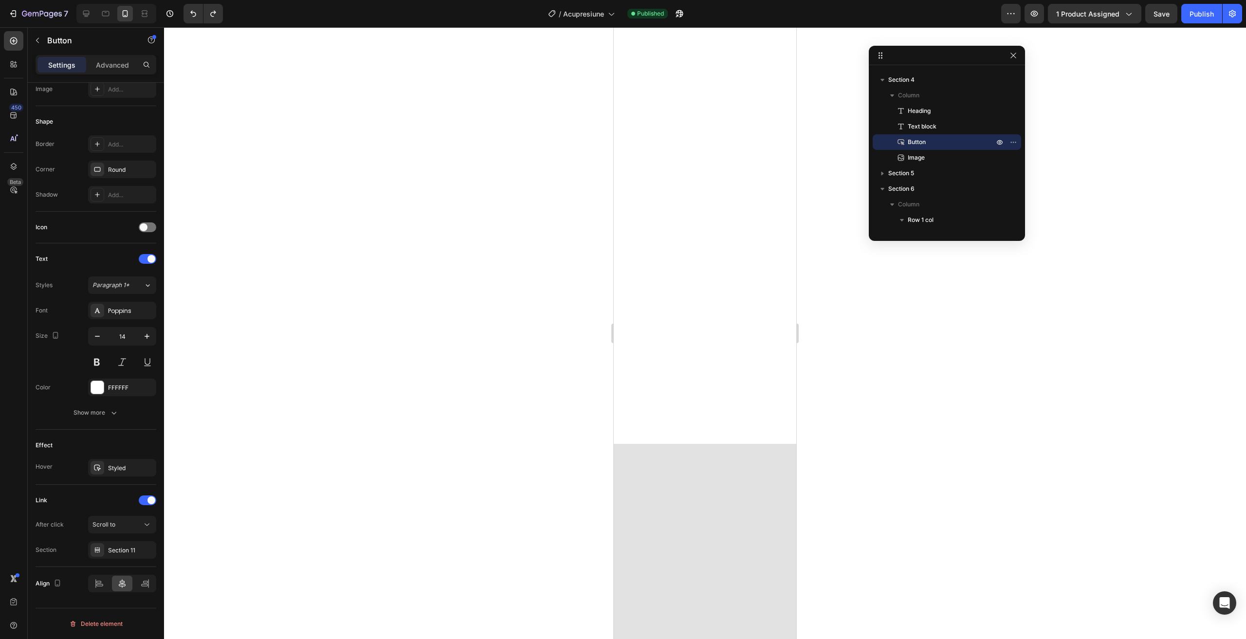
scroll to position [2725, 0]
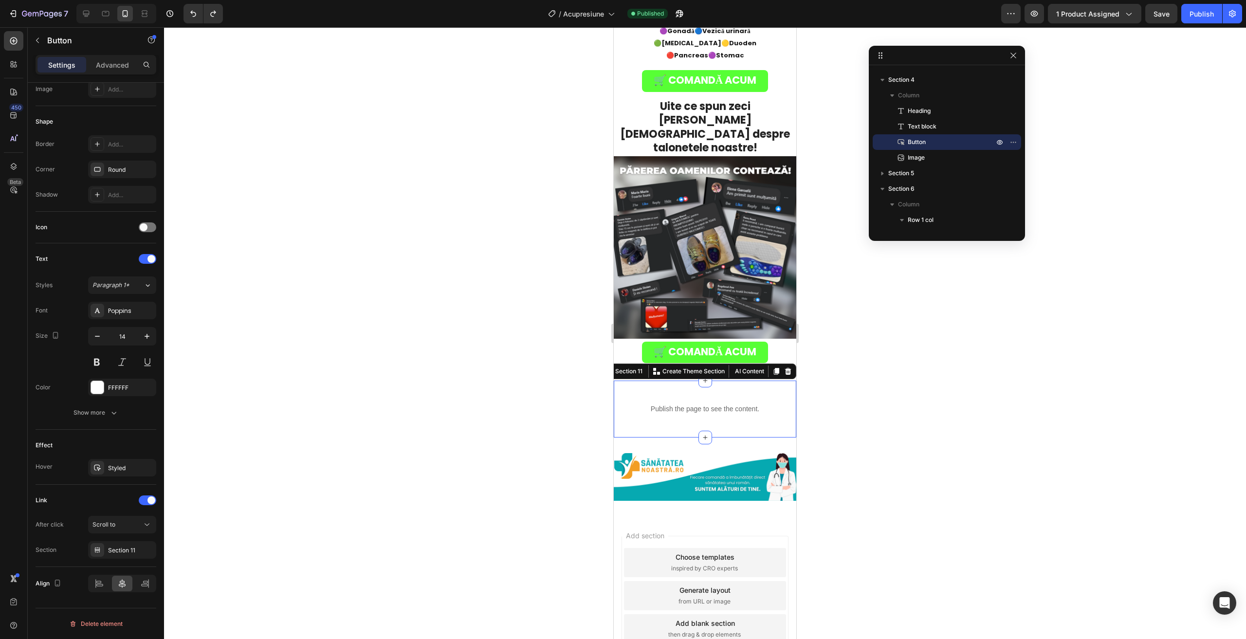
drag, startPoint x: 710, startPoint y: 327, endPoint x: 1017, endPoint y: 261, distance: 314.2
click at [710, 380] on div "Publish the page to see the content. Custom Code Section 11 You can create reus…" at bounding box center [705, 408] width 182 height 57
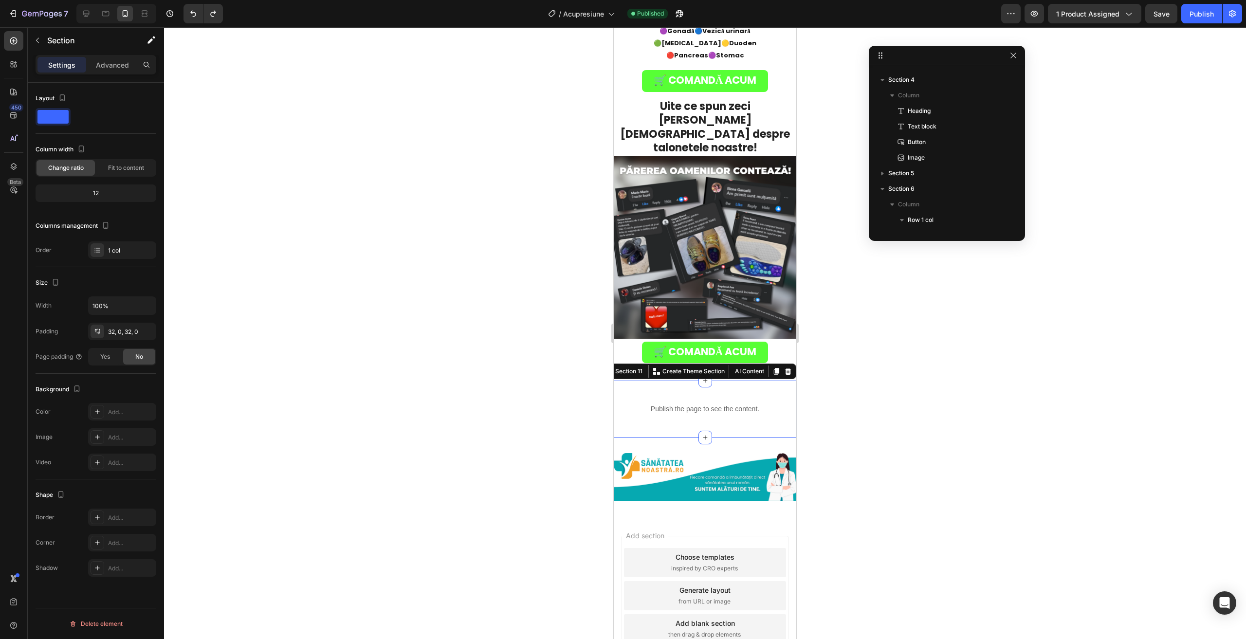
scroll to position [0, 0]
click at [108, 71] on div "Advanced" at bounding box center [112, 65] width 49 height 16
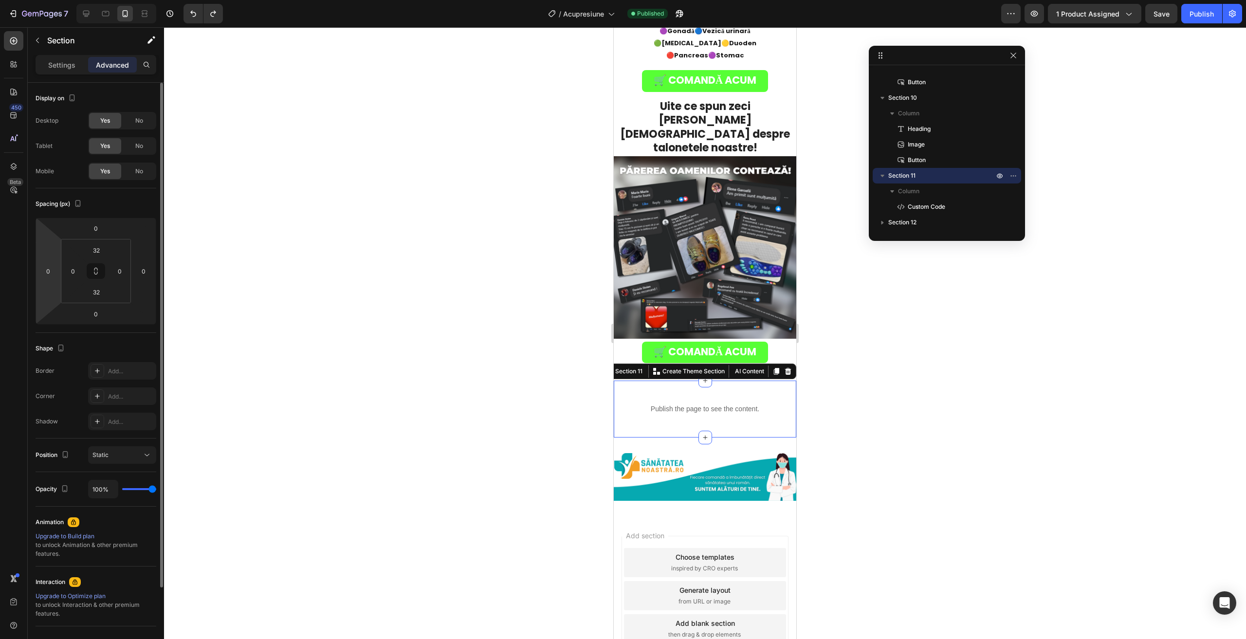
click at [56, 0] on html "7 / Acupresiune Published Preview 1 product assigned Save Publish 450 Beta Sect…" at bounding box center [623, 0] width 1246 height 0
click at [52, 263] on div "2" at bounding box center [47, 271] width 19 height 16
click at [52, 270] on input "2" at bounding box center [48, 271] width 15 height 15
type input "2"
type input "10"
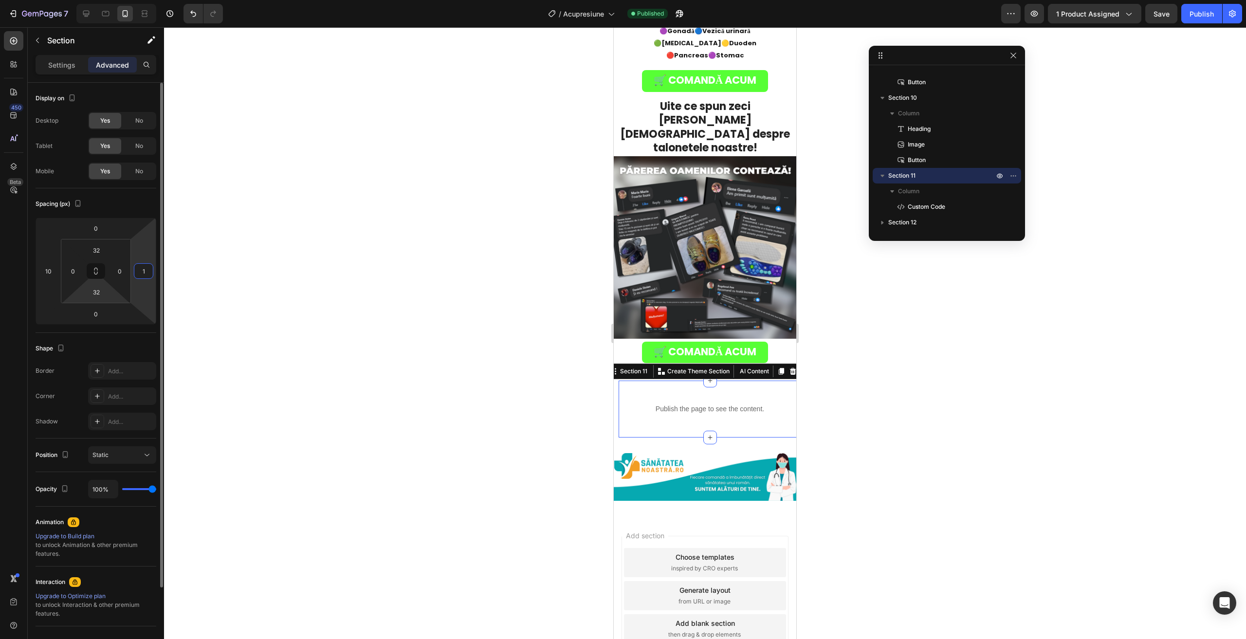
type input "10"
click at [315, 326] on div at bounding box center [705, 333] width 1082 height 612
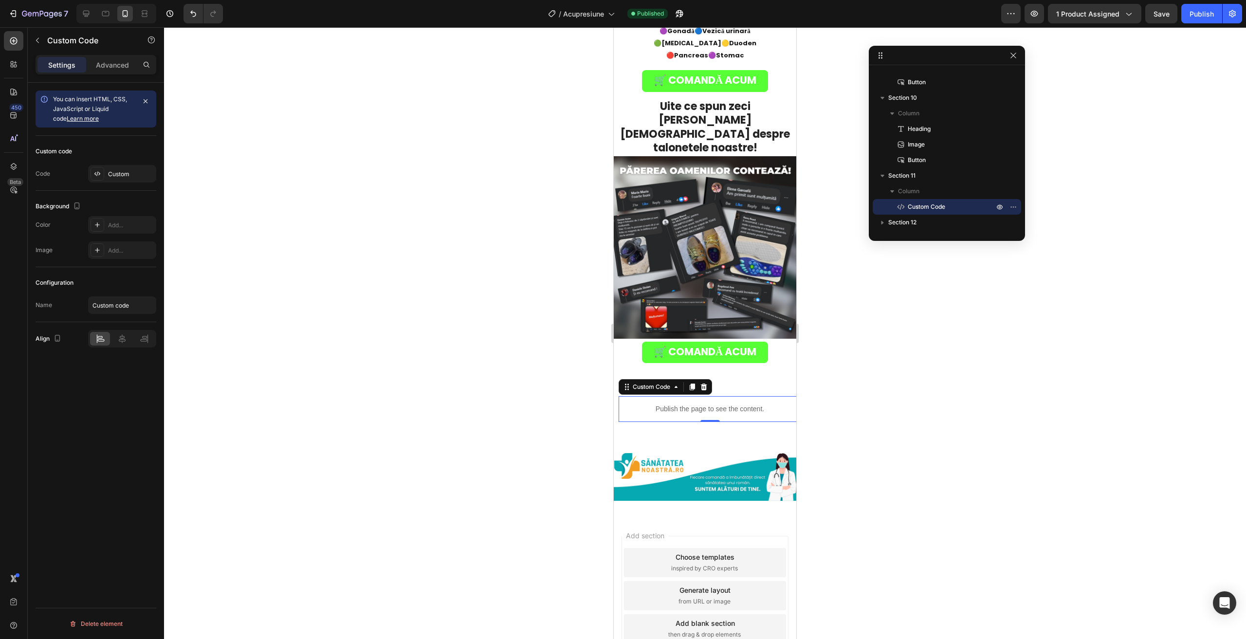
click at [640, 396] on div "Publish the page to see the content." at bounding box center [709, 409] width 182 height 26
click at [96, 60] on p "Advanced" at bounding box center [112, 65] width 33 height 10
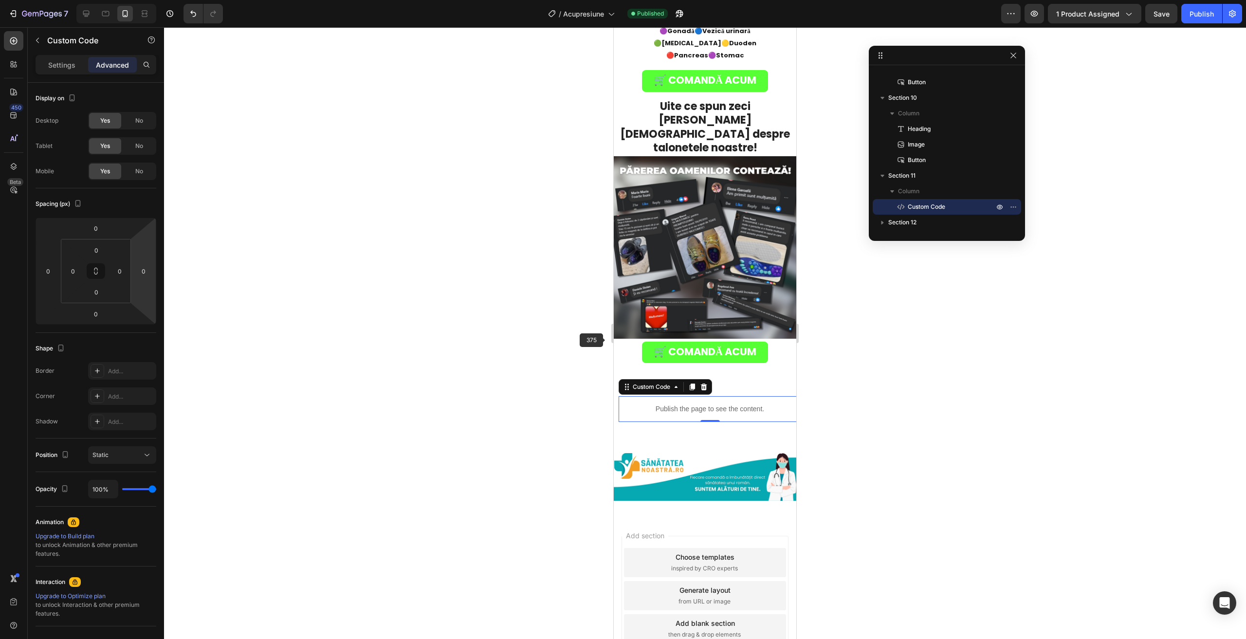
click at [621, 396] on div "Publish the page to see the content." at bounding box center [709, 409] width 182 height 26
click at [615, 380] on section "Publish the page to see the content. Custom Code 0 Section 11" at bounding box center [705, 408] width 182 height 57
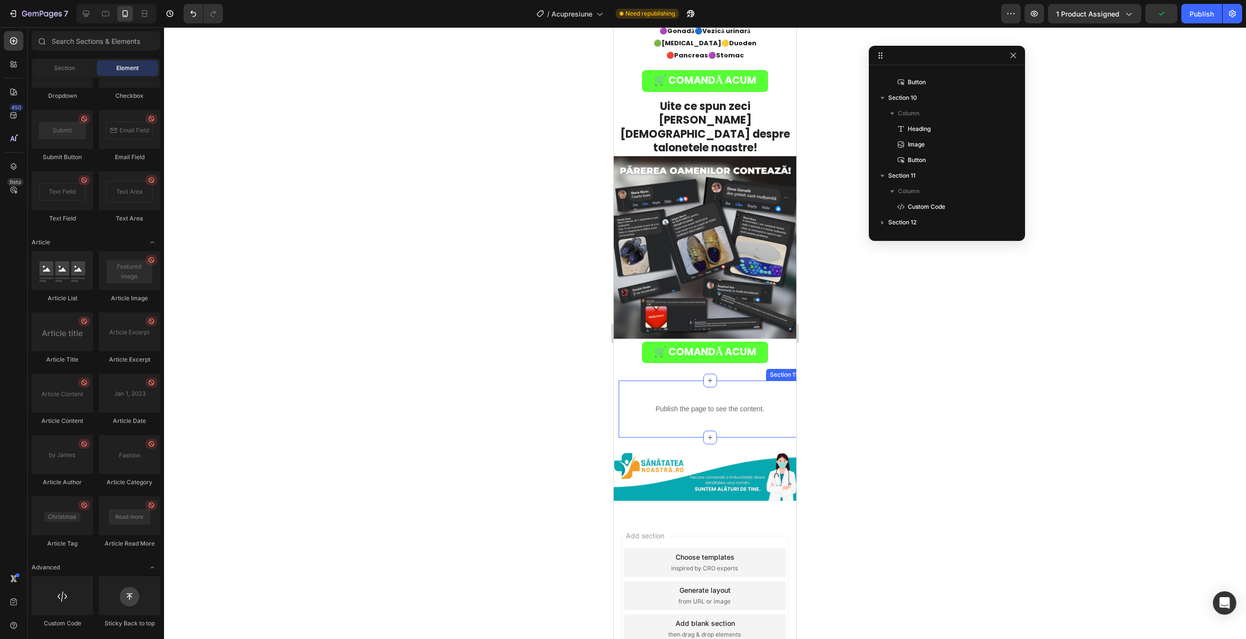
click at [619, 380] on div "Publish the page to see the content. Custom Code Section 11" at bounding box center [709, 408] width 182 height 57
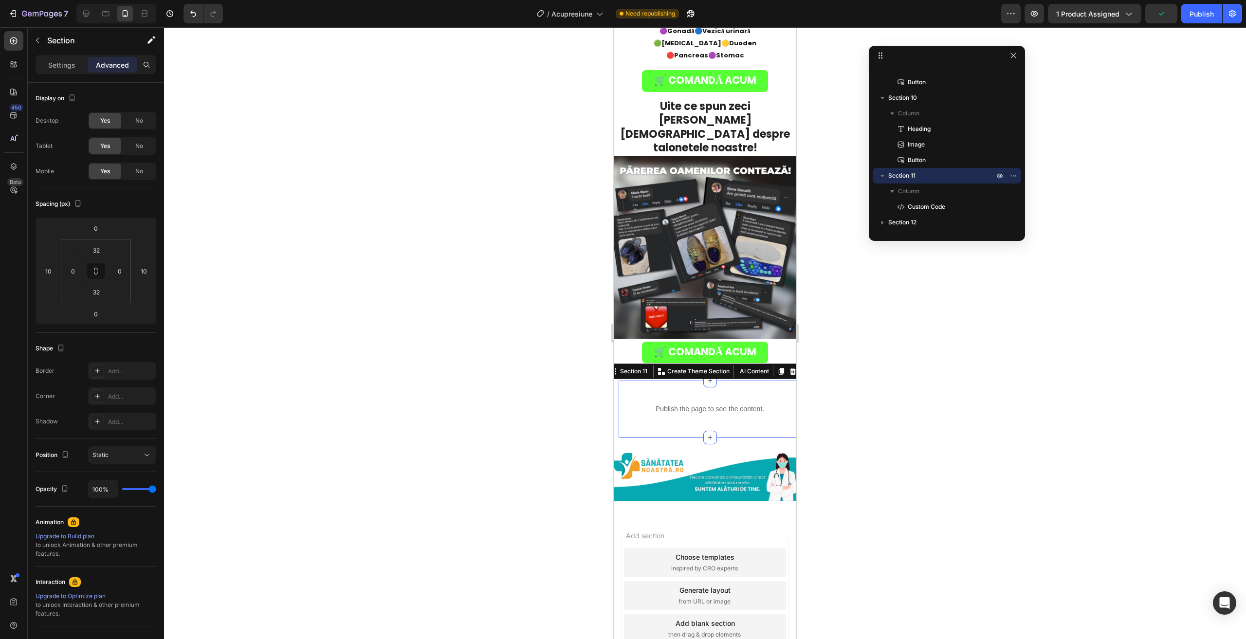
click at [625, 380] on div "Publish the page to see the content. Custom Code Section 11 You can create reus…" at bounding box center [709, 408] width 182 height 57
click at [630, 380] on div "Publish the page to see the content. Custom Code Section 11 You can create reus…" at bounding box center [709, 408] width 182 height 57
click at [617, 322] on div "Uite ce spun zeci [PERSON_NAME][DEMOGRAPHIC_DATA] despre talonetele noastre! He…" at bounding box center [705, 237] width 182 height 287
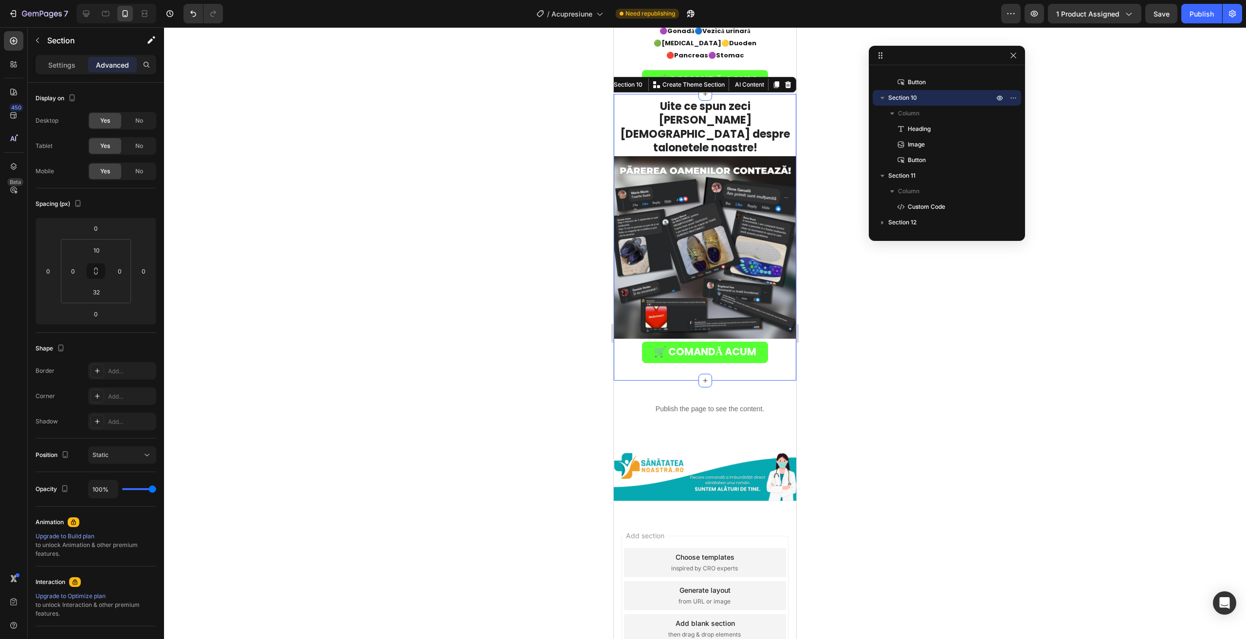
click at [618, 380] on section "Publish the page to see the content. Custom Code Section 11" at bounding box center [705, 408] width 182 height 57
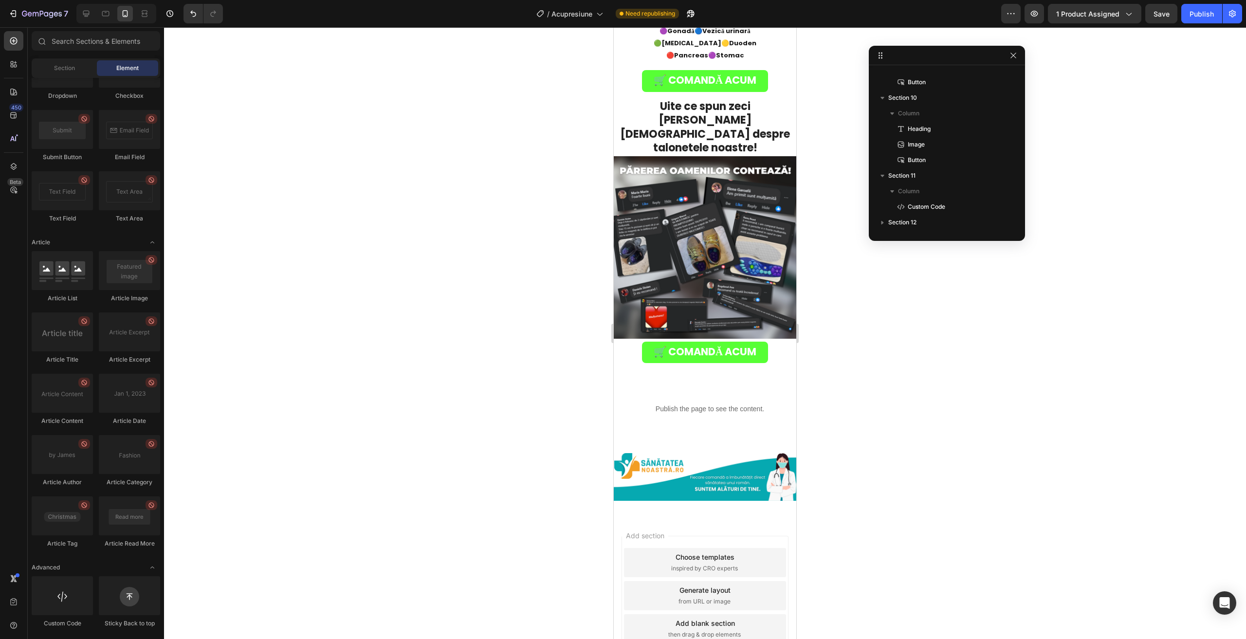
click at [618, 380] on div "Publish the page to see the content. Custom Code Section 11" at bounding box center [709, 408] width 182 height 57
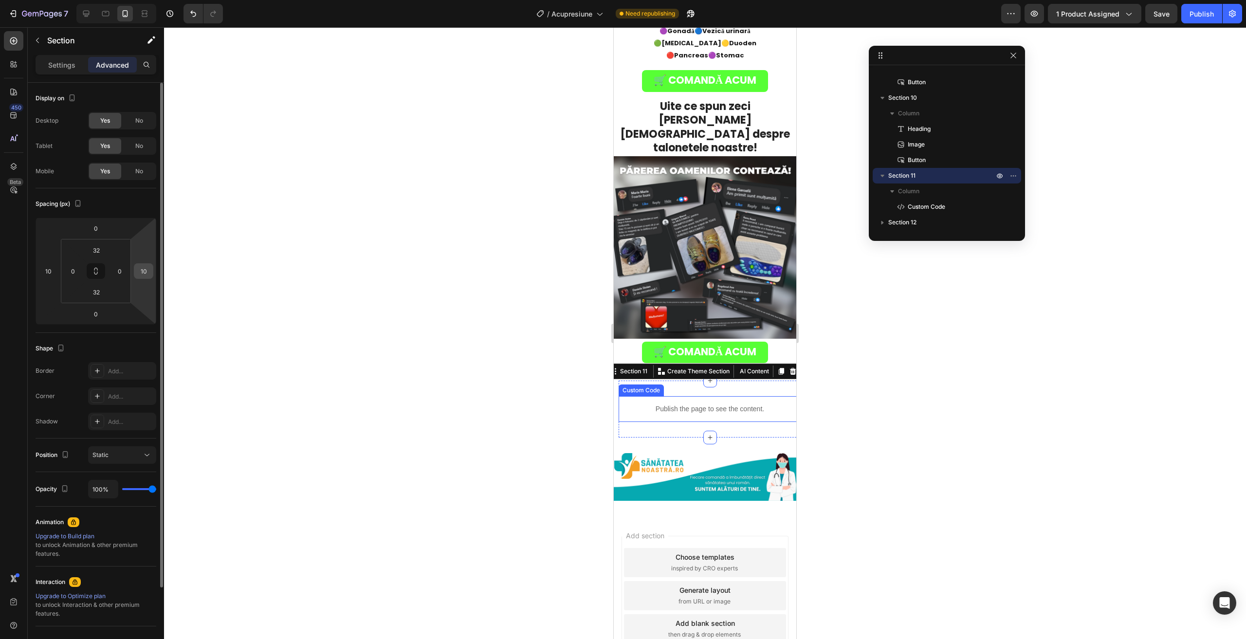
click at [139, 273] on input "10" at bounding box center [143, 271] width 15 height 15
type input "0"
click at [45, 274] on input "10" at bounding box center [48, 271] width 15 height 15
type input "0"
click at [65, 271] on div "0" at bounding box center [72, 271] width 19 height 16
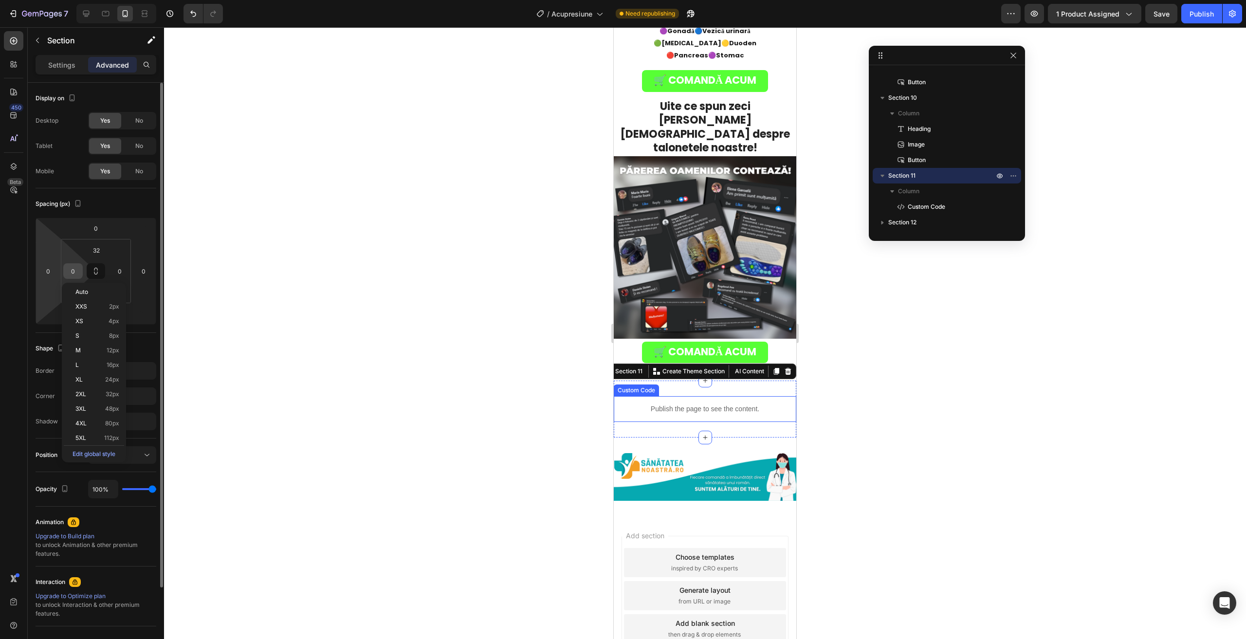
click at [72, 274] on input "0" at bounding box center [73, 271] width 15 height 15
type input "5"
click at [114, 273] on input "0" at bounding box center [119, 271] width 15 height 15
drag, startPoint x: 121, startPoint y: 272, endPoint x: 109, endPoint y: 272, distance: 11.2
click at [110, 272] on div "5" at bounding box center [119, 271] width 19 height 16
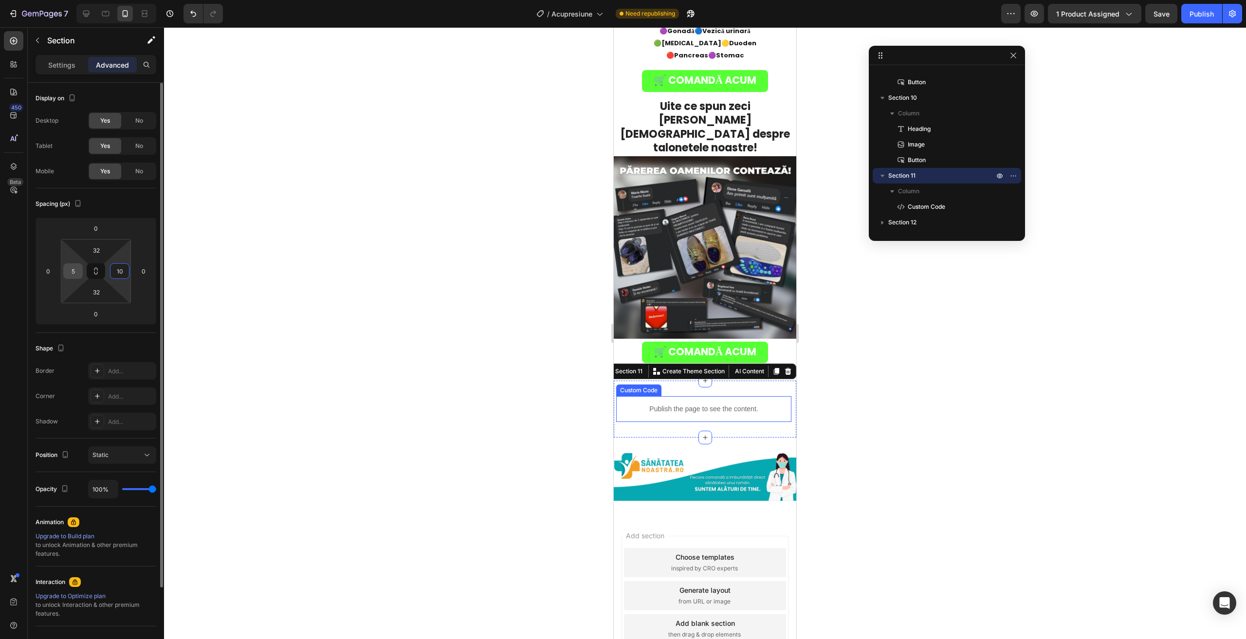
type input "10"
click at [74, 274] on input "5" at bounding box center [73, 271] width 15 height 15
type input "10"
click at [274, 326] on div at bounding box center [705, 333] width 1082 height 612
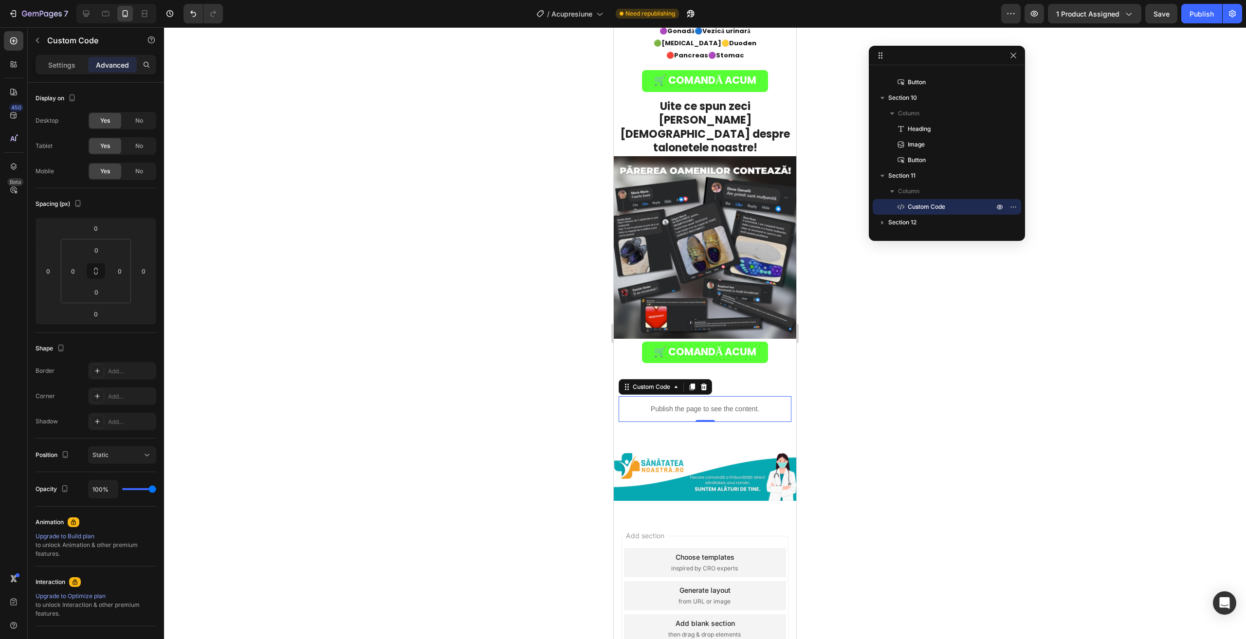
click at [624, 396] on div "Publish the page to see the content." at bounding box center [704, 409] width 173 height 26
click at [651, 453] on img at bounding box center [705, 477] width 182 height 48
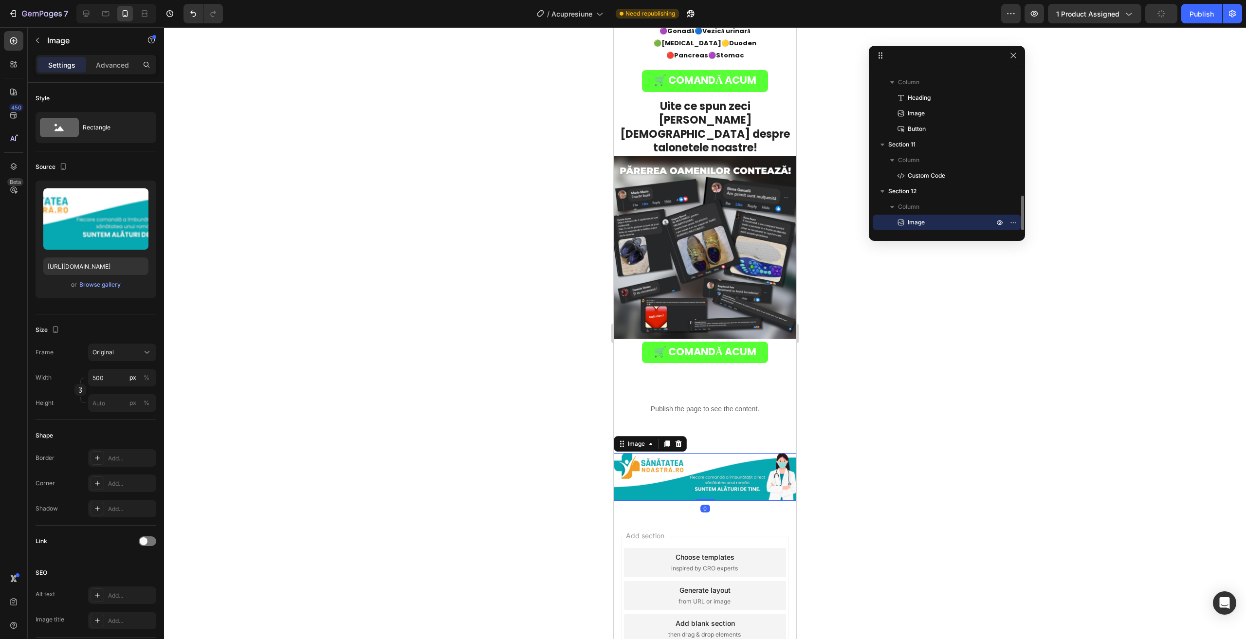
click at [123, 54] on div "Image" at bounding box center [83, 41] width 111 height 28
click at [118, 60] on p "Advanced" at bounding box center [112, 65] width 33 height 10
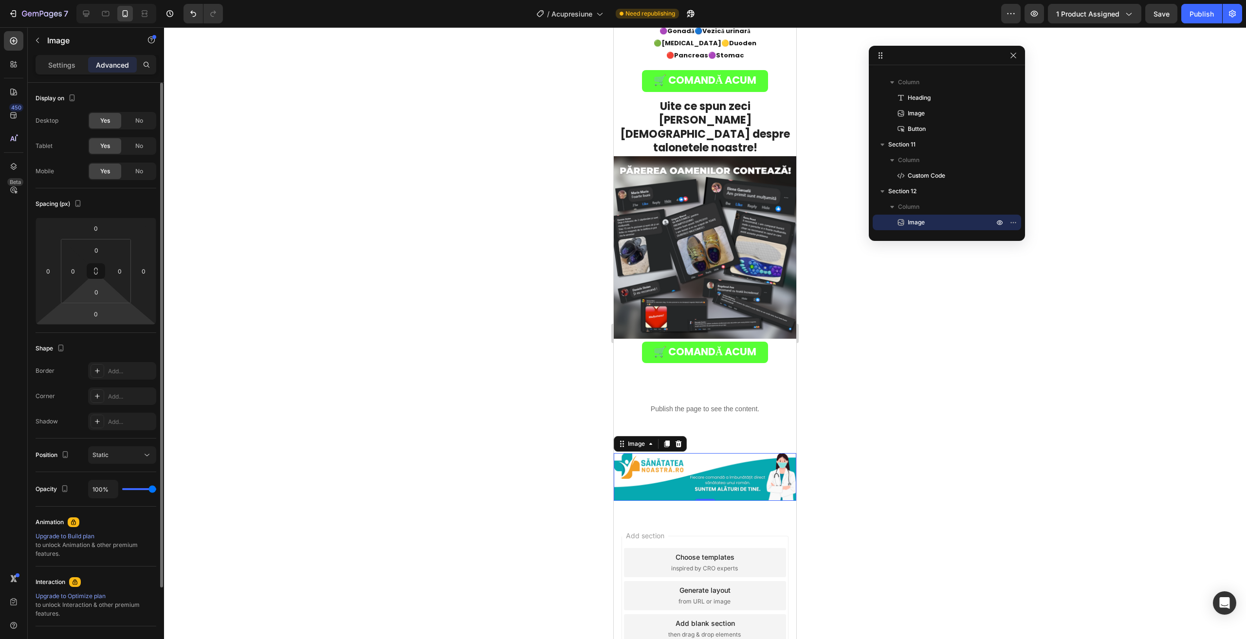
click at [76, 0] on html "7 / Acupresiune Need republishing Preview 1 product assigned Save Publish 450 B…" at bounding box center [623, 0] width 1246 height 0
drag, startPoint x: 702, startPoint y: 468, endPoint x: 672, endPoint y: 354, distance: 117.1
type input "0"
click at [653, 453] on div "Image 0 Section 12" at bounding box center [705, 476] width 182 height 79
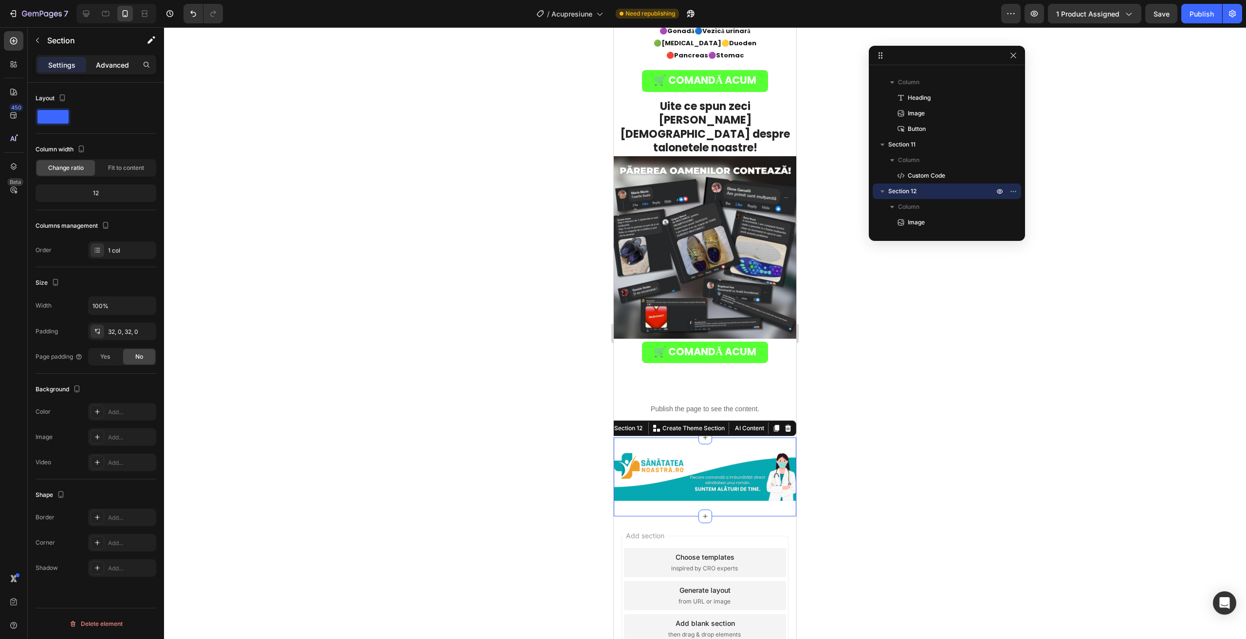
click at [110, 69] on p "Advanced" at bounding box center [112, 65] width 33 height 10
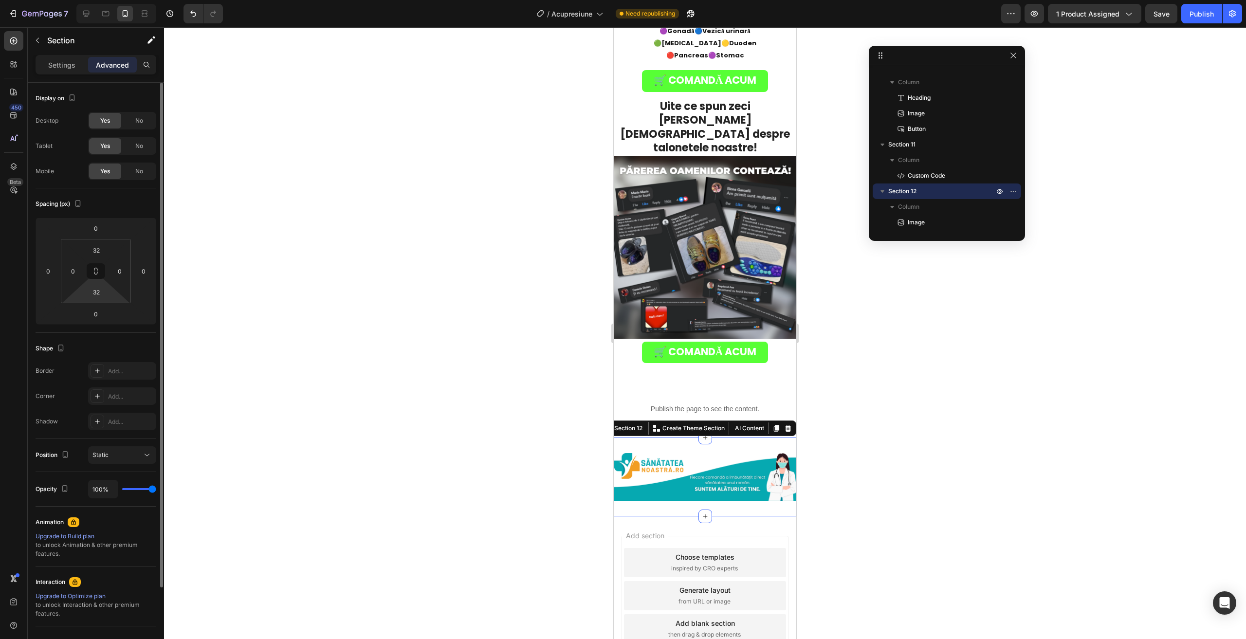
click at [103, 0] on html "7 / Acupresiune Need republishing Preview 1 product assigned Save Publish 450 B…" at bounding box center [623, 0] width 1246 height 0
type input "0"
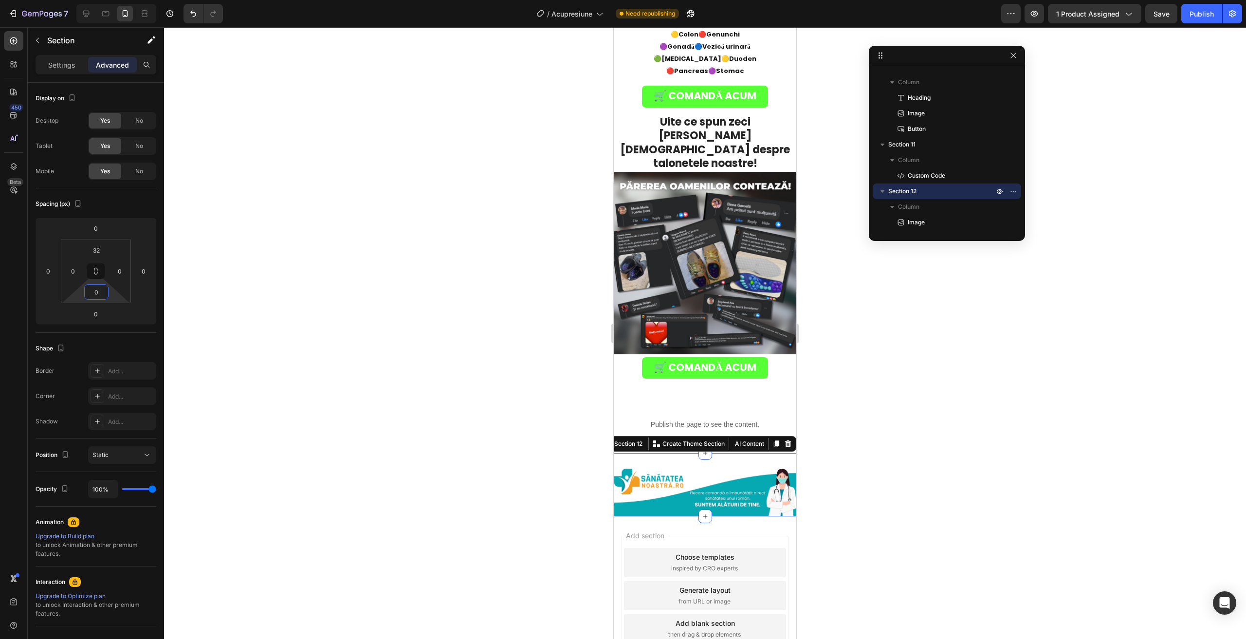
click at [415, 351] on div at bounding box center [705, 333] width 1082 height 612
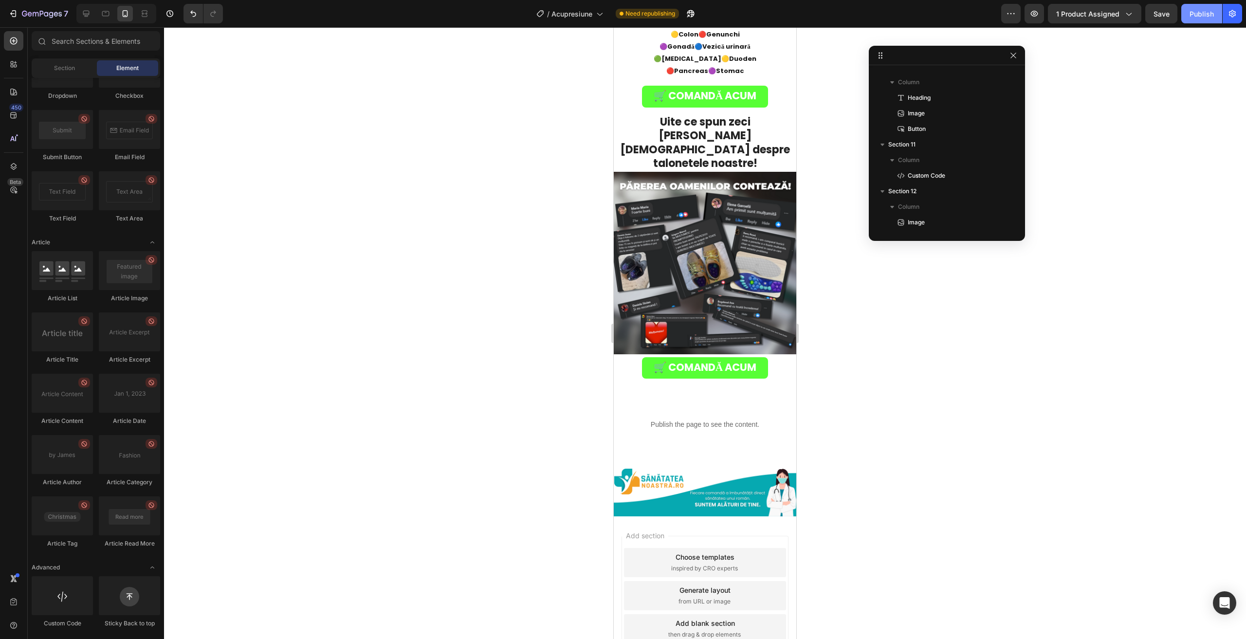
click at [1182, 12] on button "Publish" at bounding box center [1201, 13] width 41 height 19
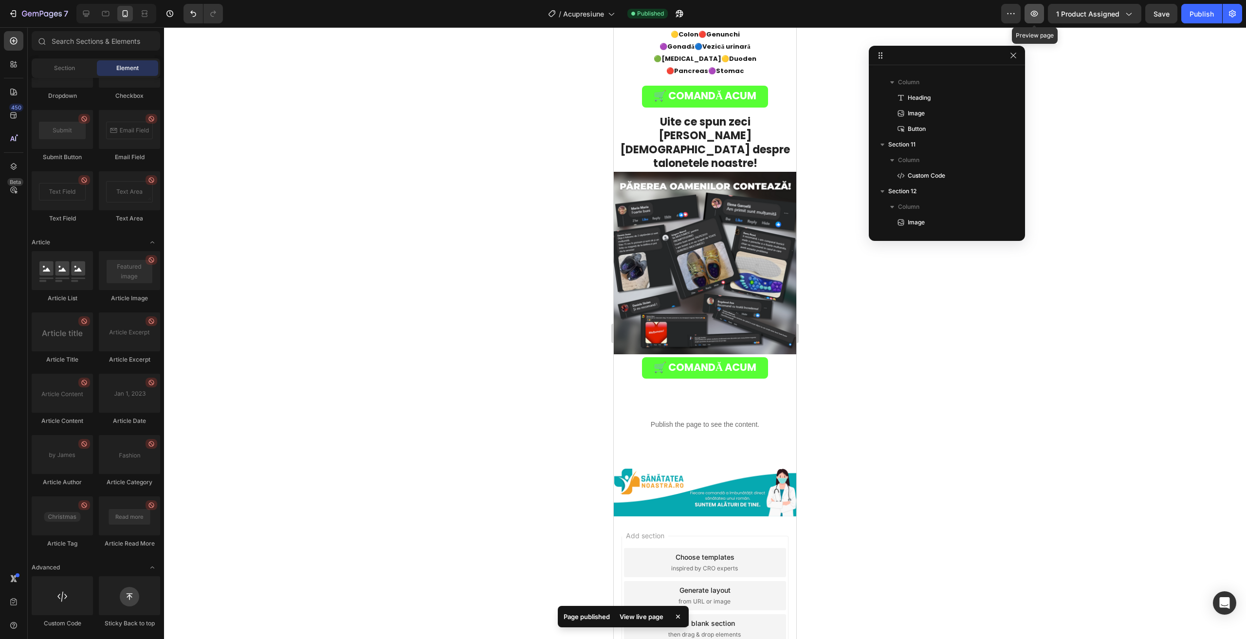
click at [1040, 9] on button "button" at bounding box center [1033, 13] width 19 height 19
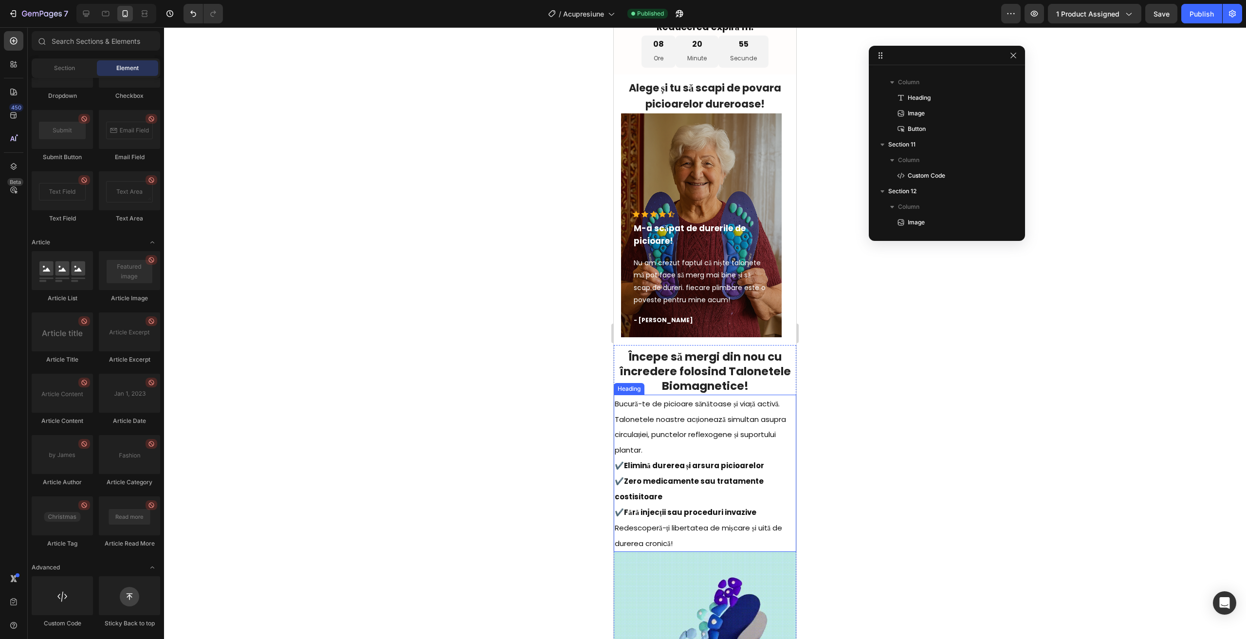
scroll to position [535, 0]
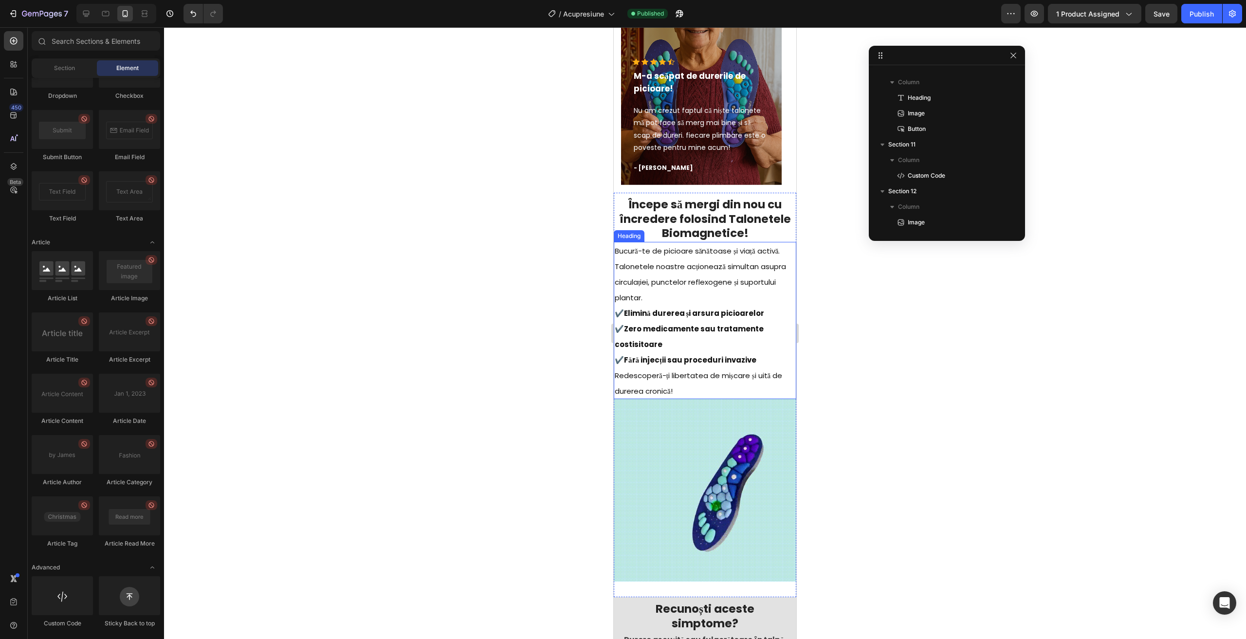
click at [711, 279] on span "Bucură-te de picioare sănătoase și viață activă. Talonetele noastre acționează …" at bounding box center [700, 274] width 171 height 57
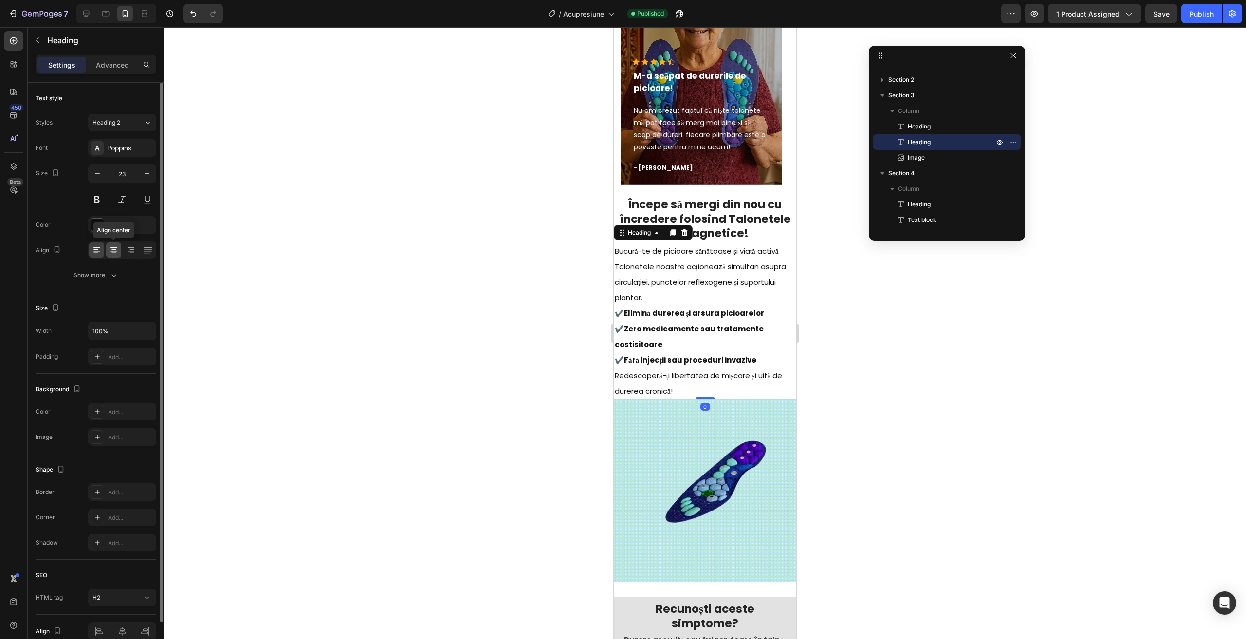
click at [113, 243] on div at bounding box center [113, 250] width 15 height 16
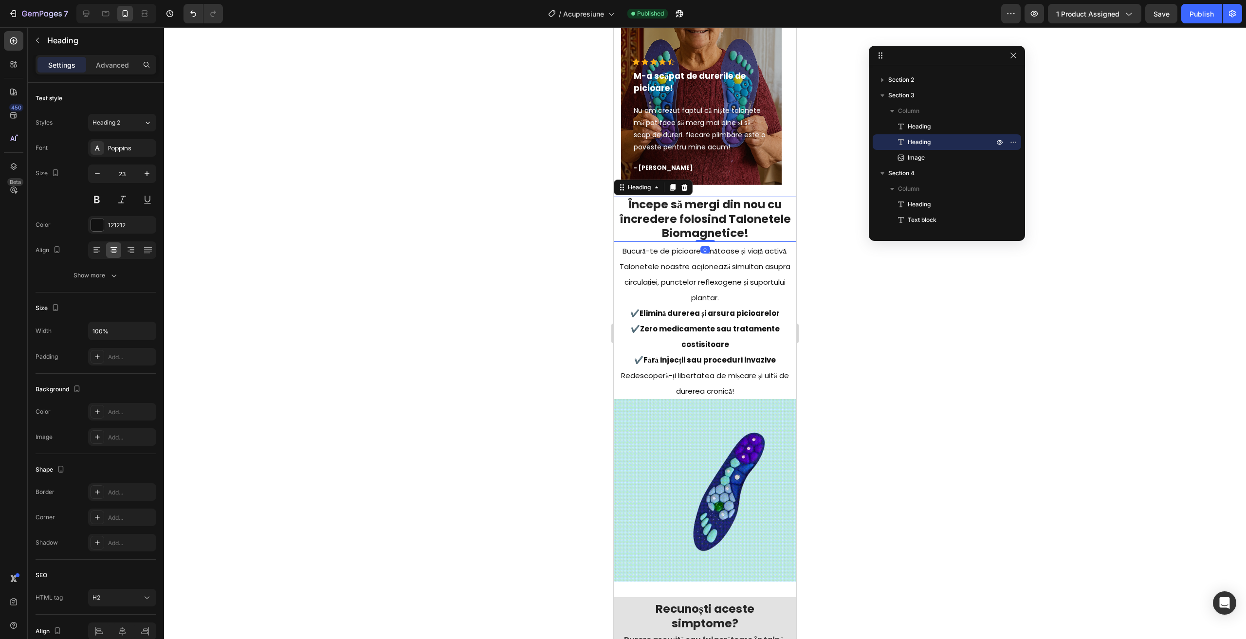
click at [694, 218] on strong "Începe să mergi din nou cu încredere folosind Talonetele Biomagnetice!" at bounding box center [705, 219] width 172 height 45
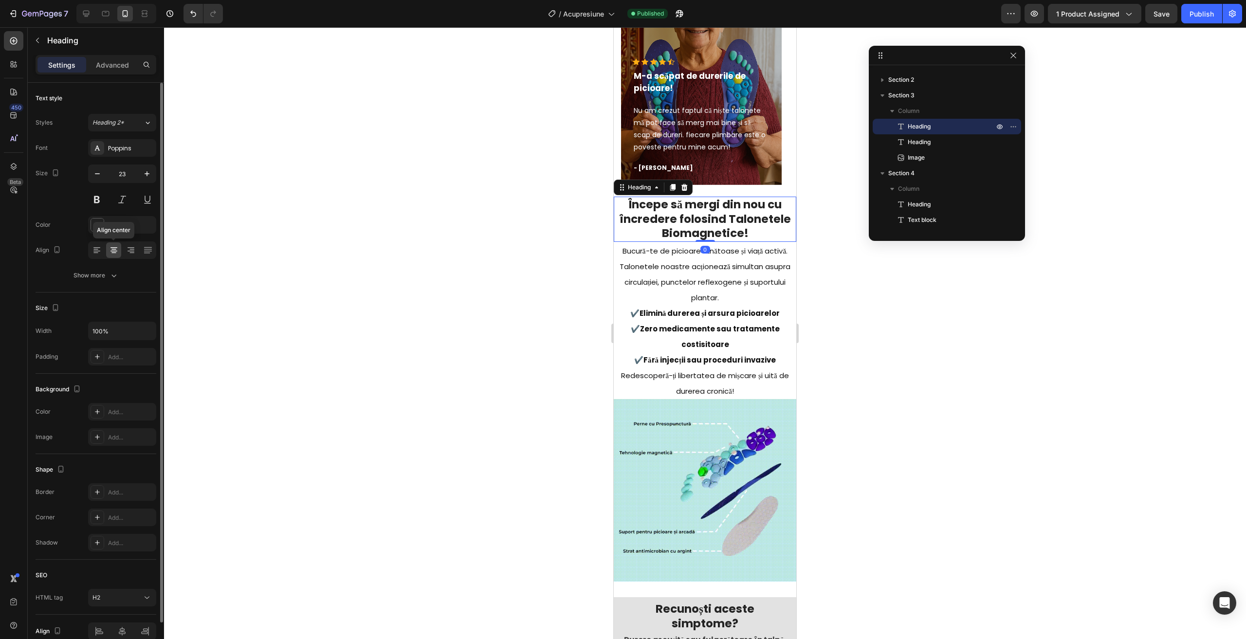
click at [111, 255] on div at bounding box center [113, 250] width 15 height 16
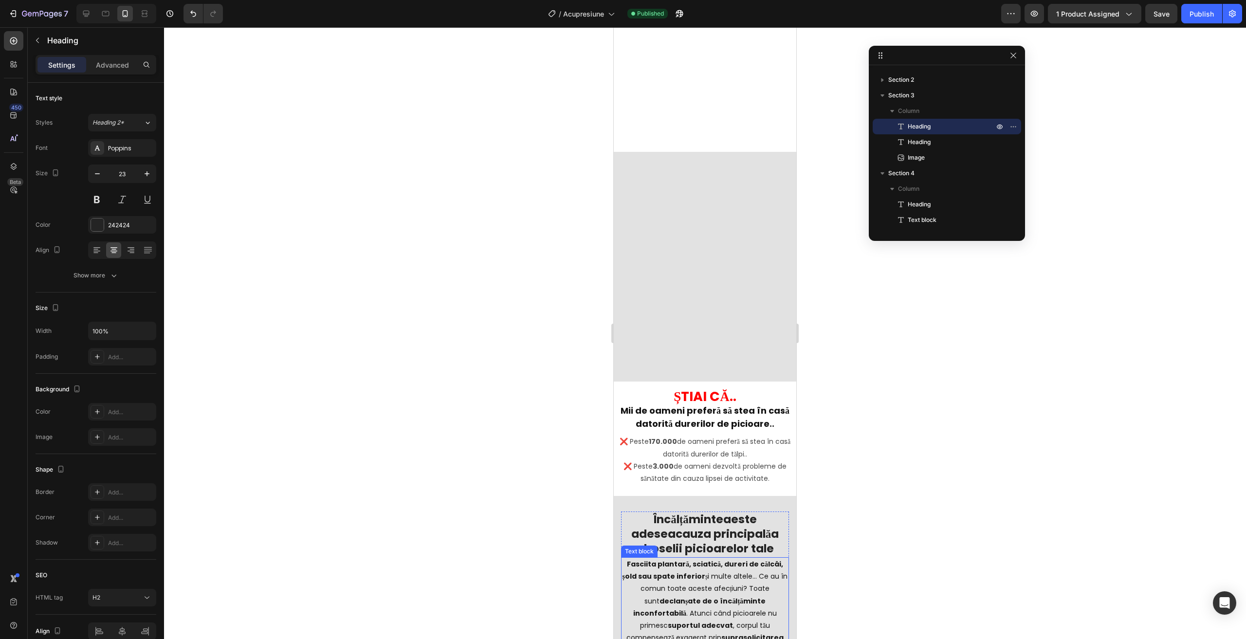
scroll to position [1362, 0]
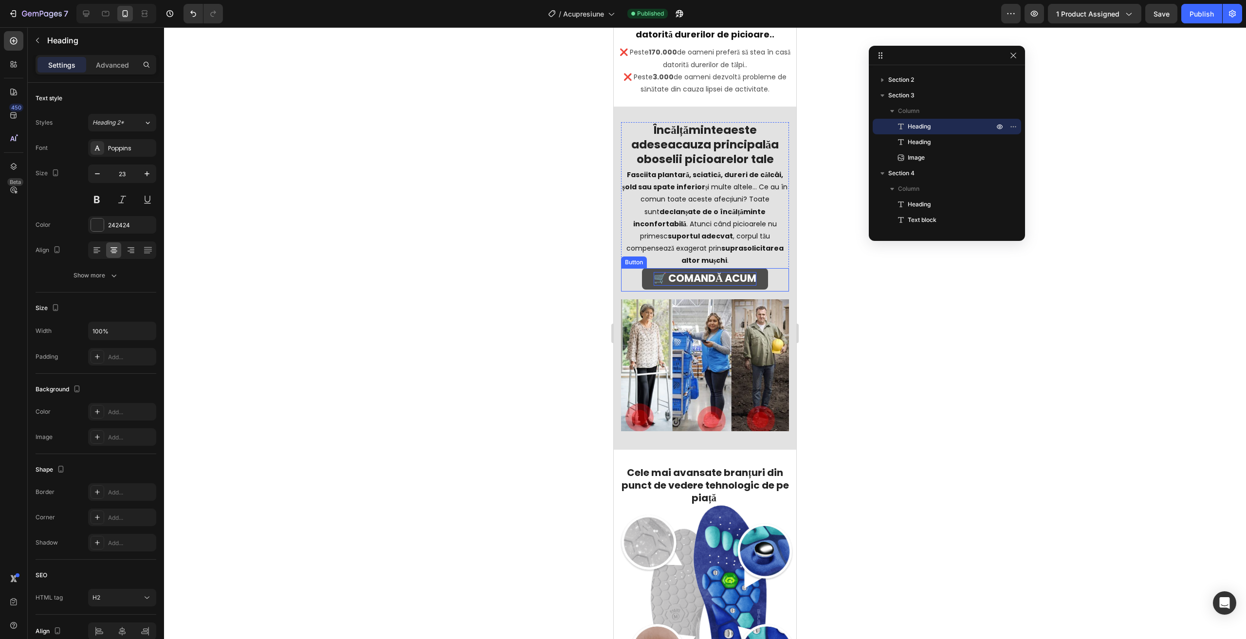
click at [661, 271] on strong "🛒 COMANDĂ ACUM" at bounding box center [704, 278] width 103 height 14
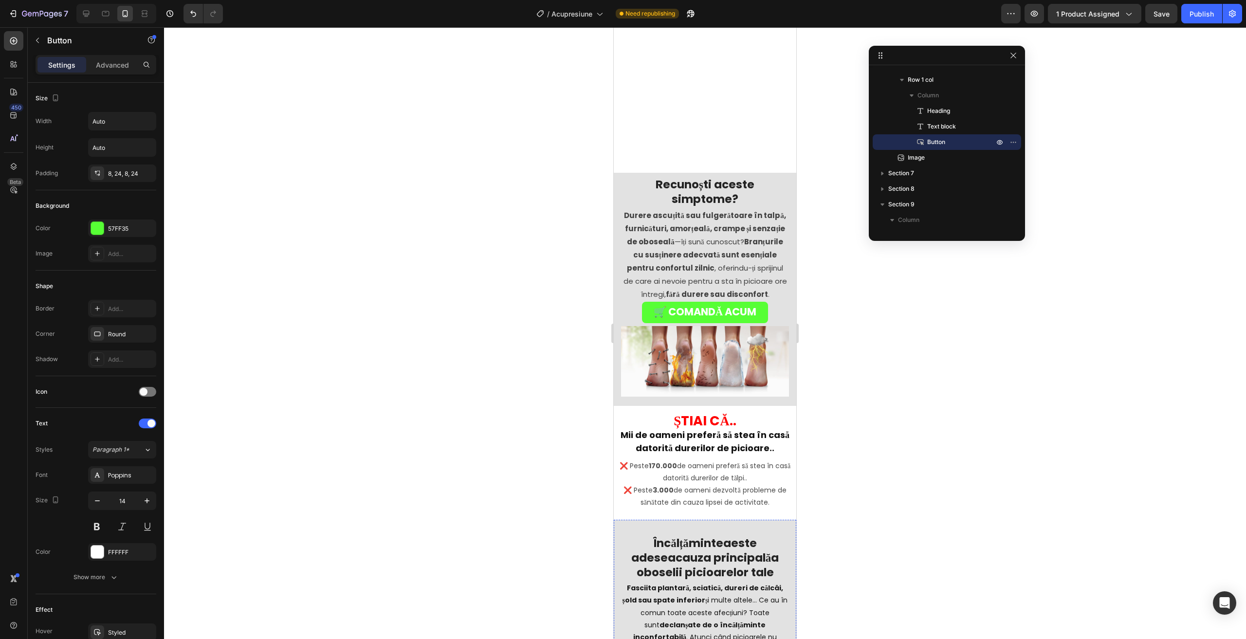
scroll to position [0, 0]
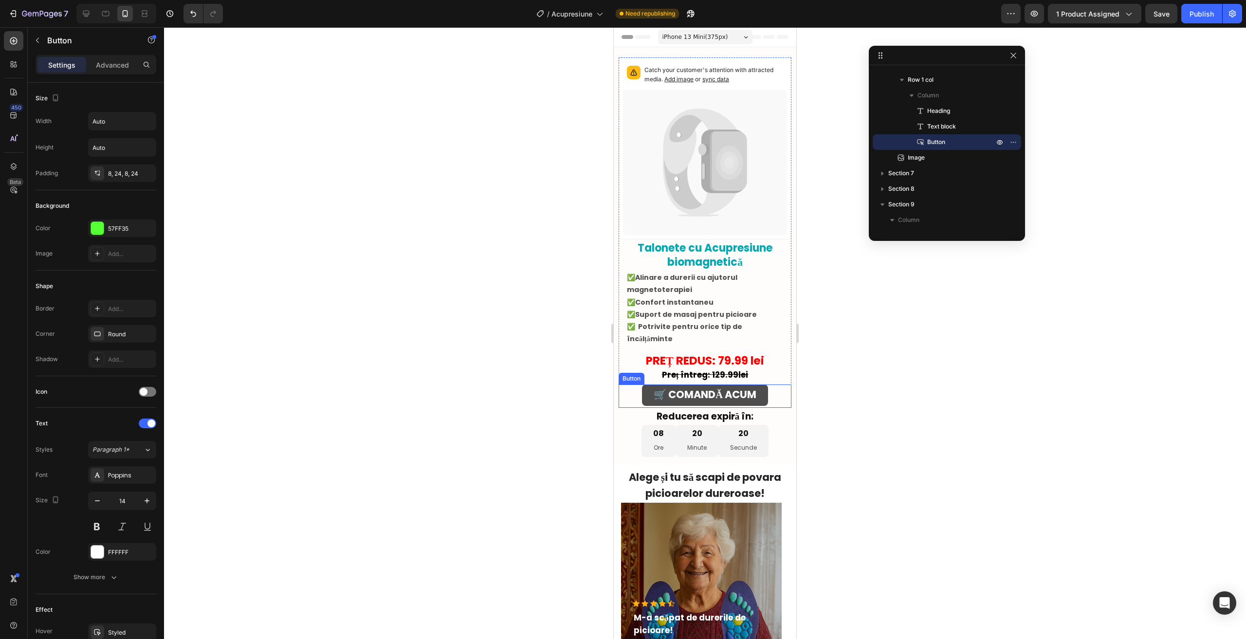
click at [728, 384] on link "🛒 COMANDĂ ACUM" at bounding box center [705, 394] width 126 height 21
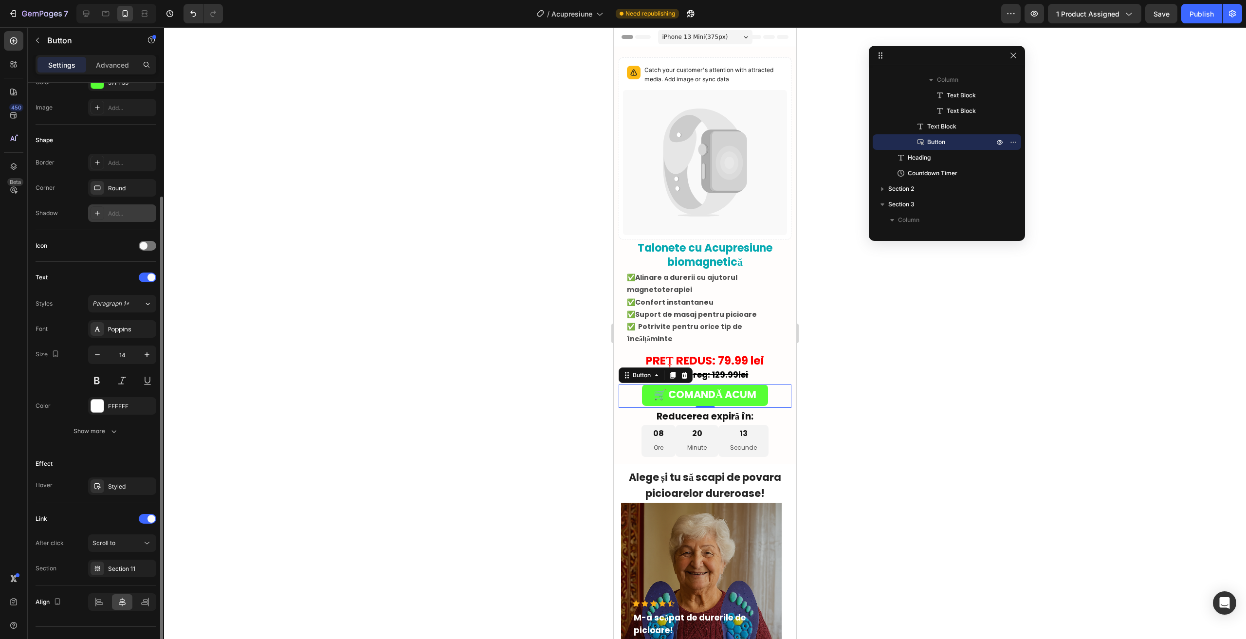
scroll to position [164, 0]
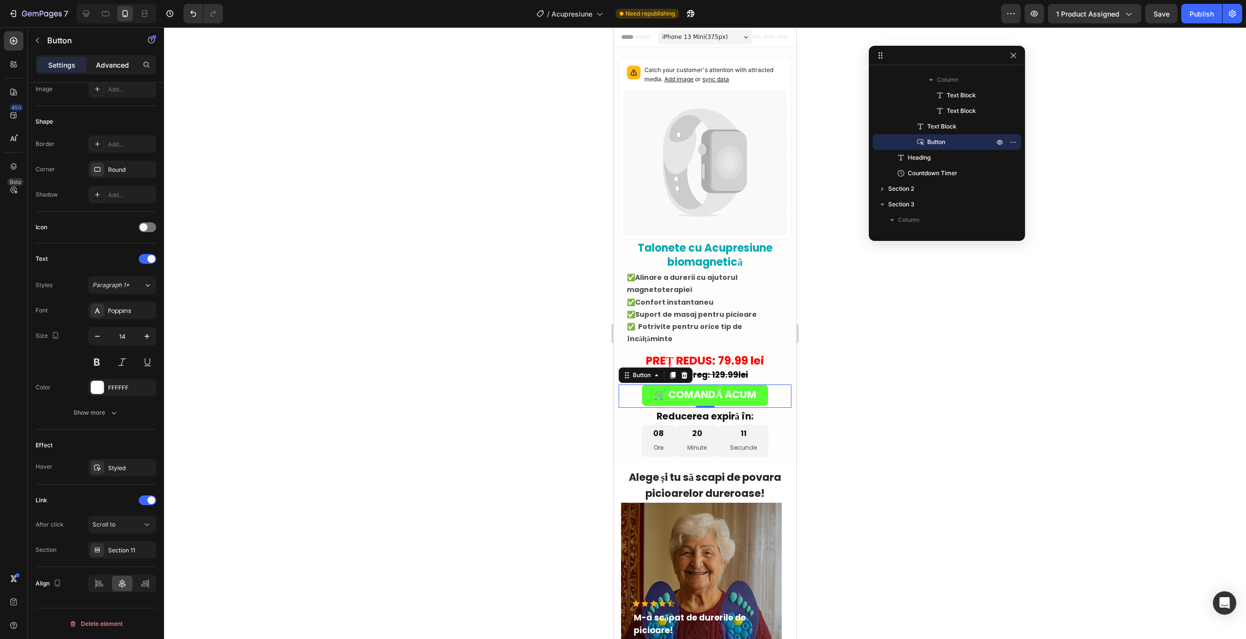
click at [102, 69] on p "Advanced" at bounding box center [112, 65] width 33 height 10
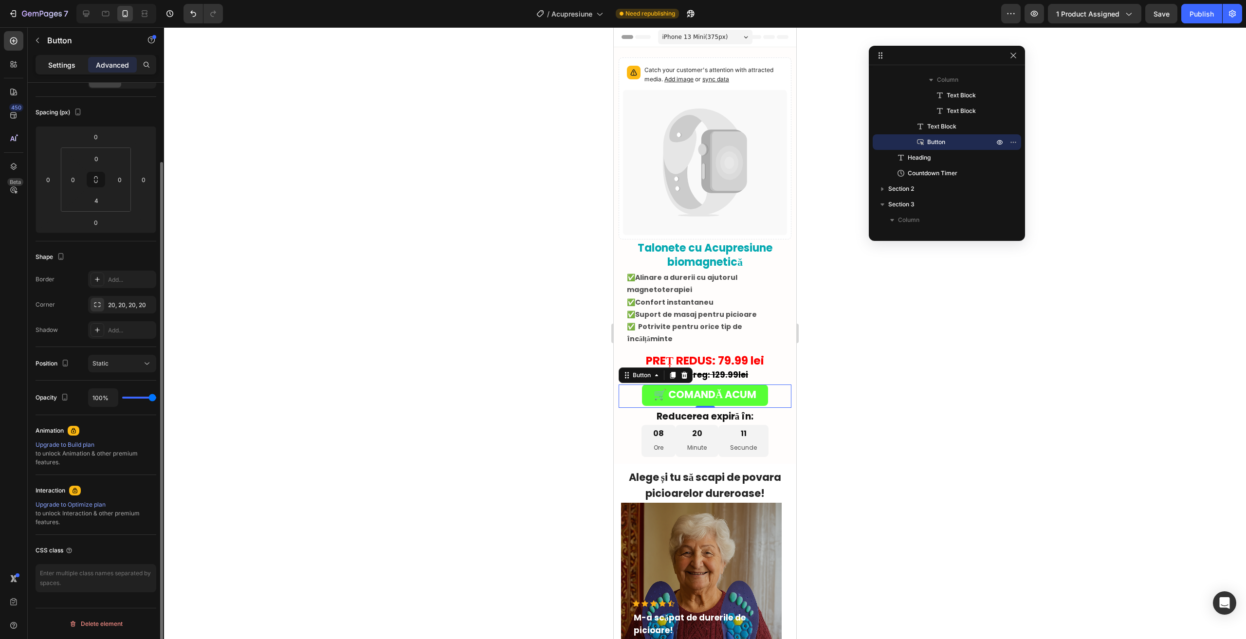
scroll to position [91, 0]
click at [69, 68] on p "Settings" at bounding box center [61, 65] width 27 height 10
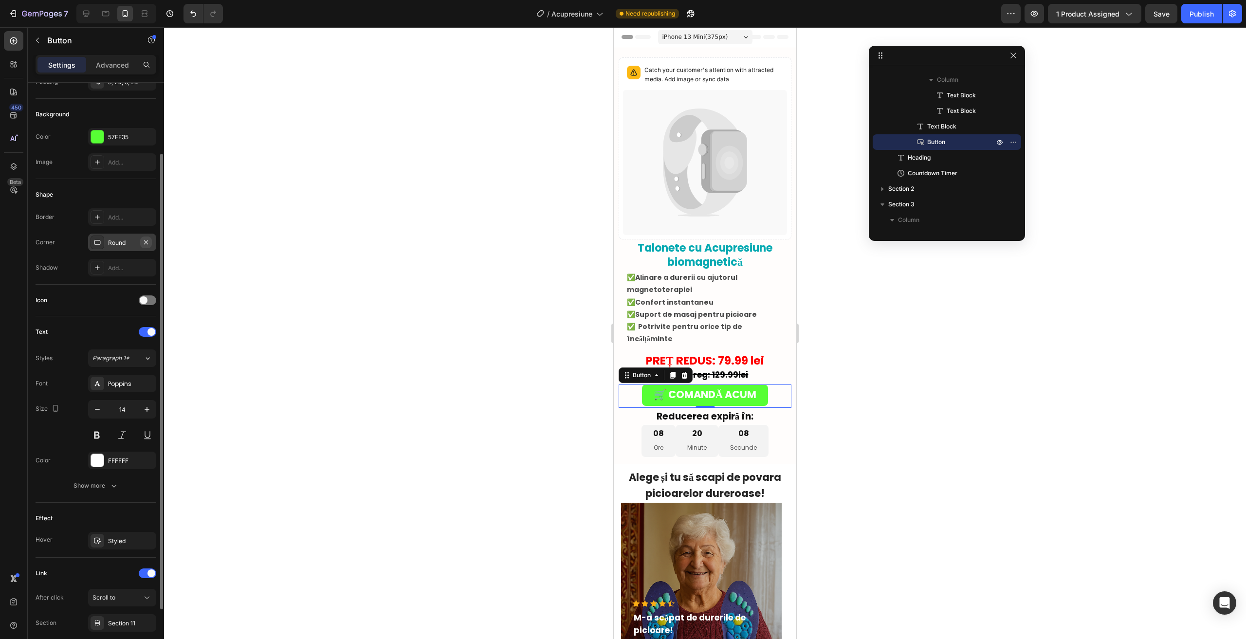
click at [146, 240] on icon "button" at bounding box center [146, 242] width 8 height 8
click at [120, 240] on div "Add..." at bounding box center [131, 242] width 46 height 9
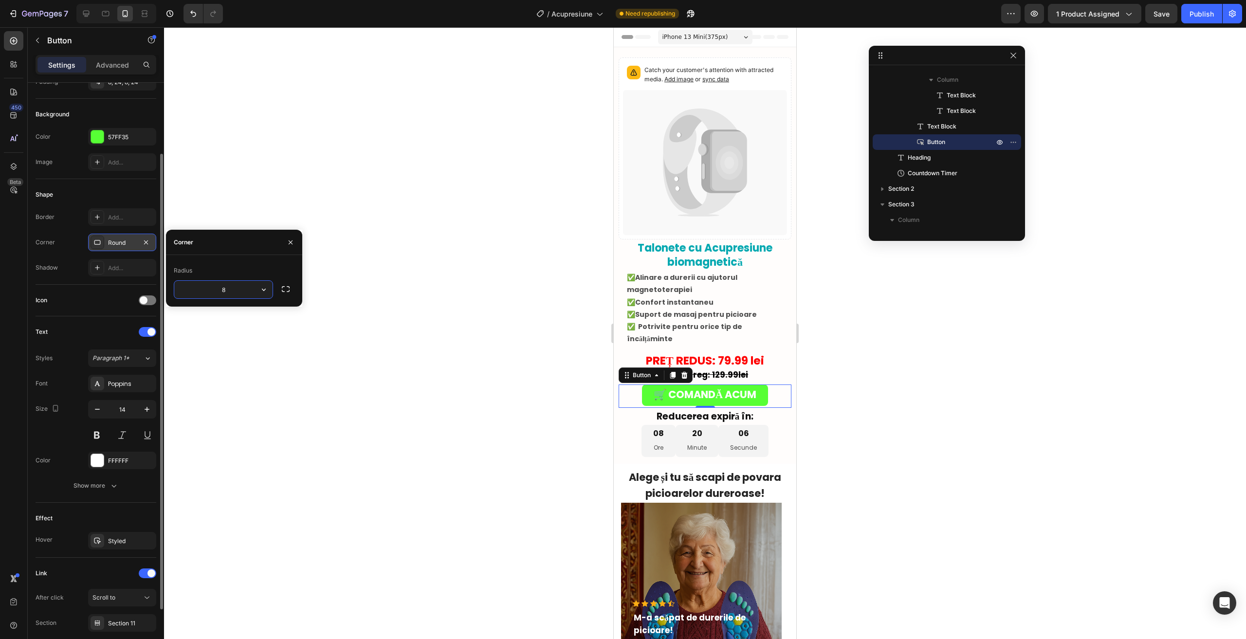
click at [90, 228] on div "Border Add... Corner Round Shadow Add..." at bounding box center [96, 242] width 121 height 68
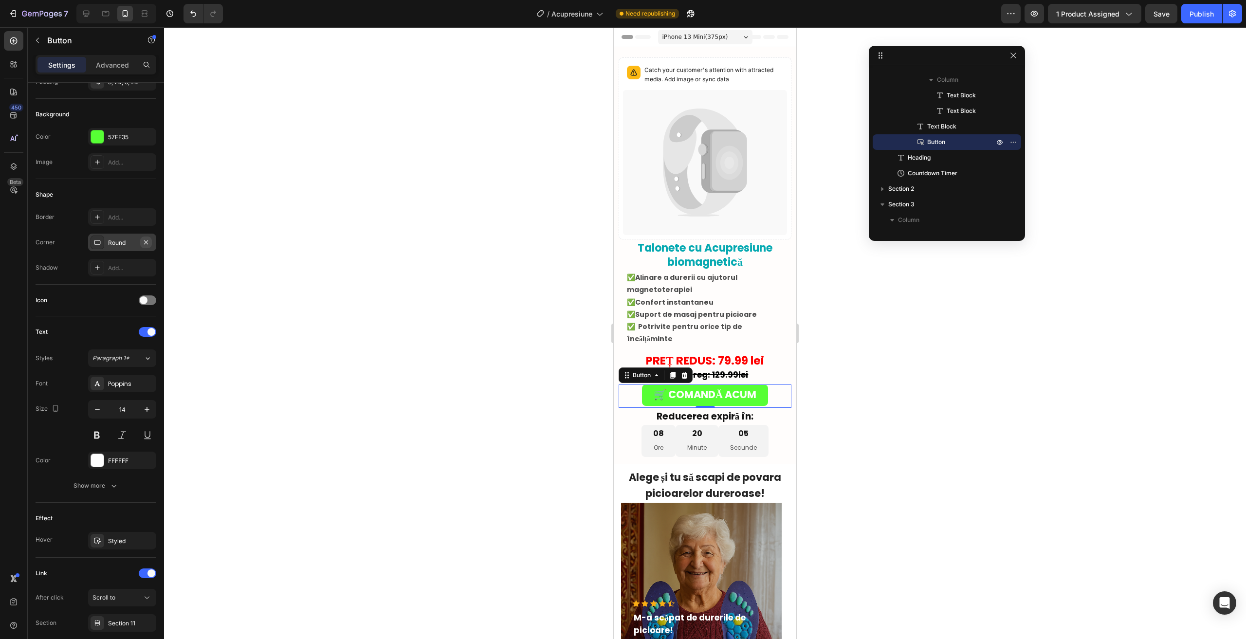
click at [151, 239] on button "button" at bounding box center [146, 242] width 12 height 12
click at [102, 66] on p "Advanced" at bounding box center [112, 65] width 33 height 10
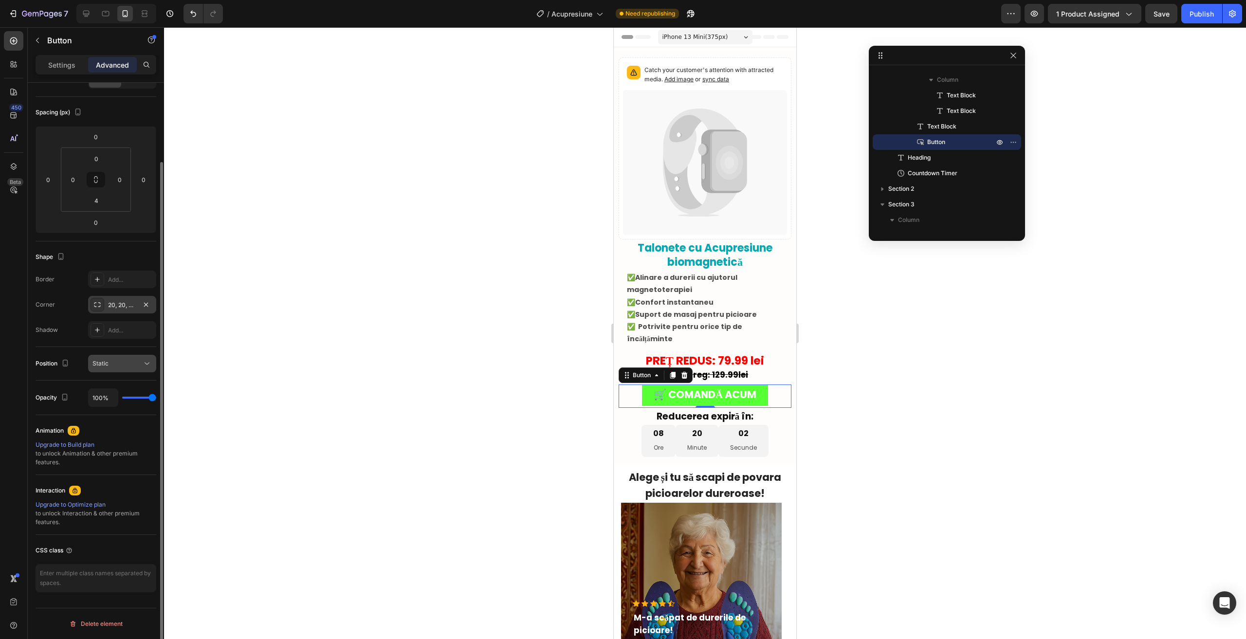
click at [107, 362] on span "Static" at bounding box center [100, 363] width 16 height 7
click at [103, 361] on span "Static" at bounding box center [100, 363] width 16 height 7
click at [95, 304] on icon at bounding box center [97, 305] width 8 height 8
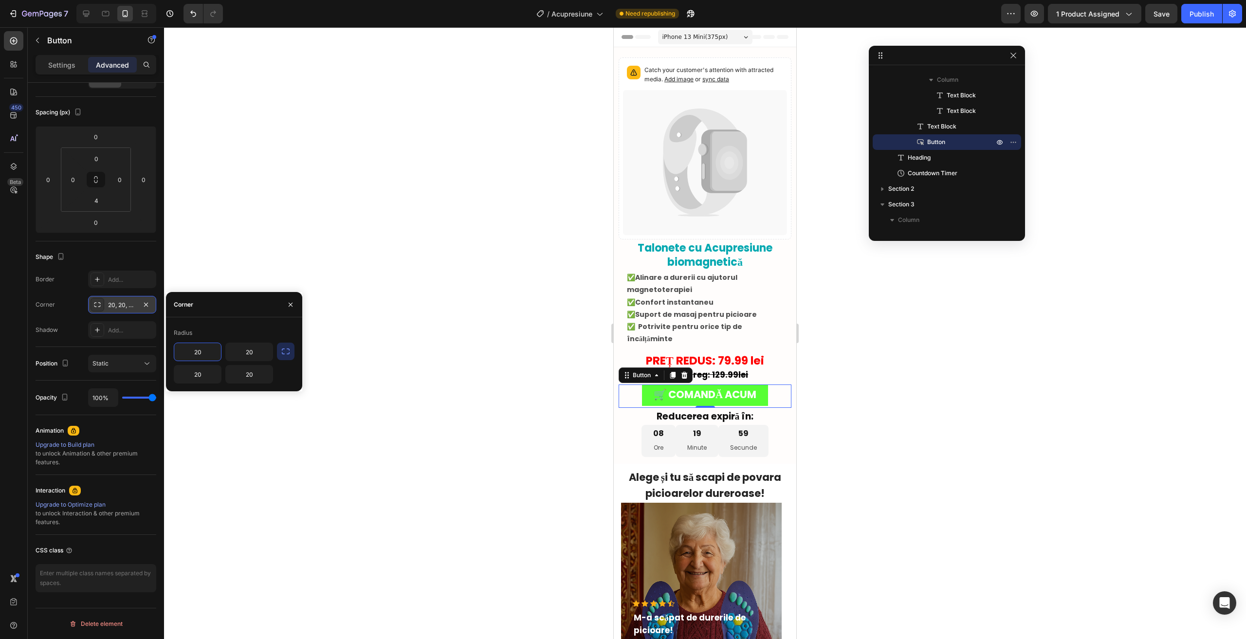
click at [94, 305] on icon at bounding box center [97, 305] width 8 height 8
click at [79, 288] on div "Border Add..." at bounding box center [96, 280] width 121 height 18
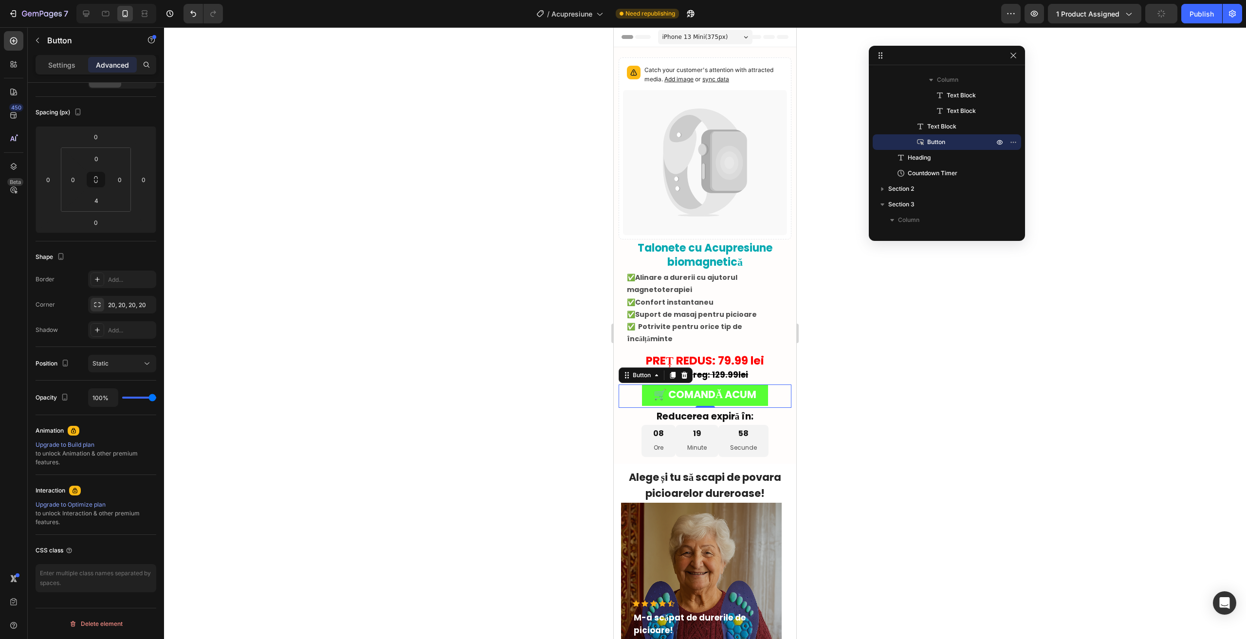
scroll to position [0, 0]
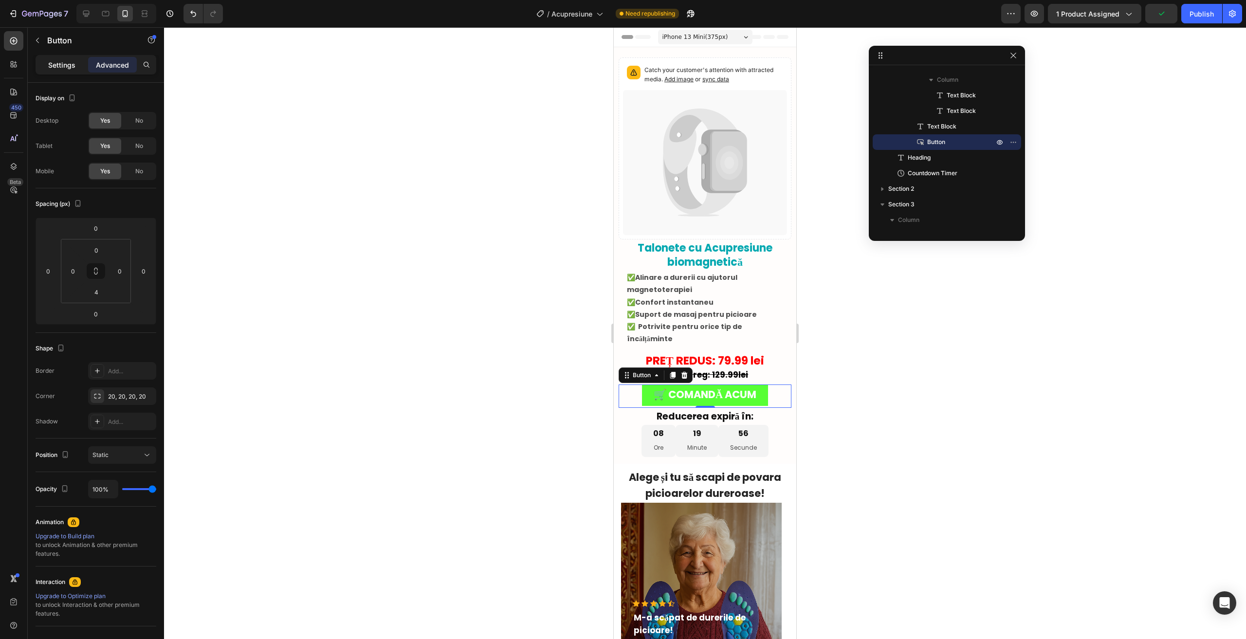
click at [54, 60] on p "Settings" at bounding box center [61, 65] width 27 height 10
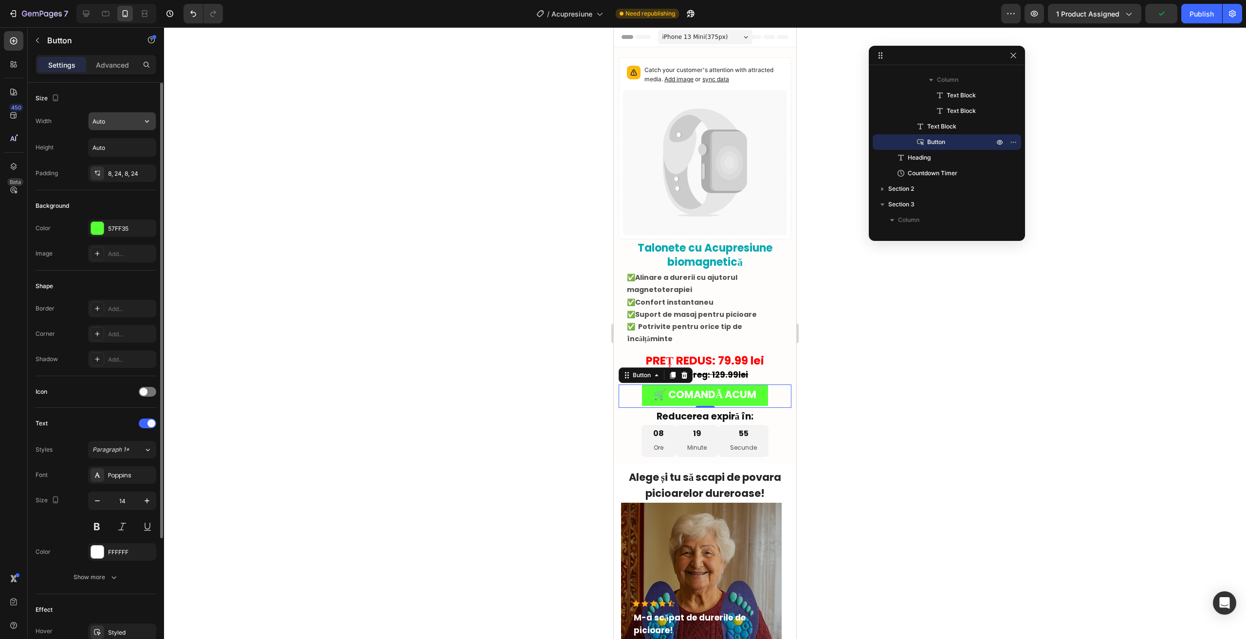
click at [115, 122] on input "Auto" at bounding box center [122, 121] width 67 height 18
click at [114, 144] on input "Auto" at bounding box center [122, 148] width 67 height 18
click at [151, 120] on icon "button" at bounding box center [147, 121] width 10 height 10
click at [115, 157] on div "Full 100%" at bounding box center [112, 164] width 80 height 18
type input "100%"
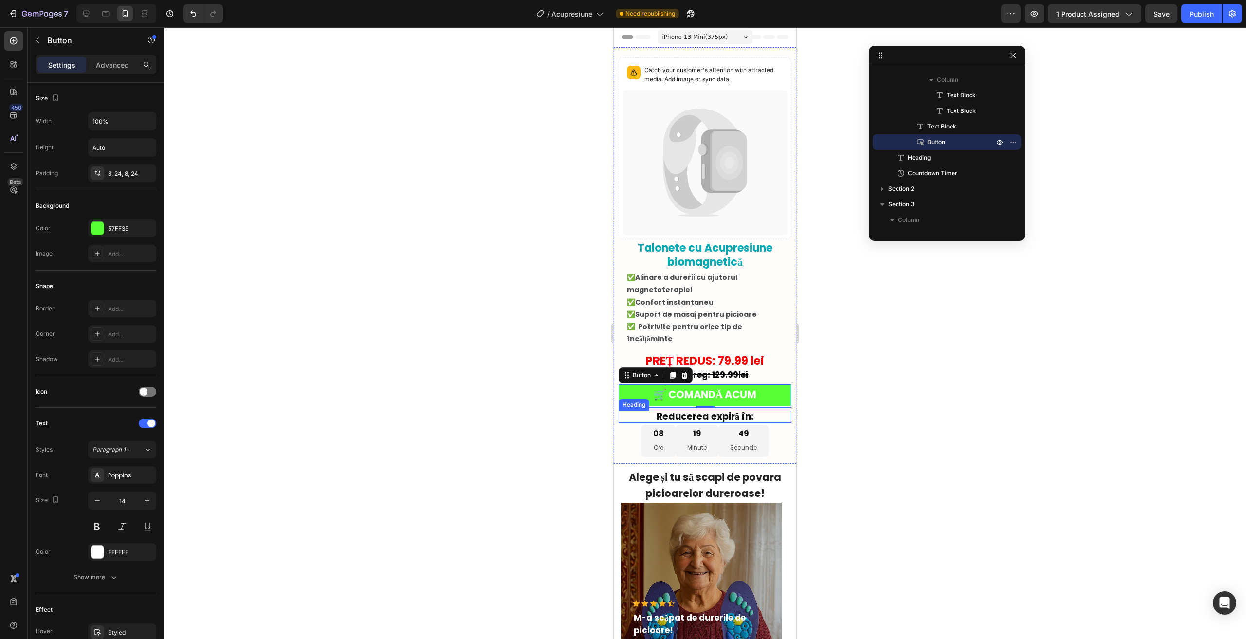
click at [648, 425] on div "08 Ore" at bounding box center [658, 441] width 34 height 32
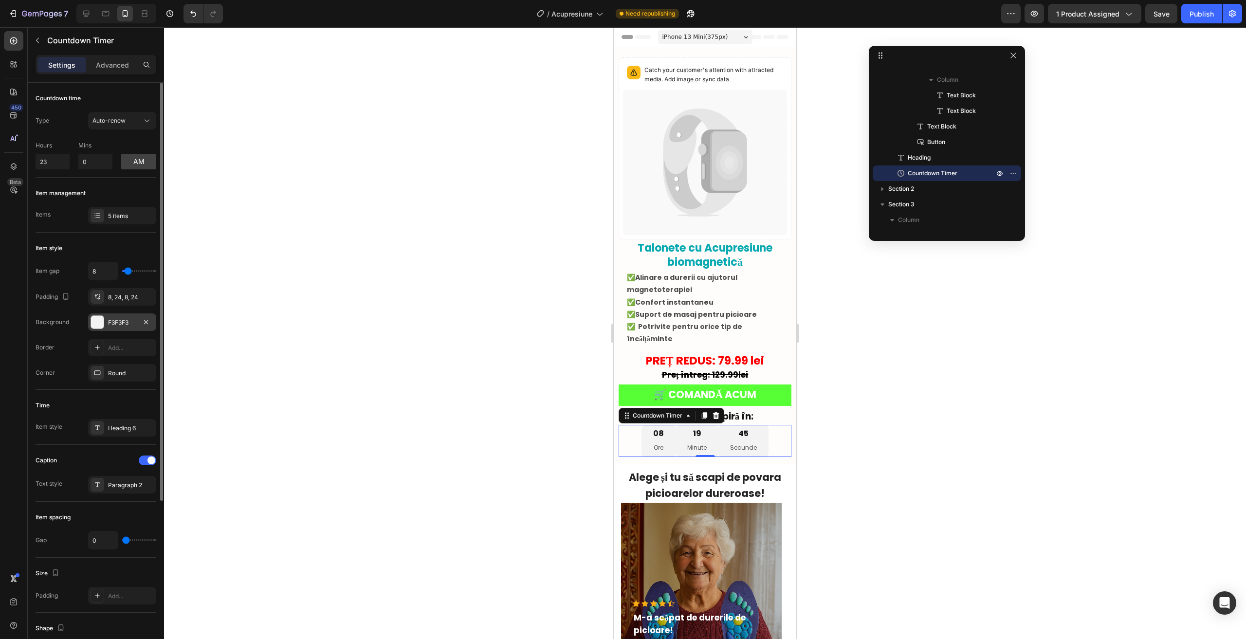
click at [90, 328] on div "F3F3F3" at bounding box center [122, 322] width 68 height 18
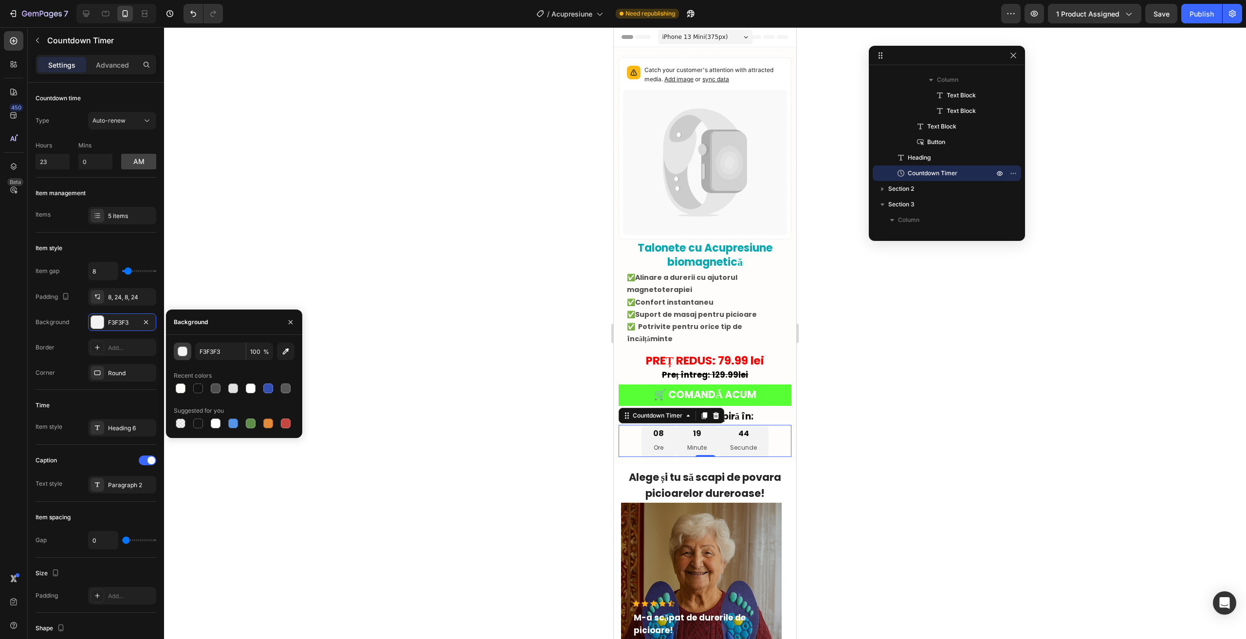
click at [176, 353] on button "button" at bounding box center [183, 352] width 18 height 18
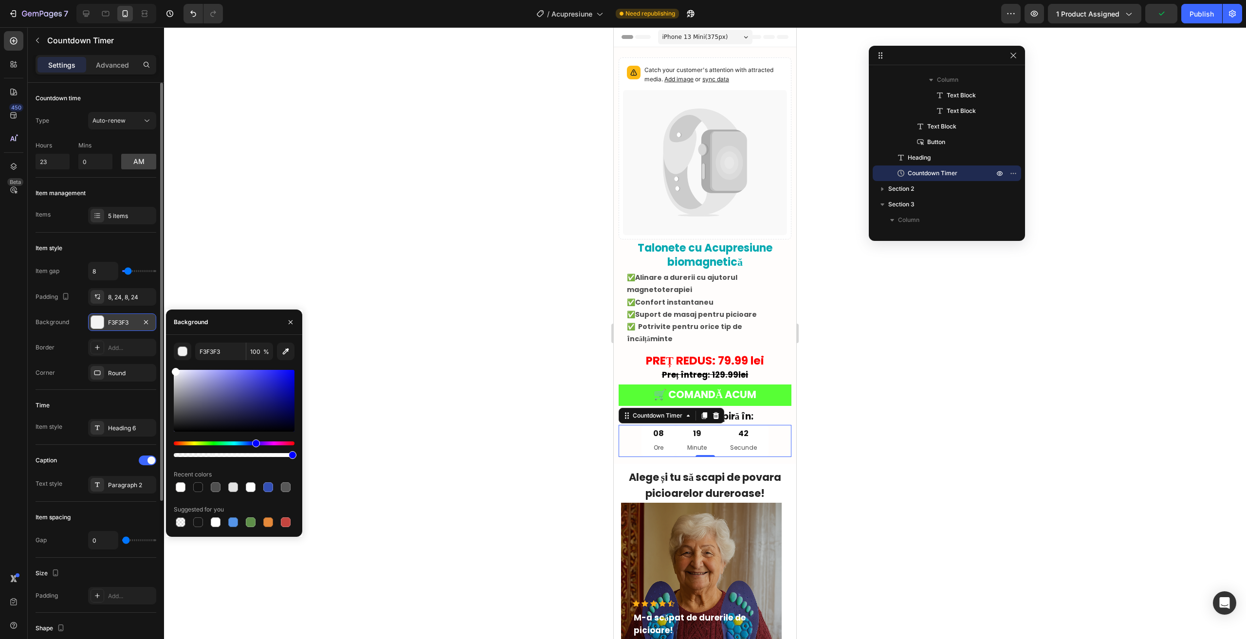
drag, startPoint x: 182, startPoint y: 386, endPoint x: 128, endPoint y: 317, distance: 87.7
click at [128, 317] on div "450 Beta Sections(18) Elements(84) Section Element Hero Section Product Detail …" at bounding box center [82, 333] width 164 height 612
type input "10"
type input "FFFFFF"
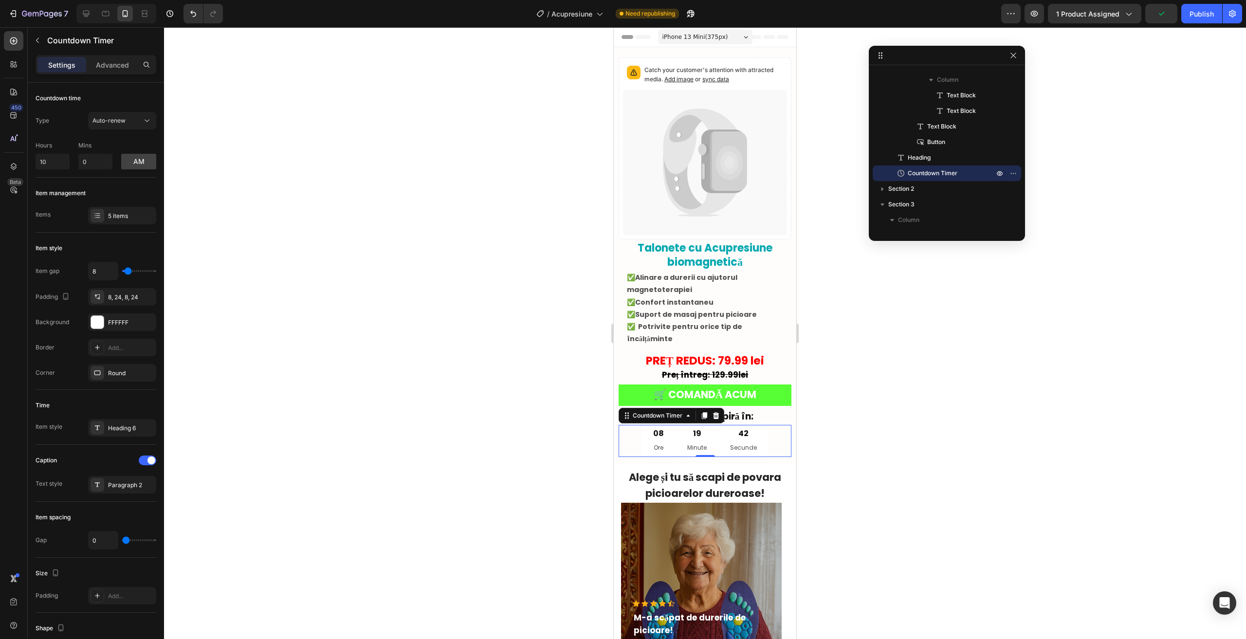
click at [305, 215] on div at bounding box center [705, 333] width 1082 height 612
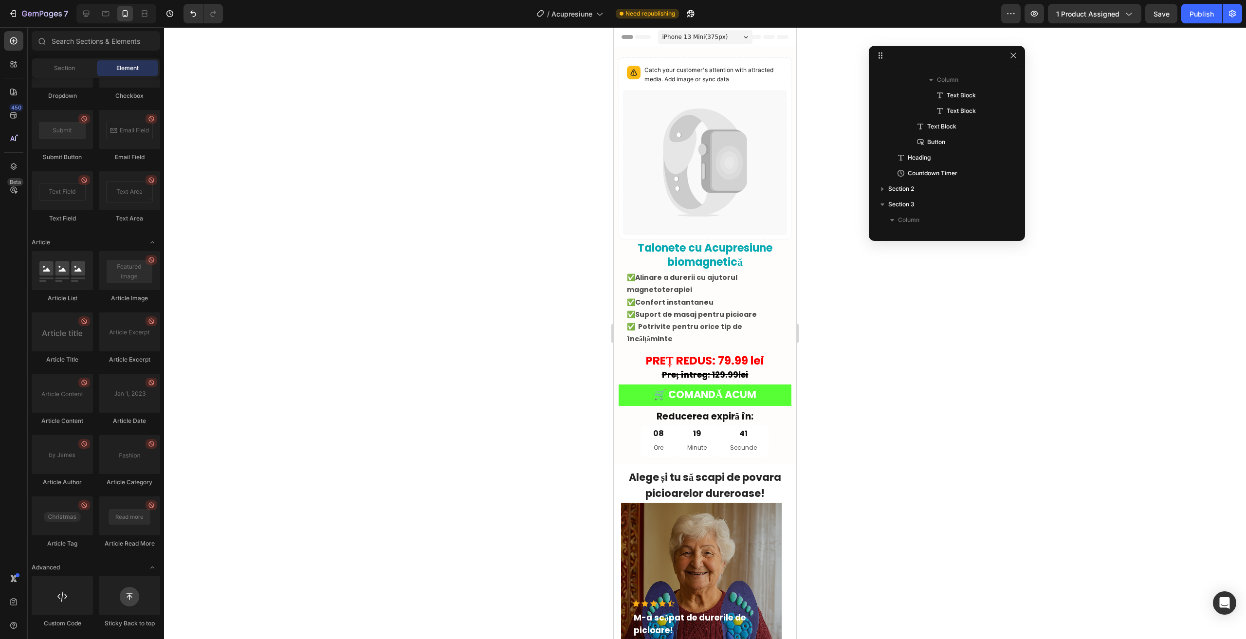
click at [1186, 24] on div "7 / Acupresiune Need republishing Preview 1 product assigned Save Publish" at bounding box center [623, 14] width 1246 height 28
click at [1189, 15] on button "Publish" at bounding box center [1201, 13] width 41 height 19
click at [31, 20] on button "7" at bounding box center [38, 13] width 69 height 19
